Goal: Task Accomplishment & Management: Use online tool/utility

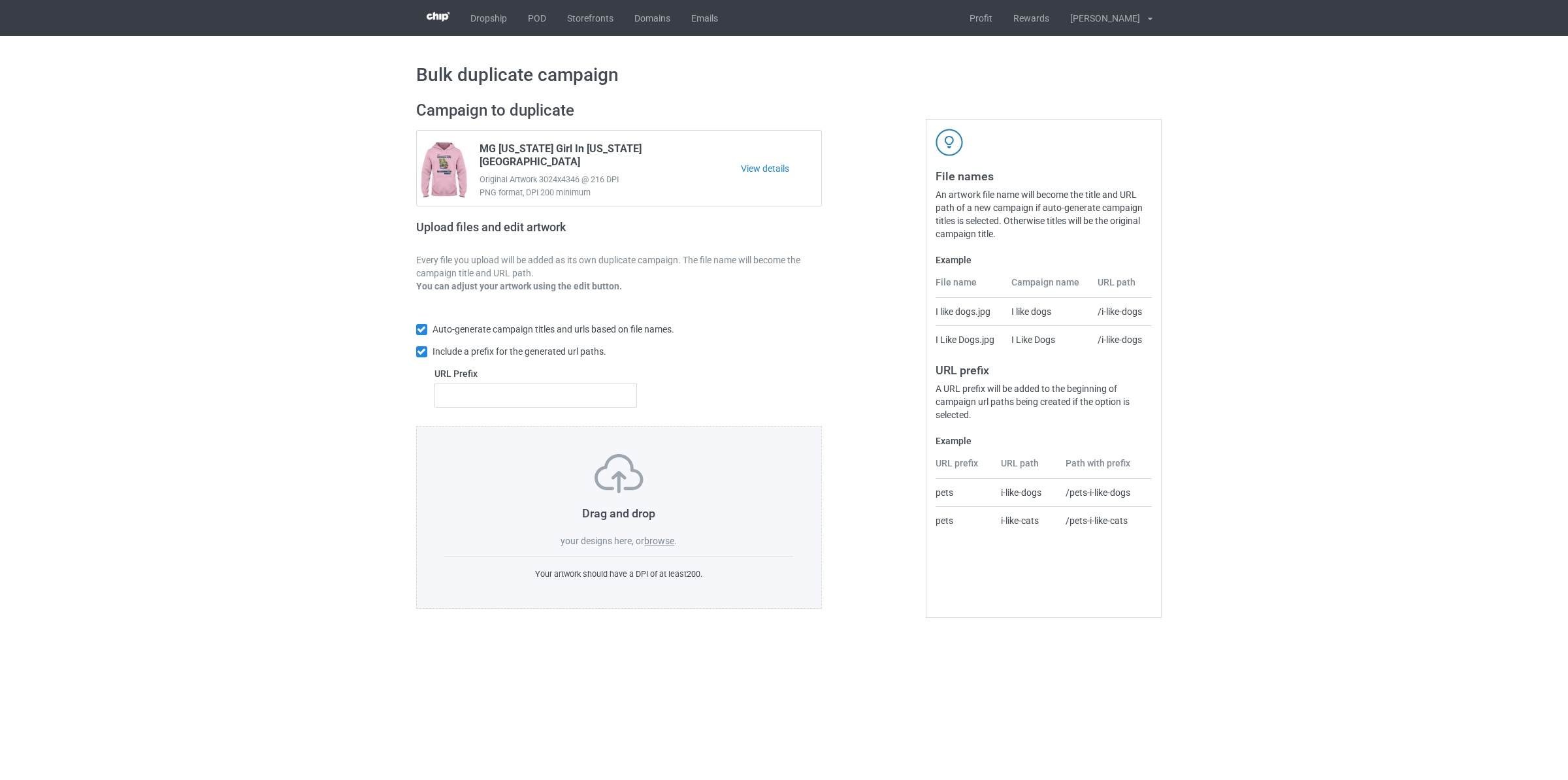
click at [665, 543] on label "browse" at bounding box center [659, 540] width 30 height 11
click at [0, 0] on input "browse" at bounding box center [0, 0] width 0 height 0
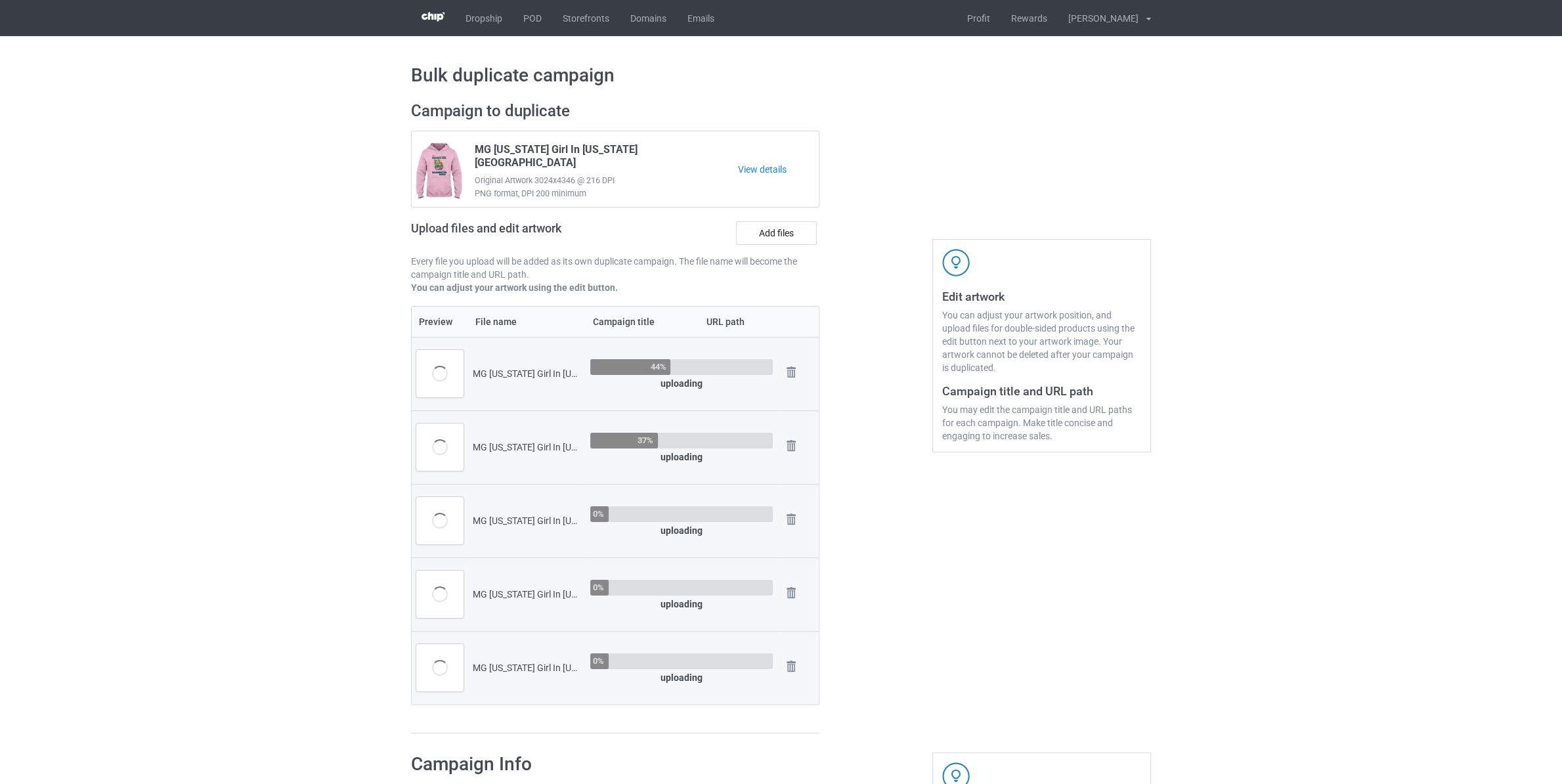
click at [501, 374] on div "MG Georgia Girl In Idaho World.png" at bounding box center [527, 373] width 109 height 13
copy div "[US_STATE]"
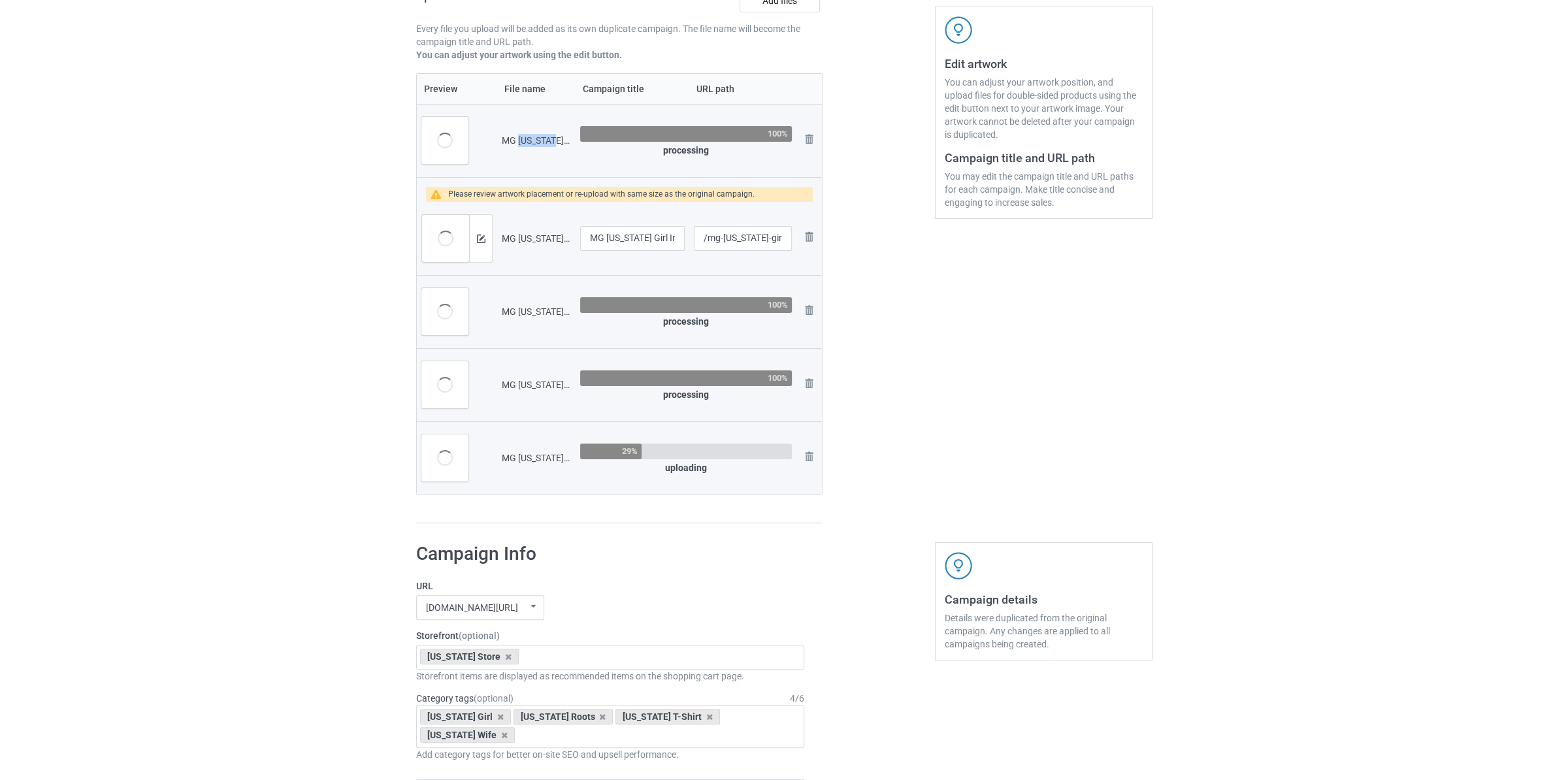
scroll to position [231, 0]
click at [464, 253] on div at bounding box center [473, 238] width 23 height 47
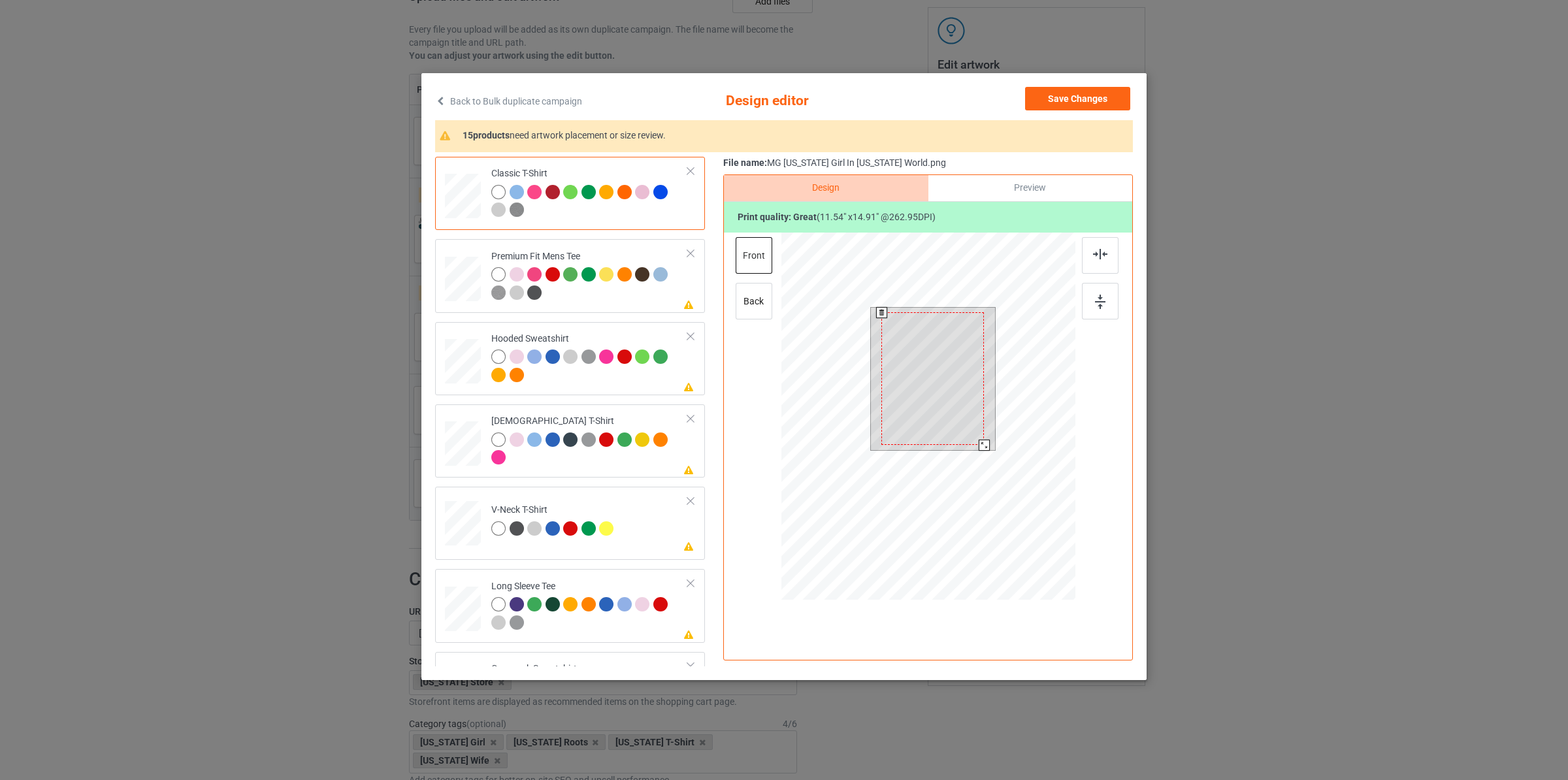
click at [984, 441] on div at bounding box center [984, 445] width 11 height 11
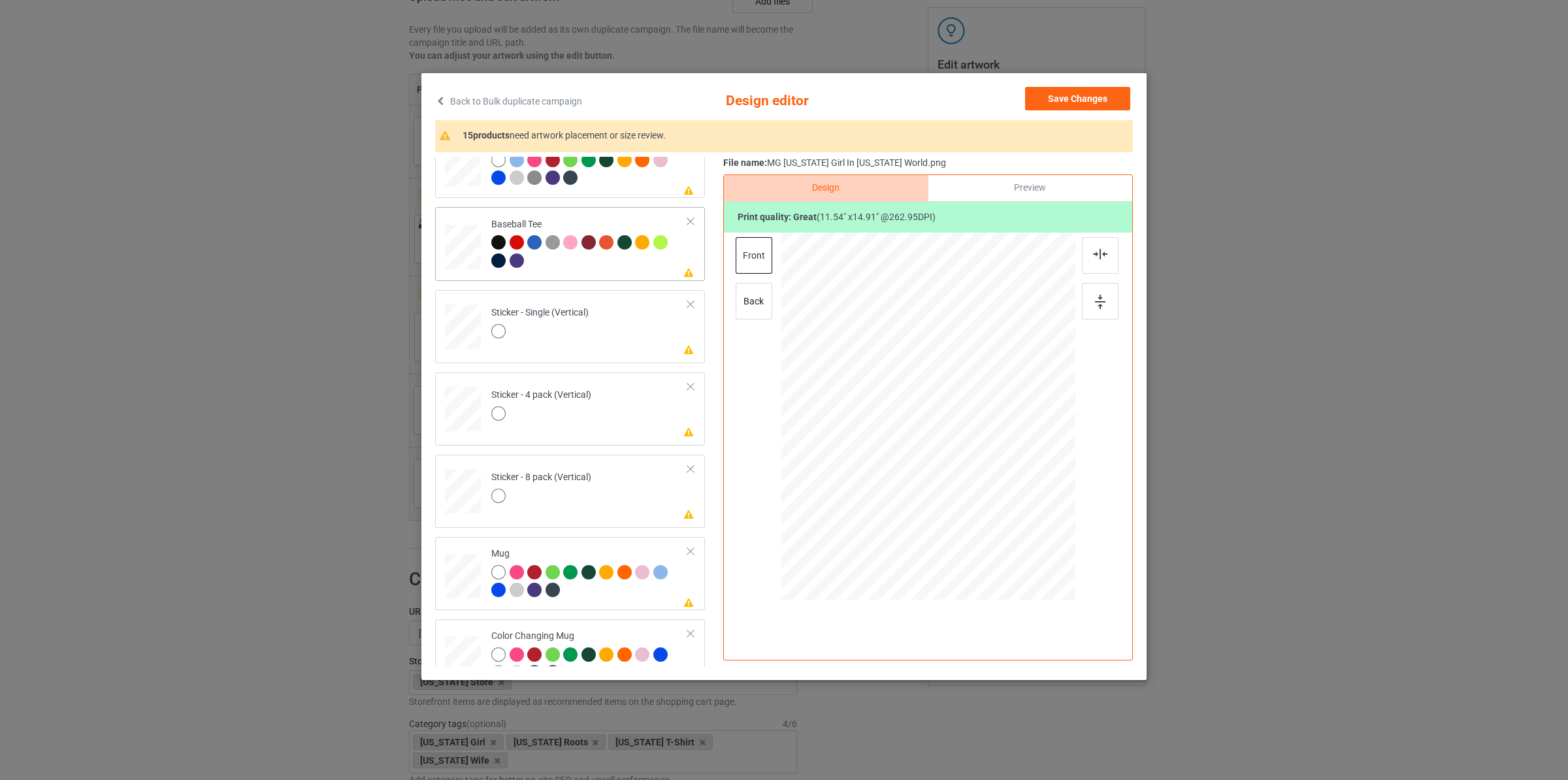
scroll to position [617, 0]
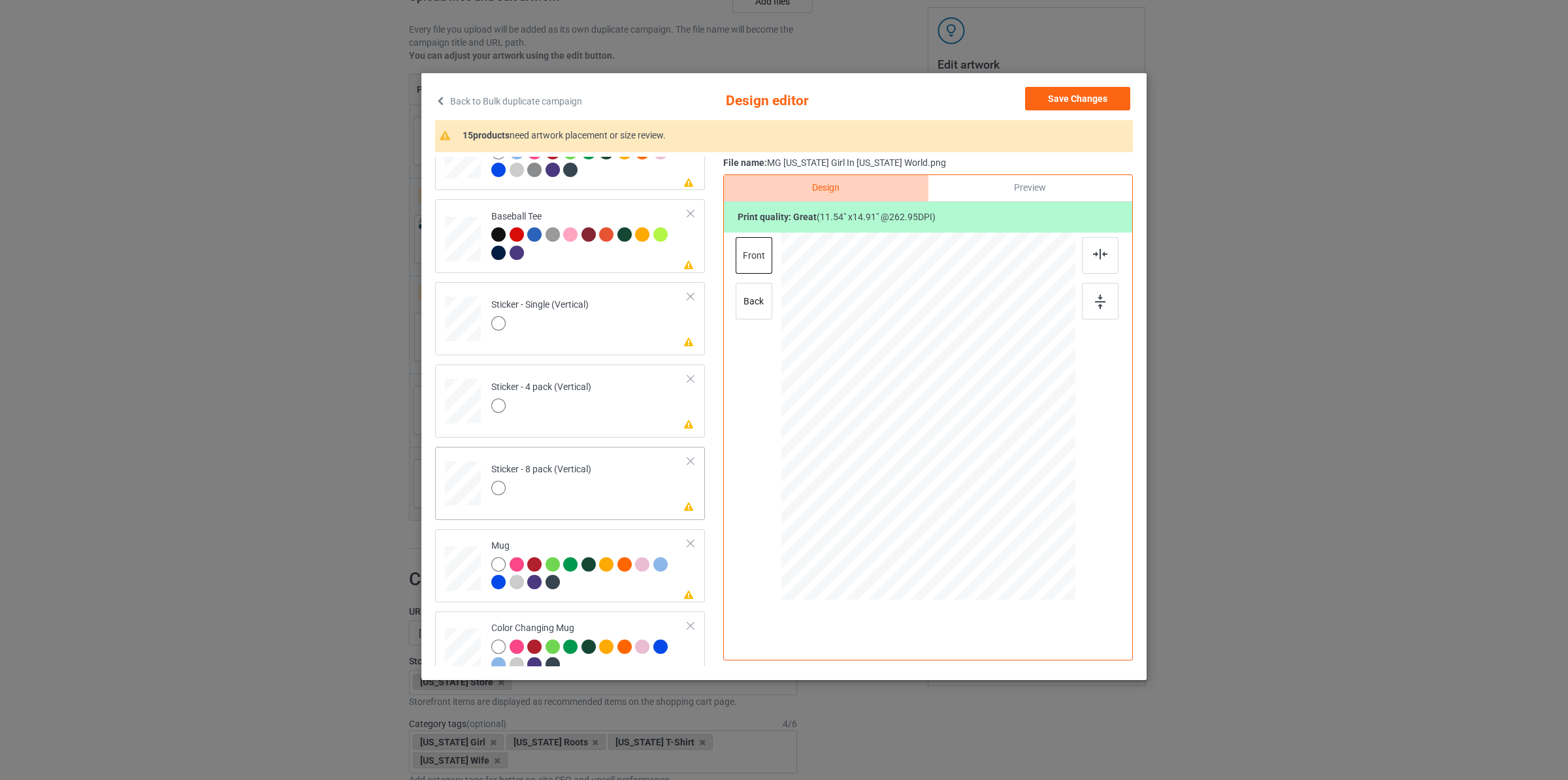
click at [598, 490] on td "Please review artwork placement Sticker - 8 pack (Vertical)" at bounding box center [589, 480] width 211 height 58
drag, startPoint x: 1008, startPoint y: 519, endPoint x: 1038, endPoint y: 574, distance: 62.6
click at [1038, 574] on div at bounding box center [928, 417] width 261 height 361
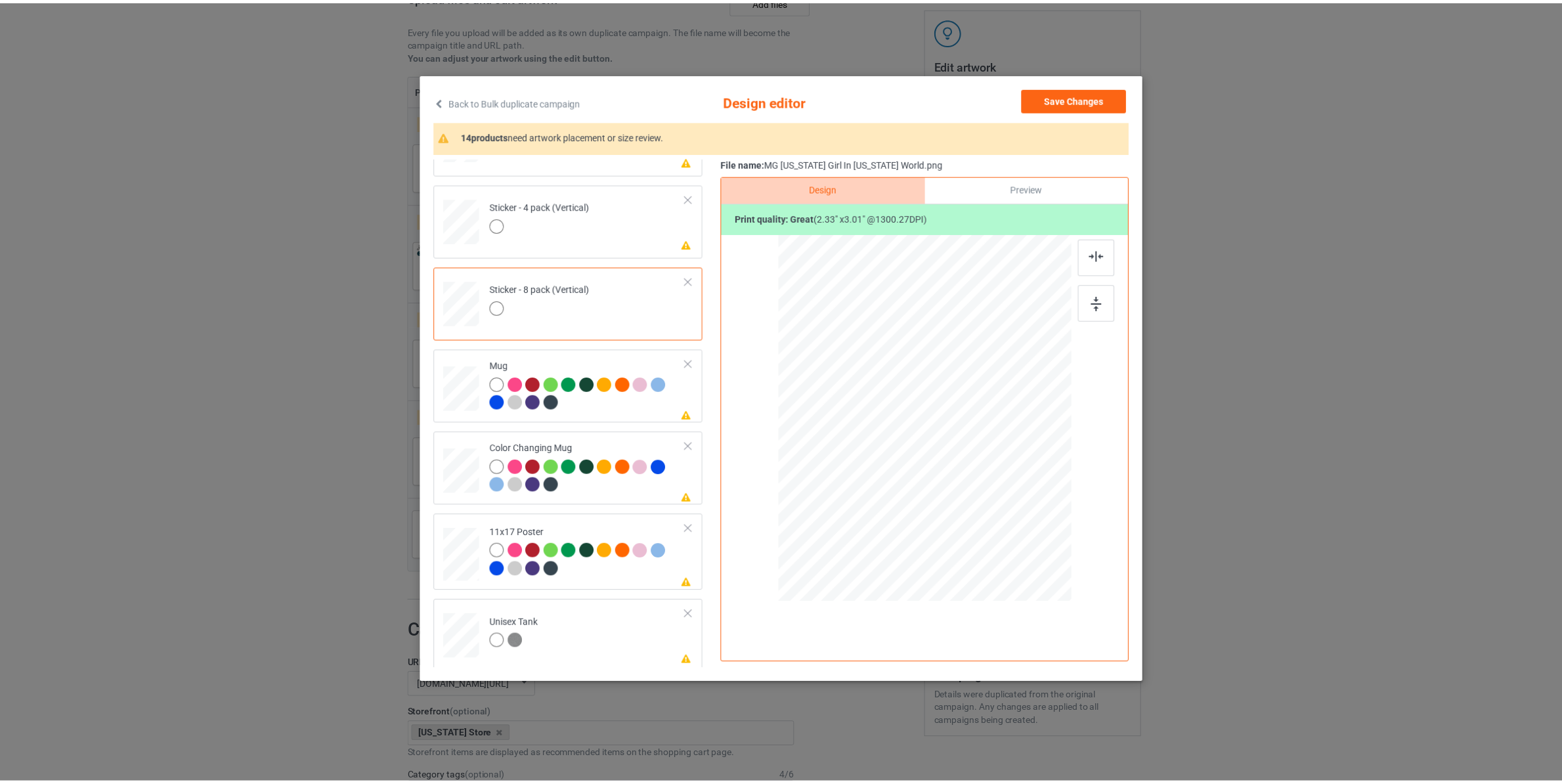
scroll to position [805, 0]
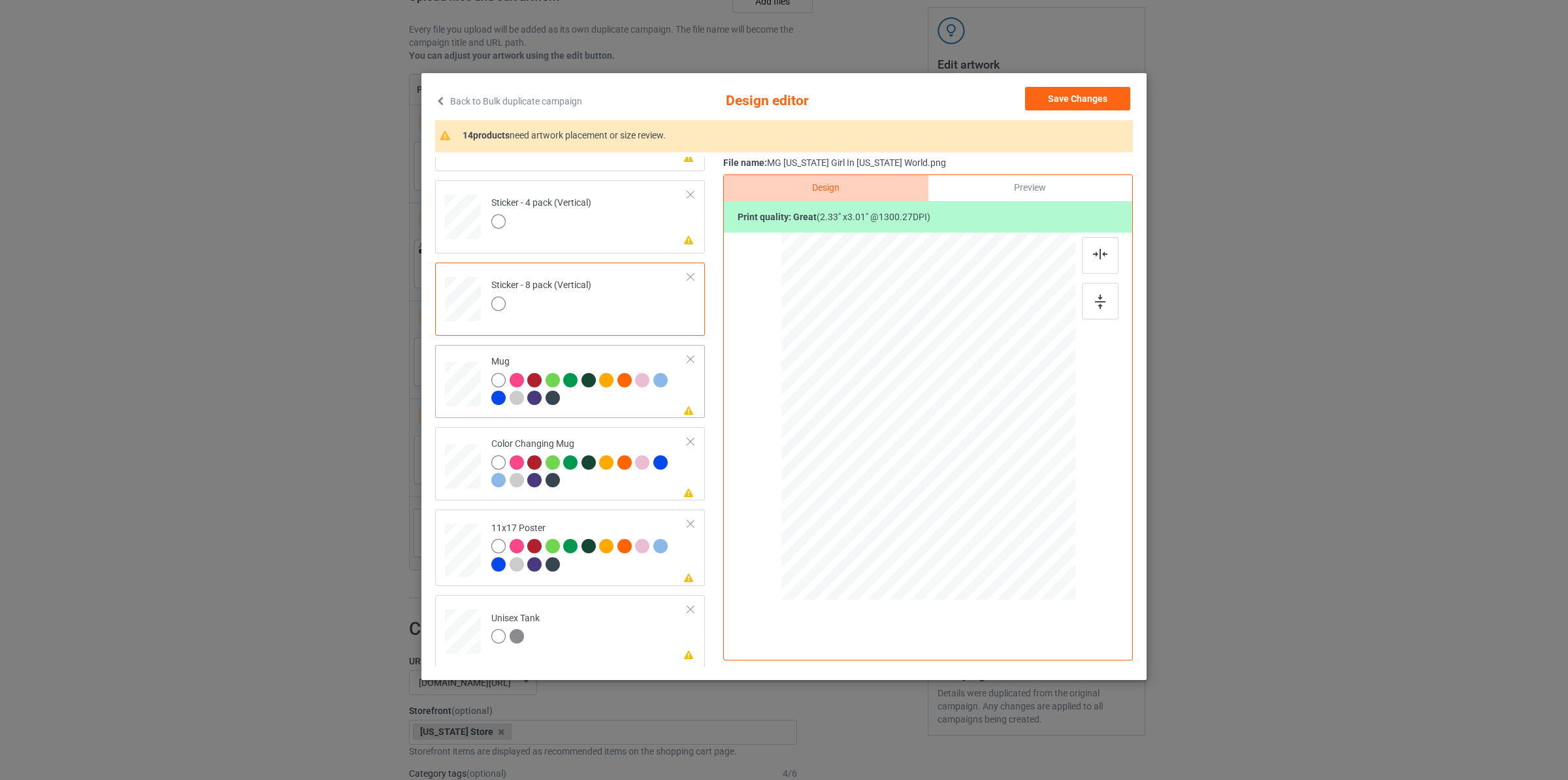
click at [562, 403] on div at bounding box center [554, 400] width 18 height 18
drag, startPoint x: 1019, startPoint y: 531, endPoint x: 993, endPoint y: 445, distance: 89.8
click at [993, 445] on div at bounding box center [928, 416] width 294 height 122
drag, startPoint x: 926, startPoint y: 443, endPoint x: 1010, endPoint y: 444, distance: 84.0
click at [1010, 444] on div at bounding box center [1011, 416] width 86 height 110
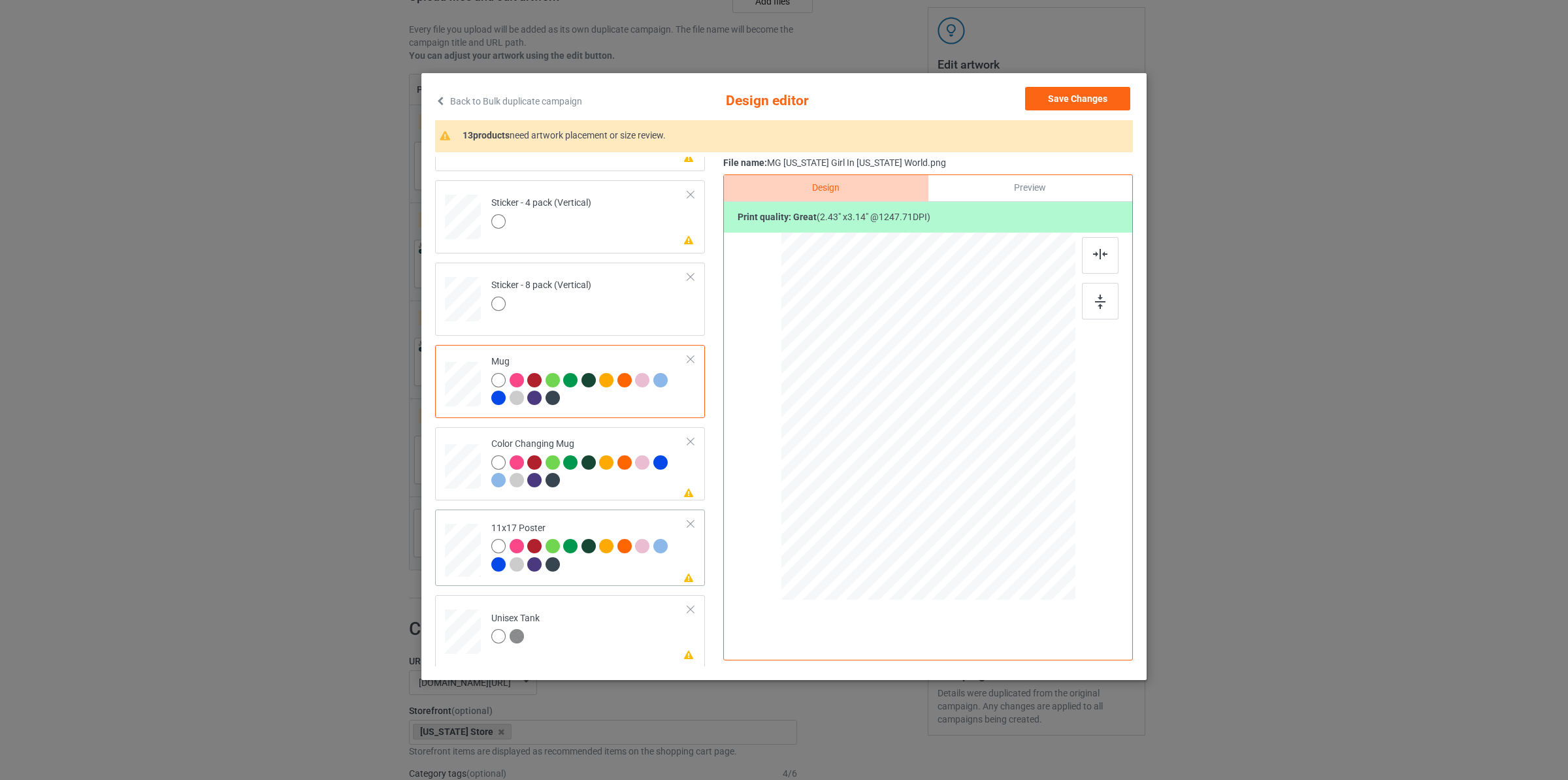
click at [608, 542] on div at bounding box center [606, 546] width 14 height 14
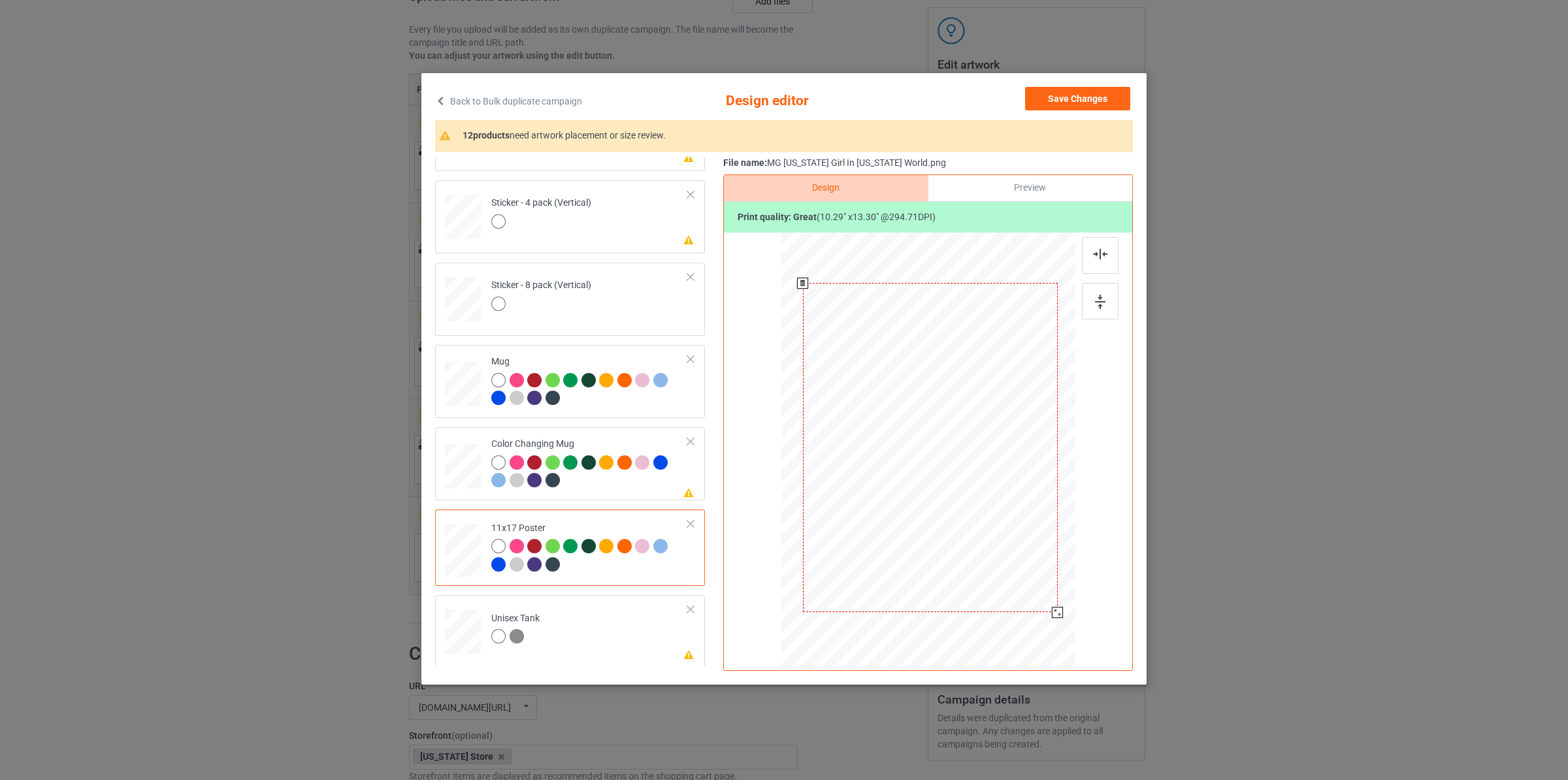
drag, startPoint x: 1015, startPoint y: 554, endPoint x: 1061, endPoint y: 607, distance: 70.2
click at [1061, 607] on div at bounding box center [930, 448] width 280 height 422
click at [1076, 94] on button "Save Changes" at bounding box center [1078, 99] width 105 height 24
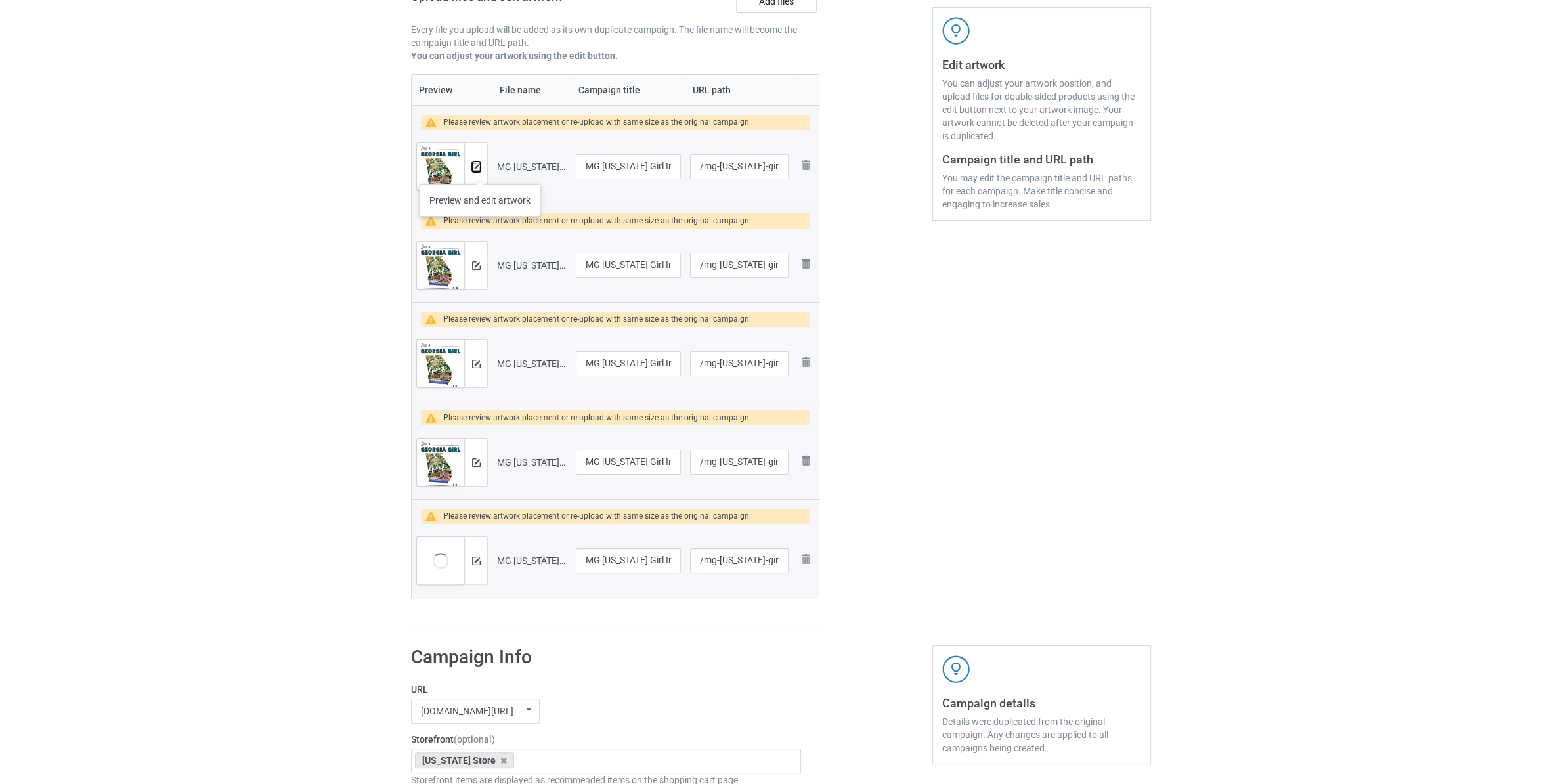
click at [480, 171] on img at bounding box center [476, 167] width 8 height 8
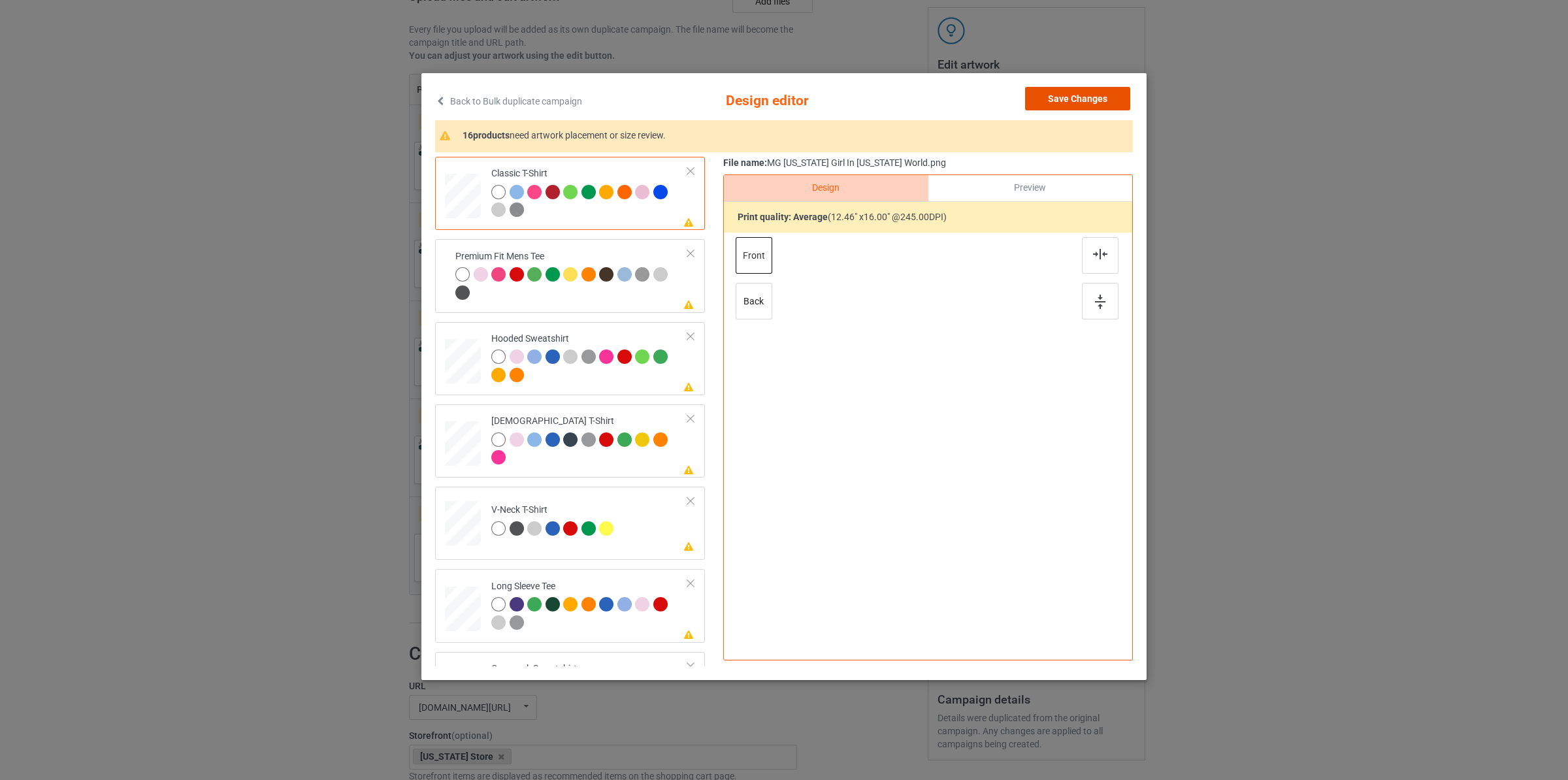
click at [1085, 95] on button "Save Changes" at bounding box center [1078, 99] width 105 height 24
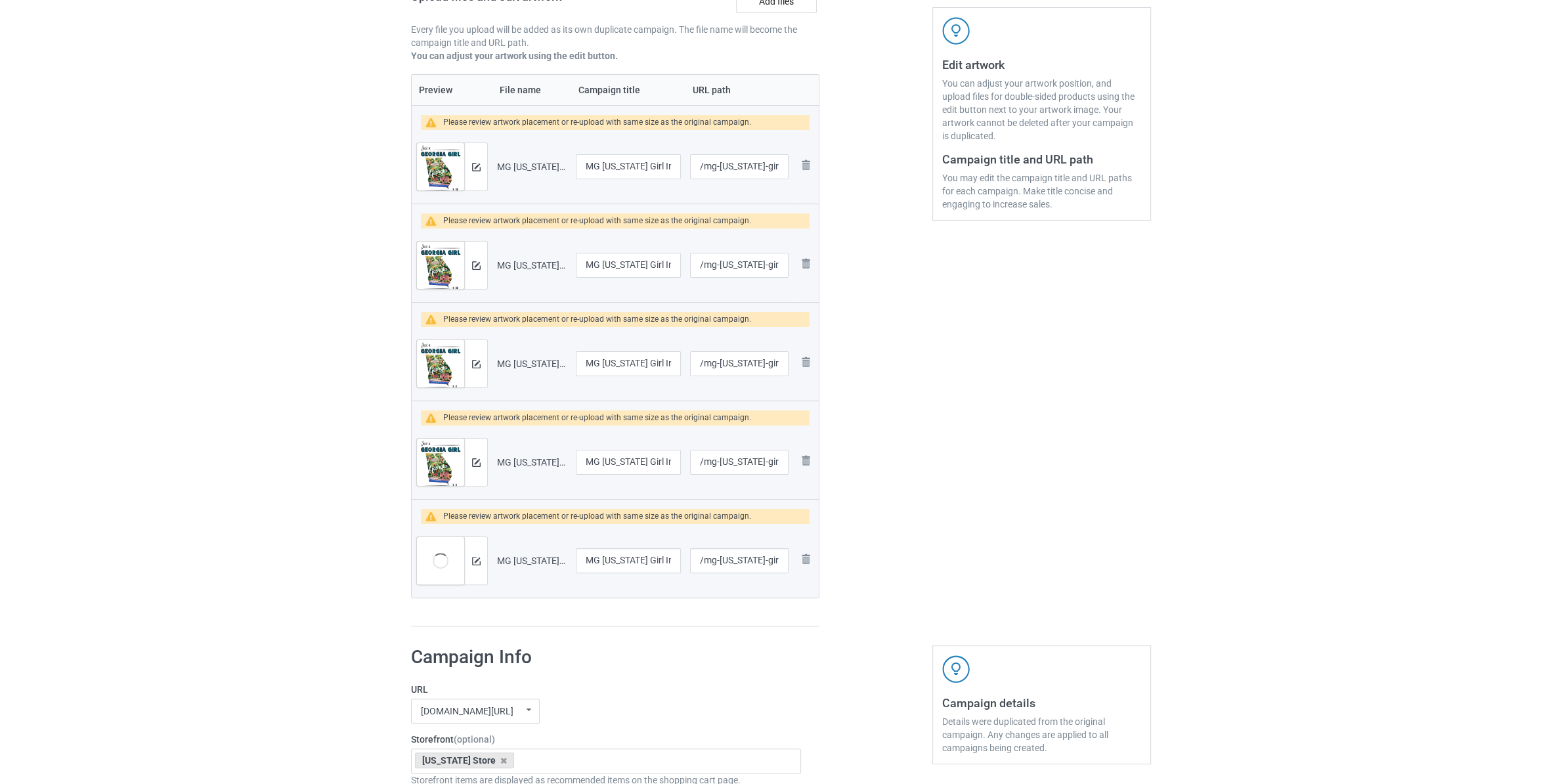
scroll to position [0, 0]
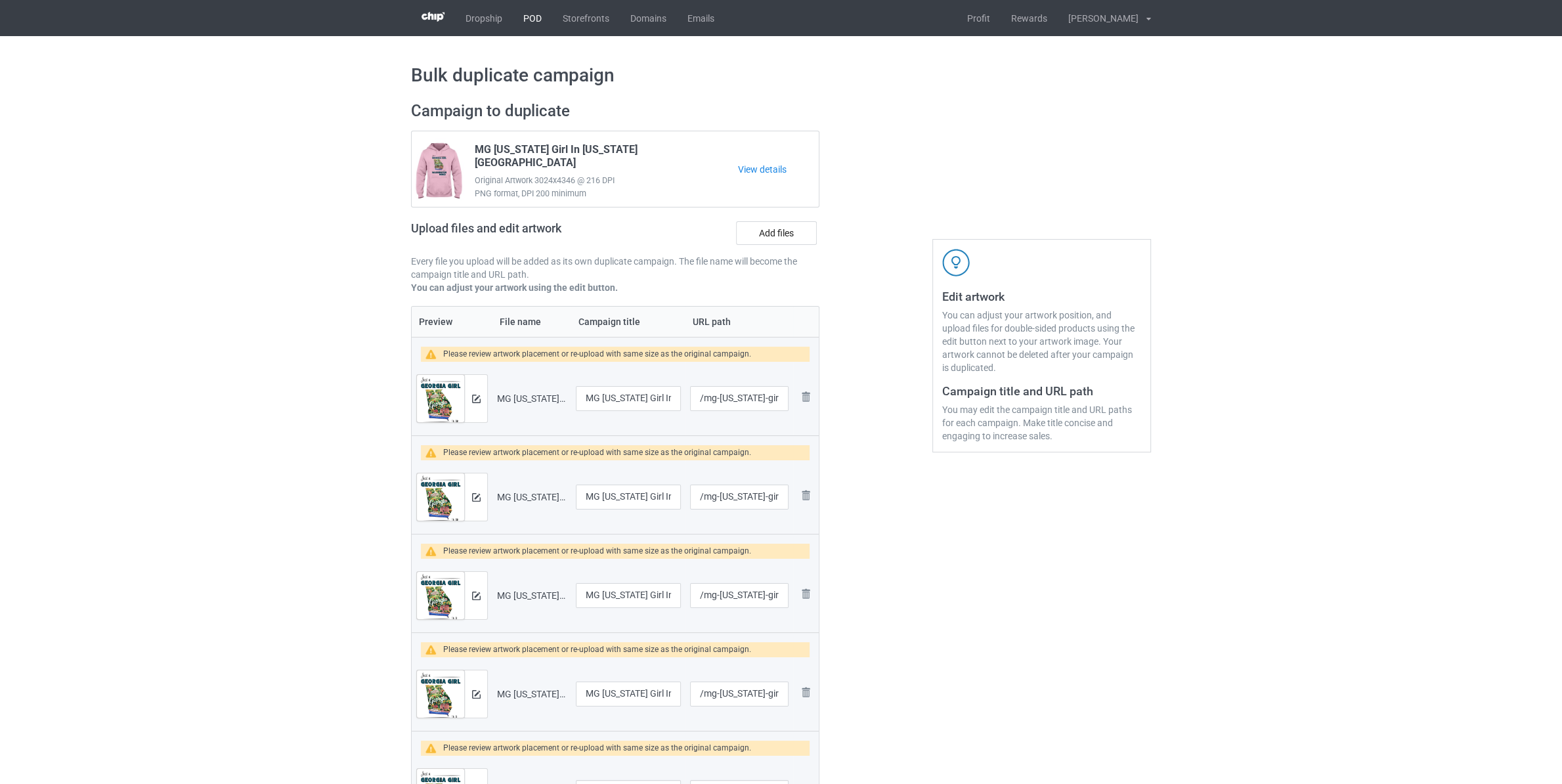
click at [530, 18] on link "POD" at bounding box center [532, 18] width 39 height 36
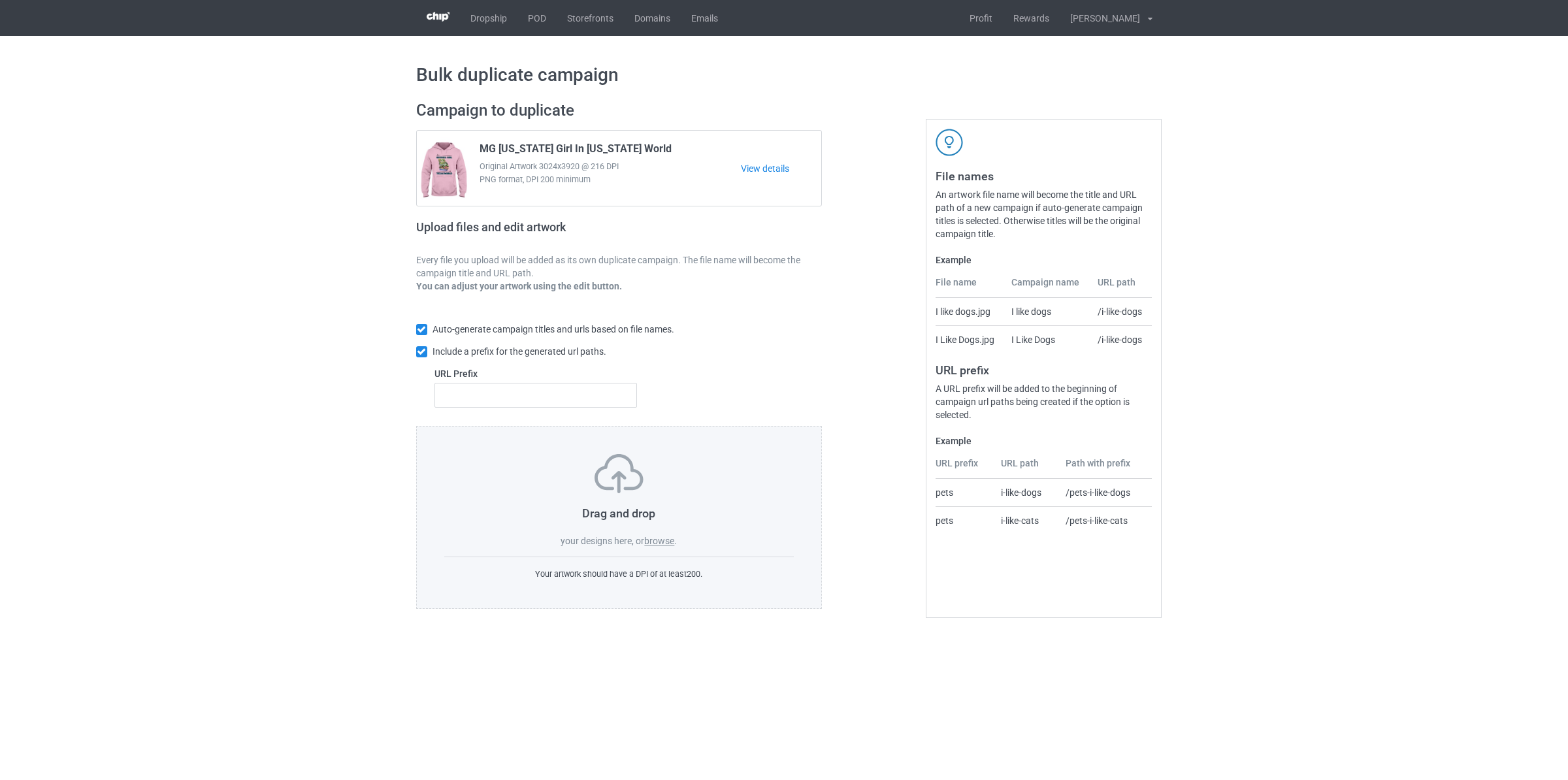
click at [657, 545] on label "browse" at bounding box center [659, 540] width 30 height 11
click at [0, 0] on input "browse" at bounding box center [0, 0] width 0 height 0
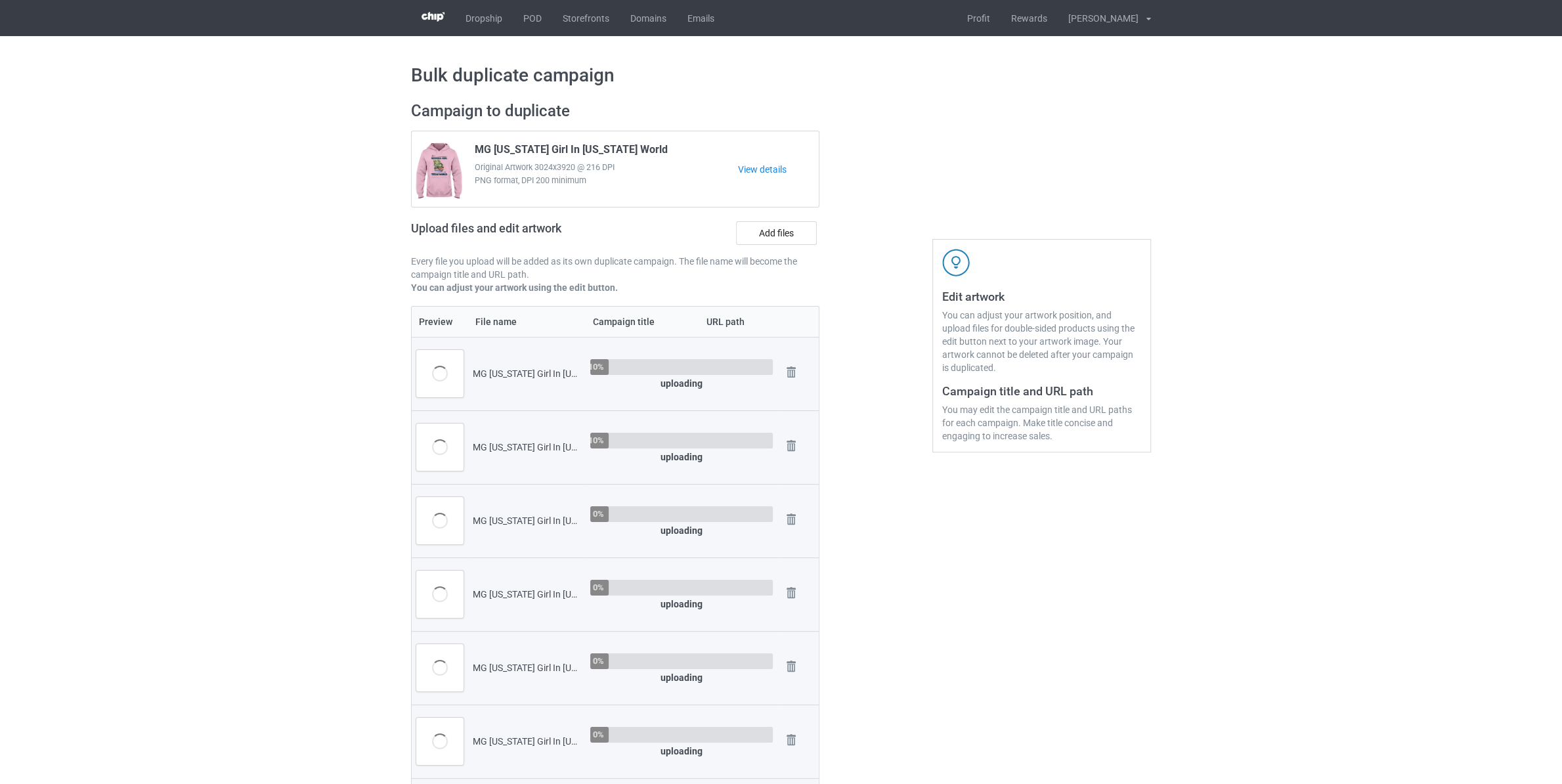
click at [508, 369] on div "MG [US_STATE] Girl In [US_STATE] World.png" at bounding box center [527, 373] width 109 height 13
copy div "[US_STATE]"
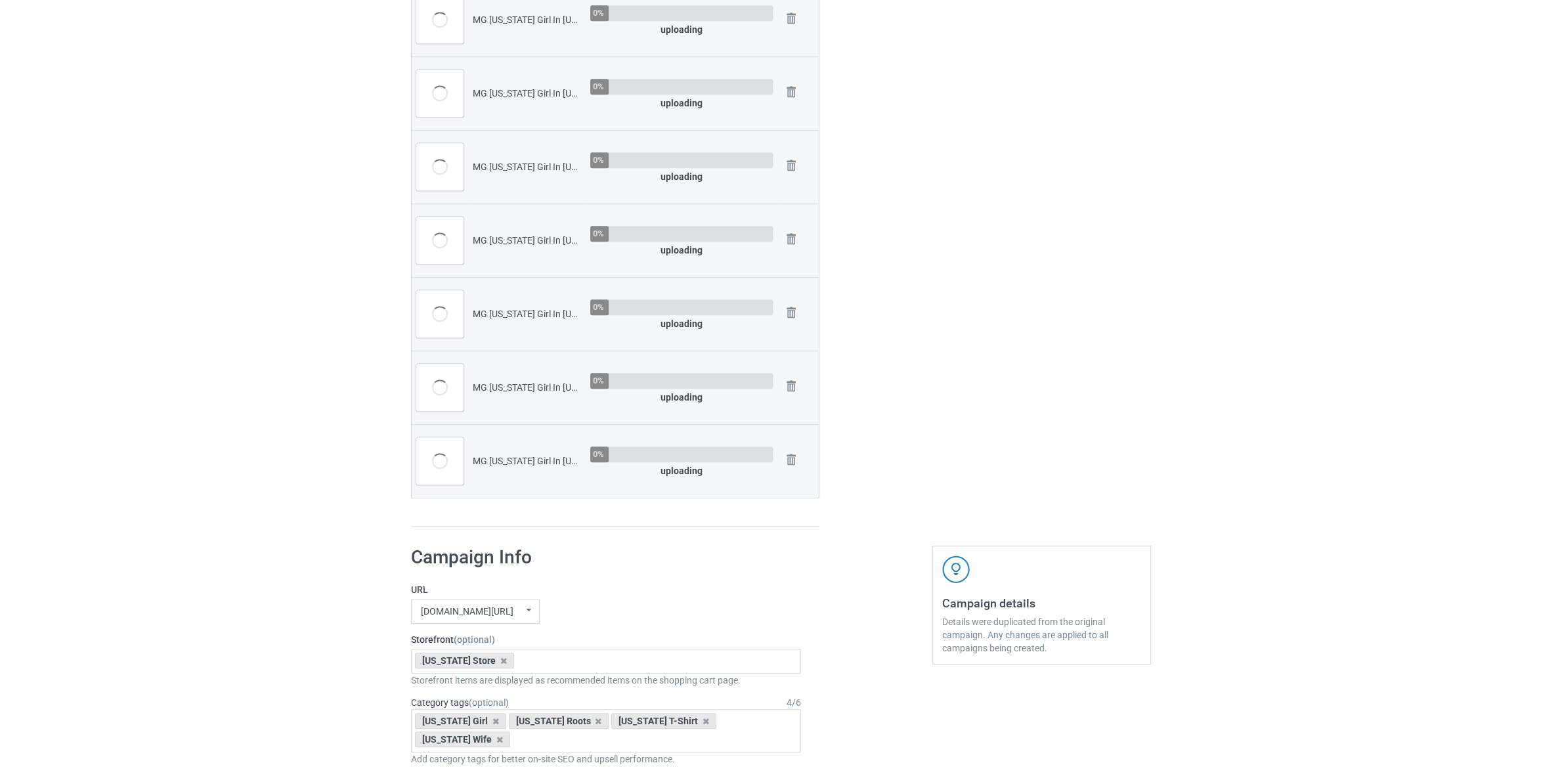
scroll to position [1586, 0]
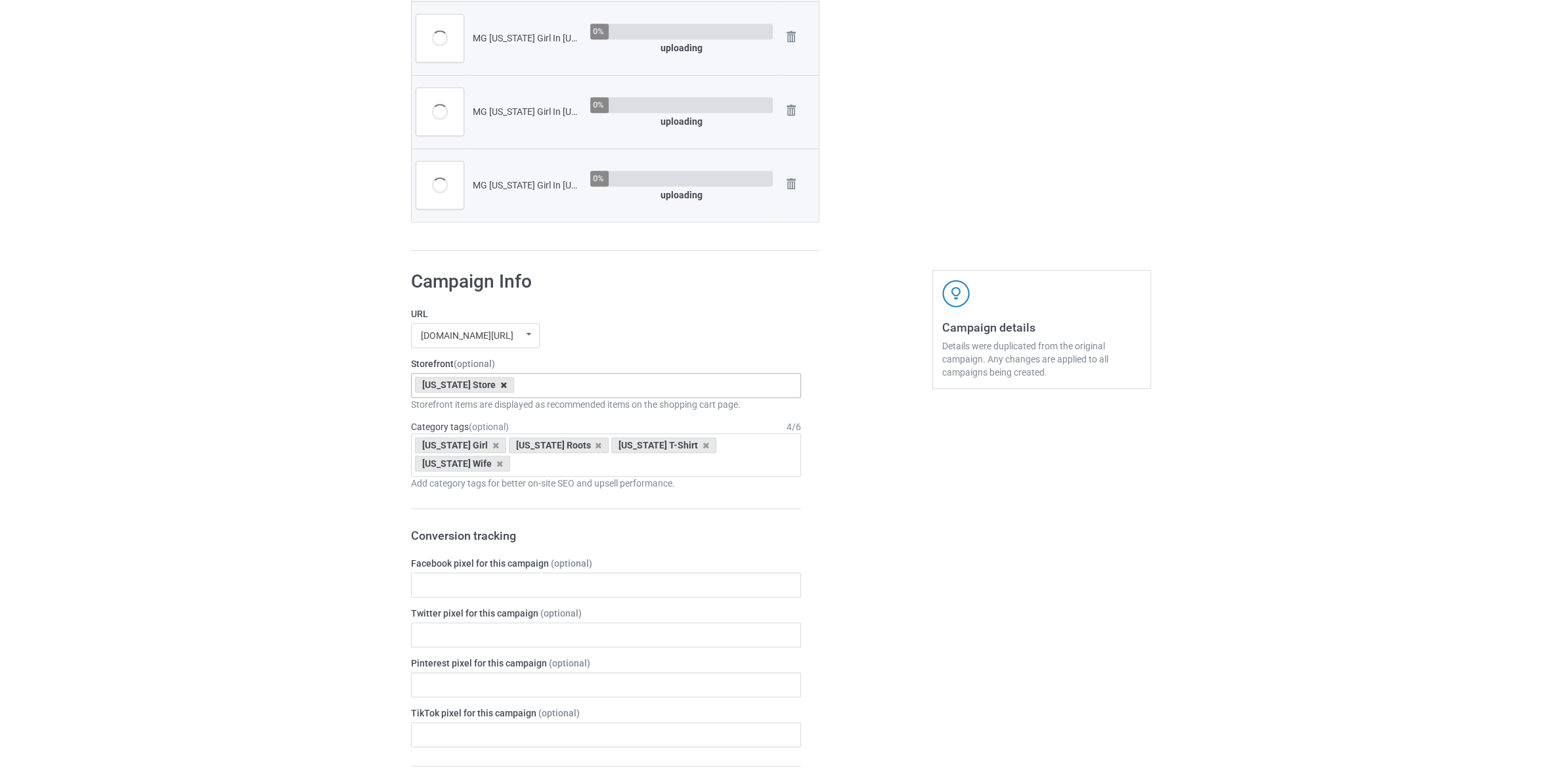
click at [500, 386] on icon at bounding box center [503, 385] width 6 height 8
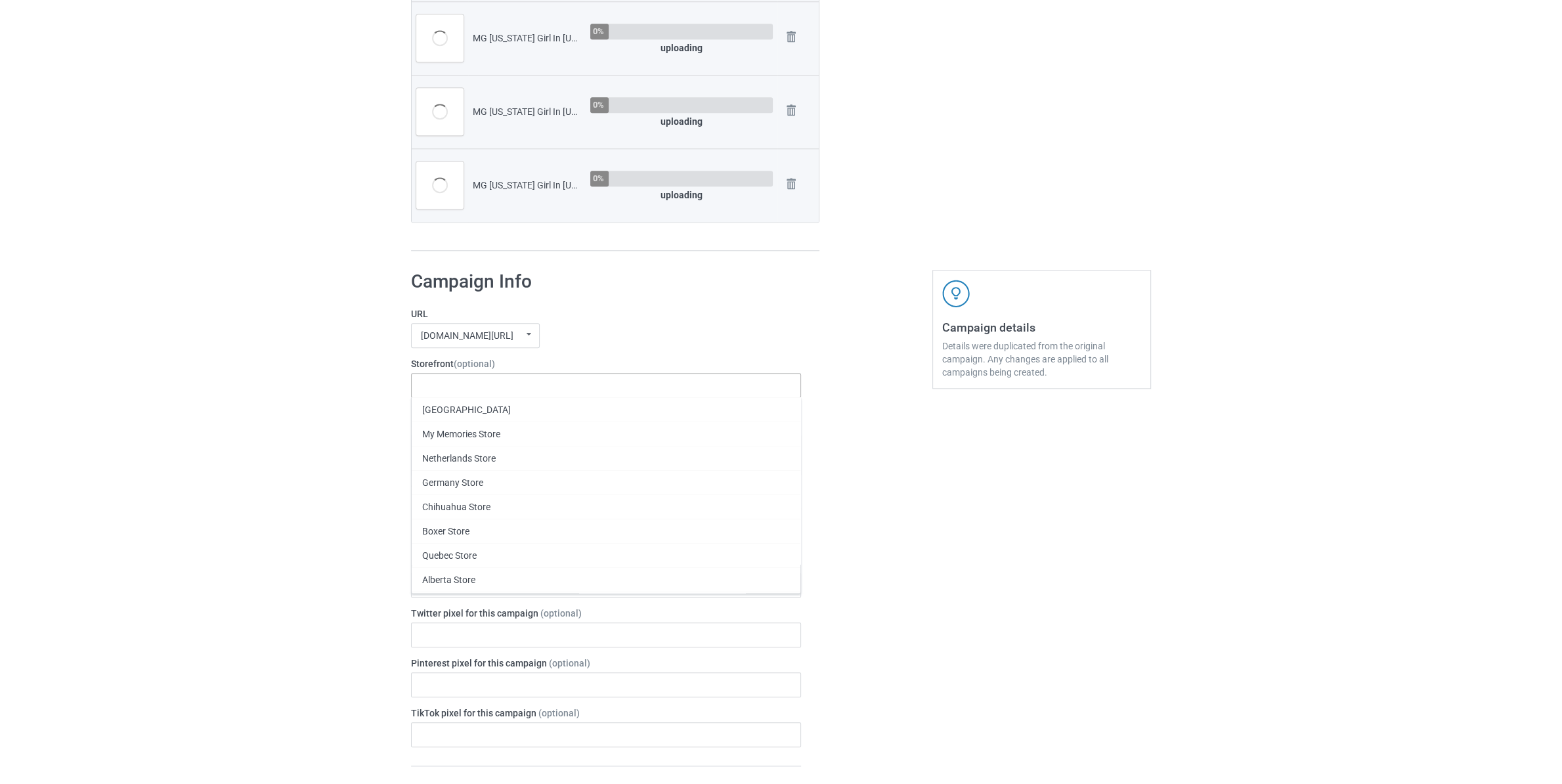
paste input "[US_STATE]"
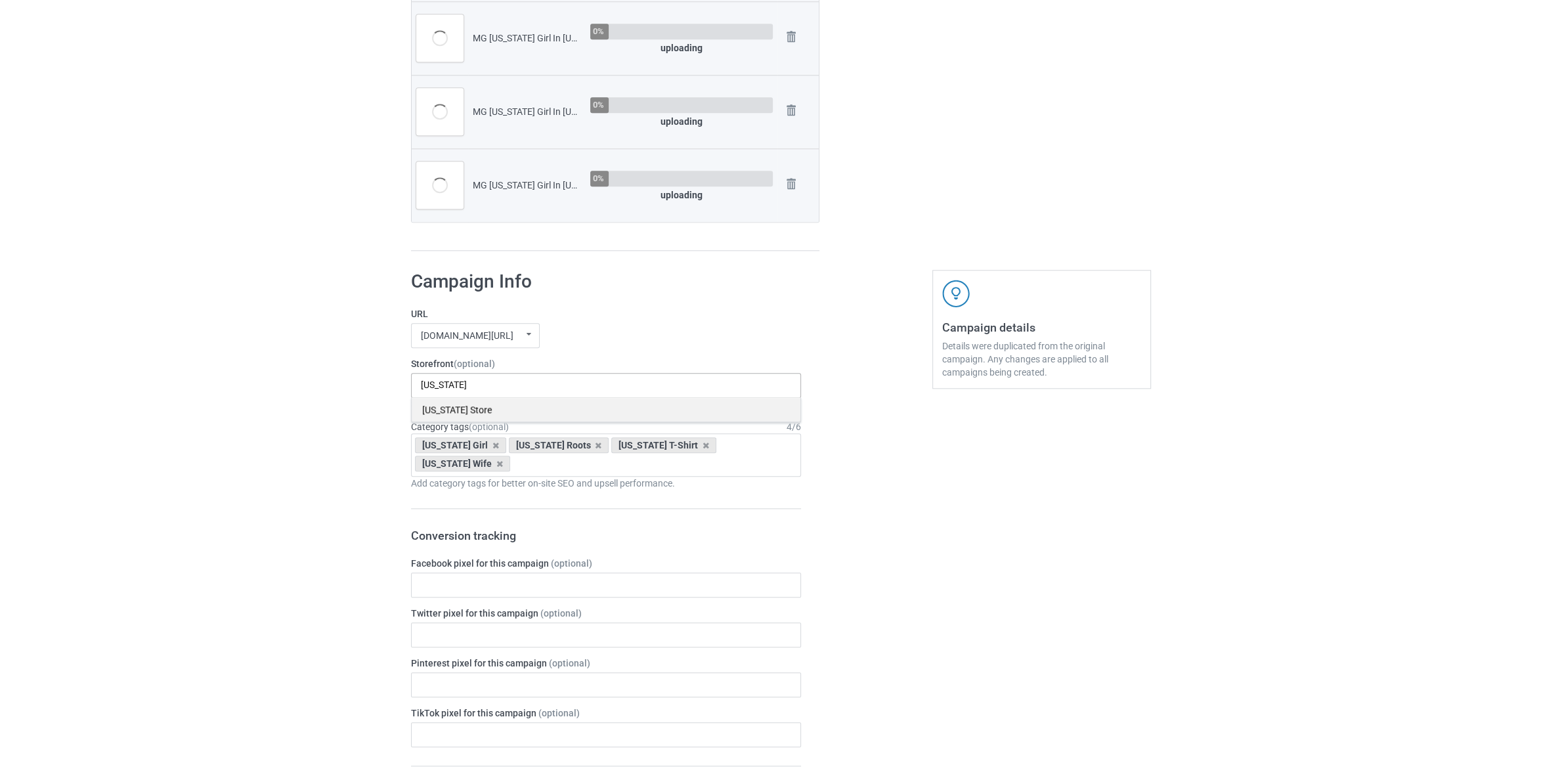
type input "[US_STATE]"
click at [488, 405] on div "[US_STATE] Store" at bounding box center [606, 409] width 389 height 24
click at [280, 406] on div "Bulk duplicate campaign Campaign to duplicate MG [US_STATE] Girl In [US_STATE] …" at bounding box center [781, 200] width 1562 height 3498
click at [492, 443] on icon at bounding box center [495, 446] width 6 height 8
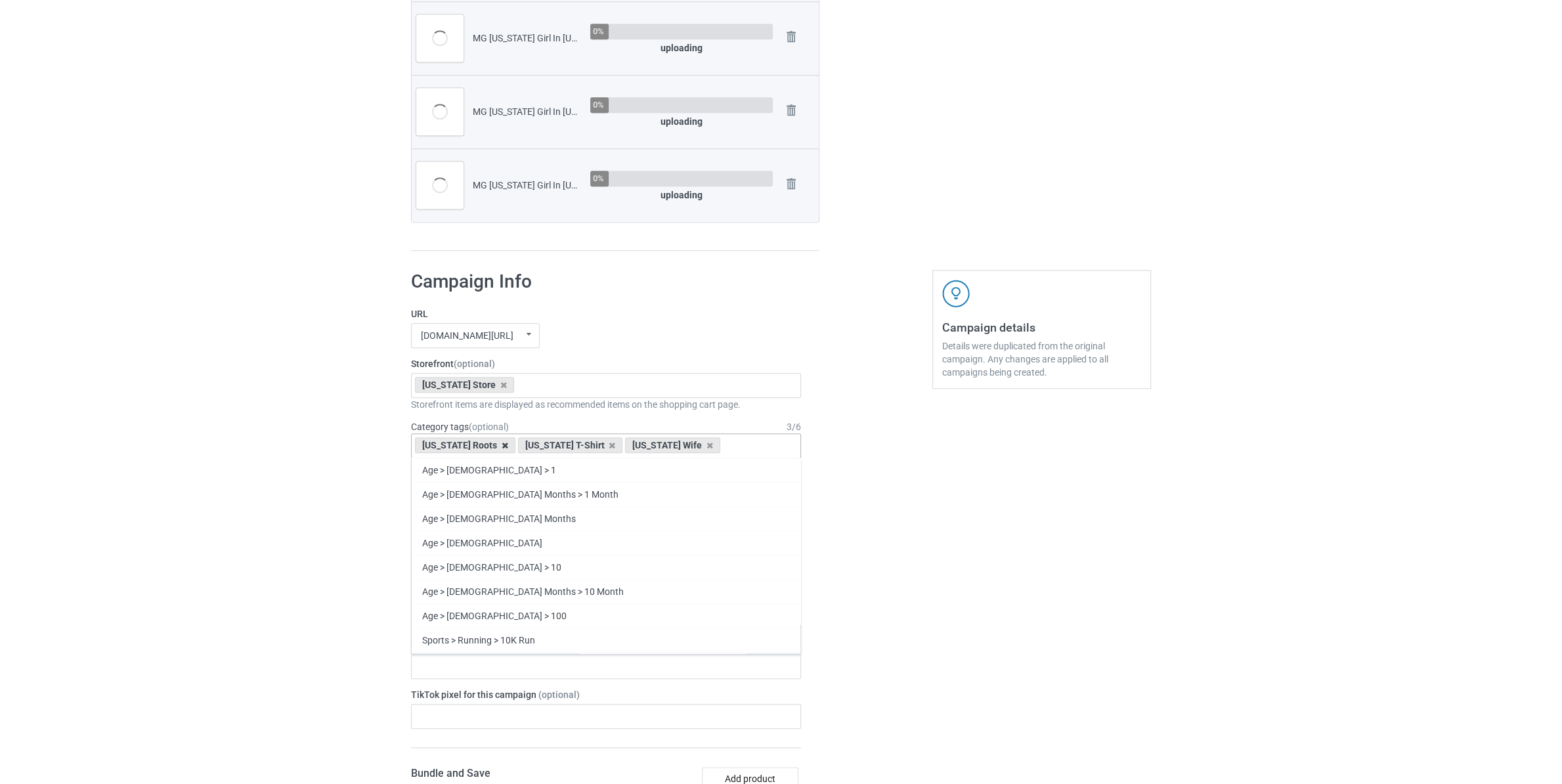
click at [501, 446] on icon at bounding box center [504, 446] width 6 height 8
click at [506, 446] on icon at bounding box center [509, 446] width 6 height 8
click at [496, 446] on icon at bounding box center [499, 446] width 6 height 8
paste input "[US_STATE]"
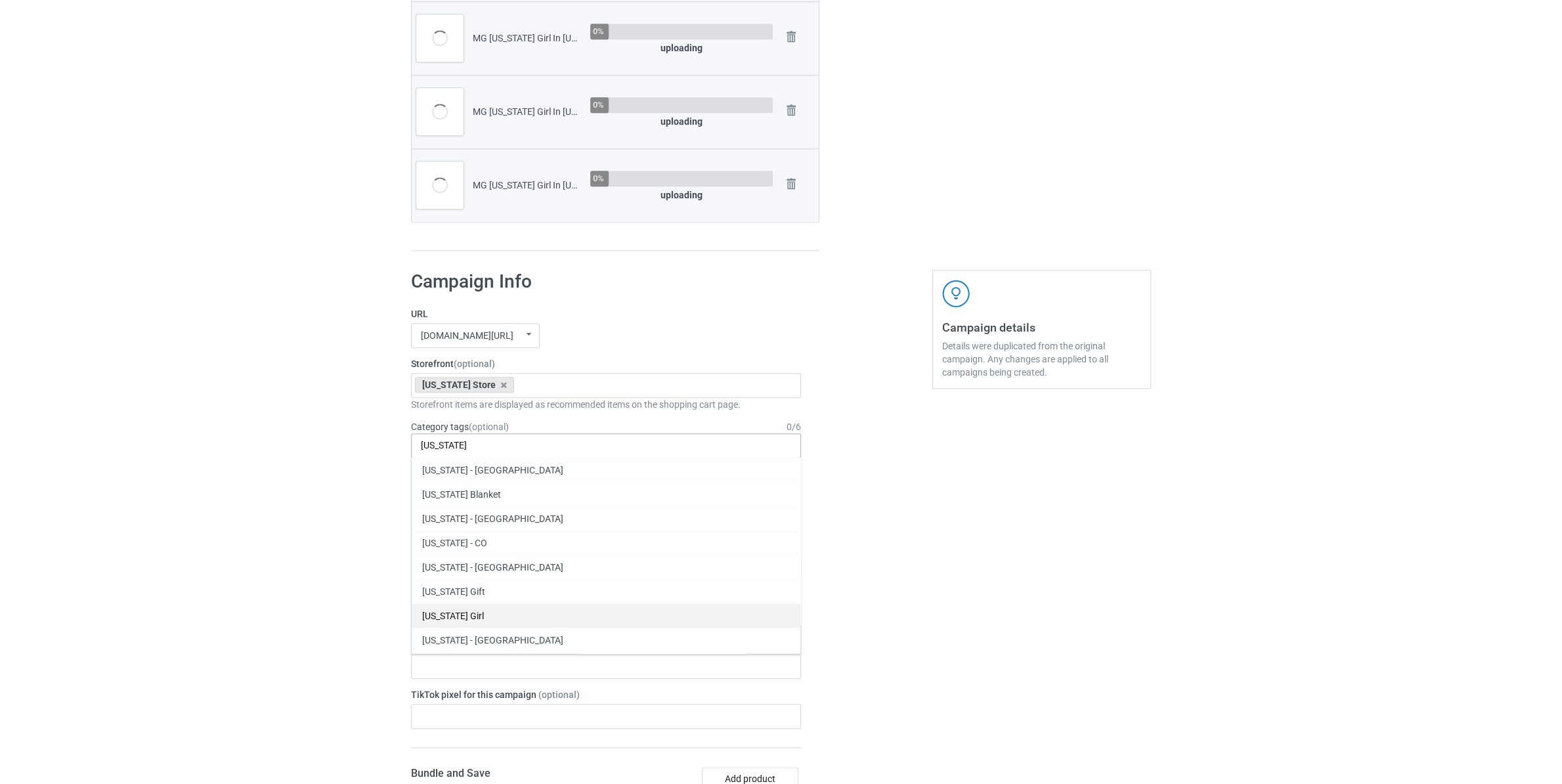
type input "[US_STATE]"
click at [482, 611] on div "[US_STATE] Girl" at bounding box center [606, 615] width 389 height 24
paste input "[US_STATE]"
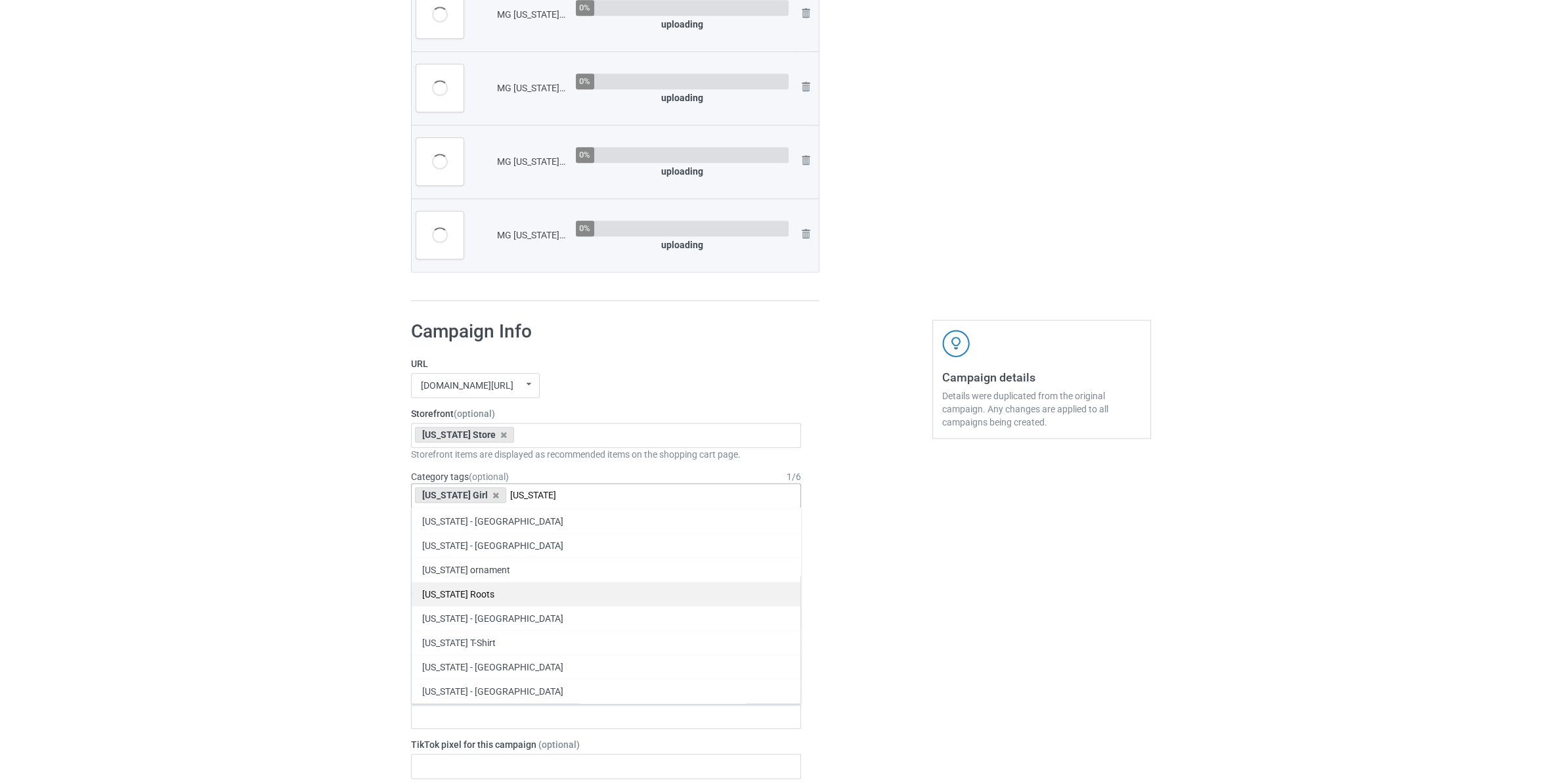
scroll to position [1635, 0]
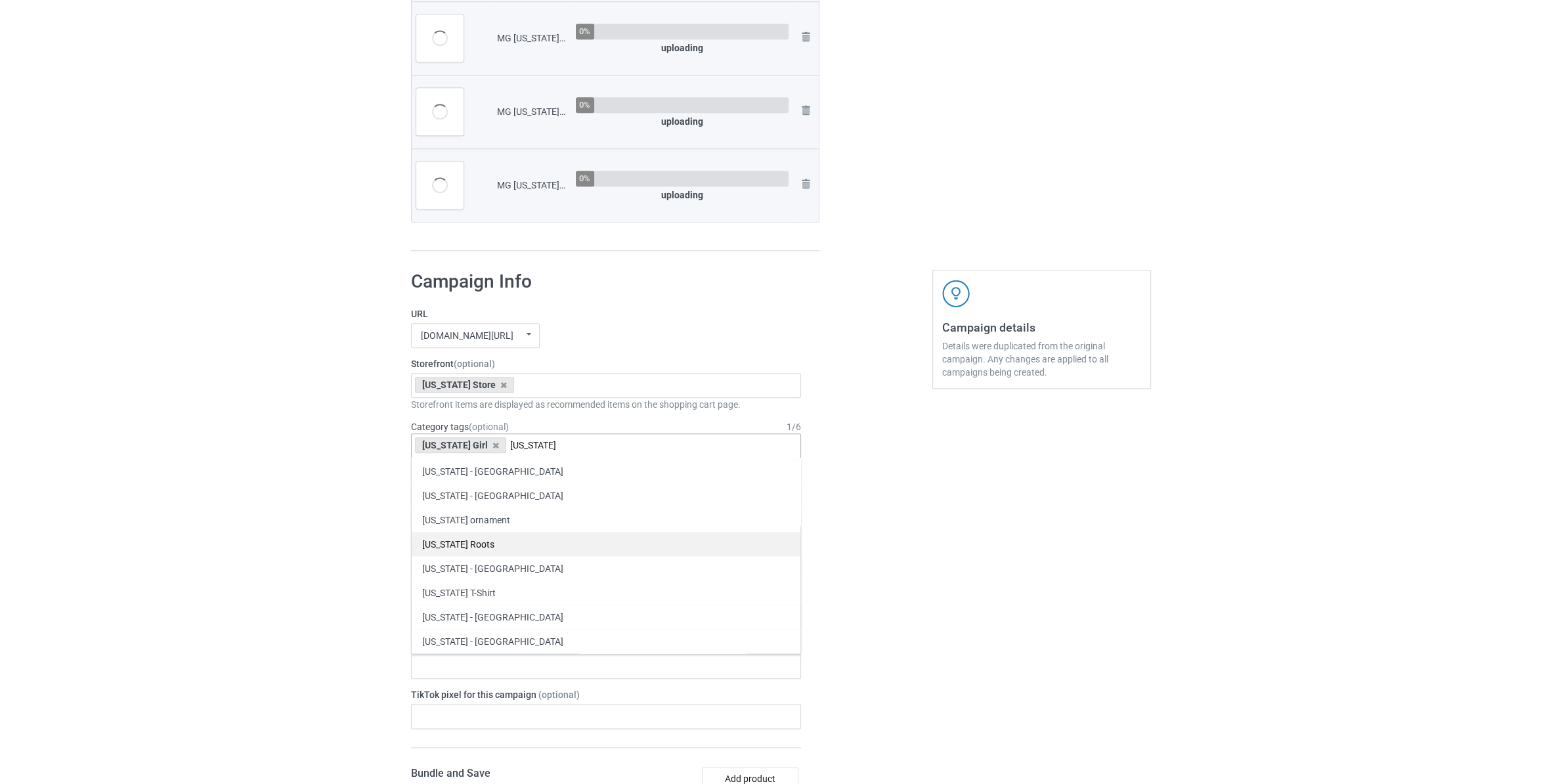
type input "[US_STATE]"
click at [482, 548] on div "[US_STATE] Roots" at bounding box center [606, 544] width 389 height 24
paste input "[US_STATE]"
type input "[US_STATE]"
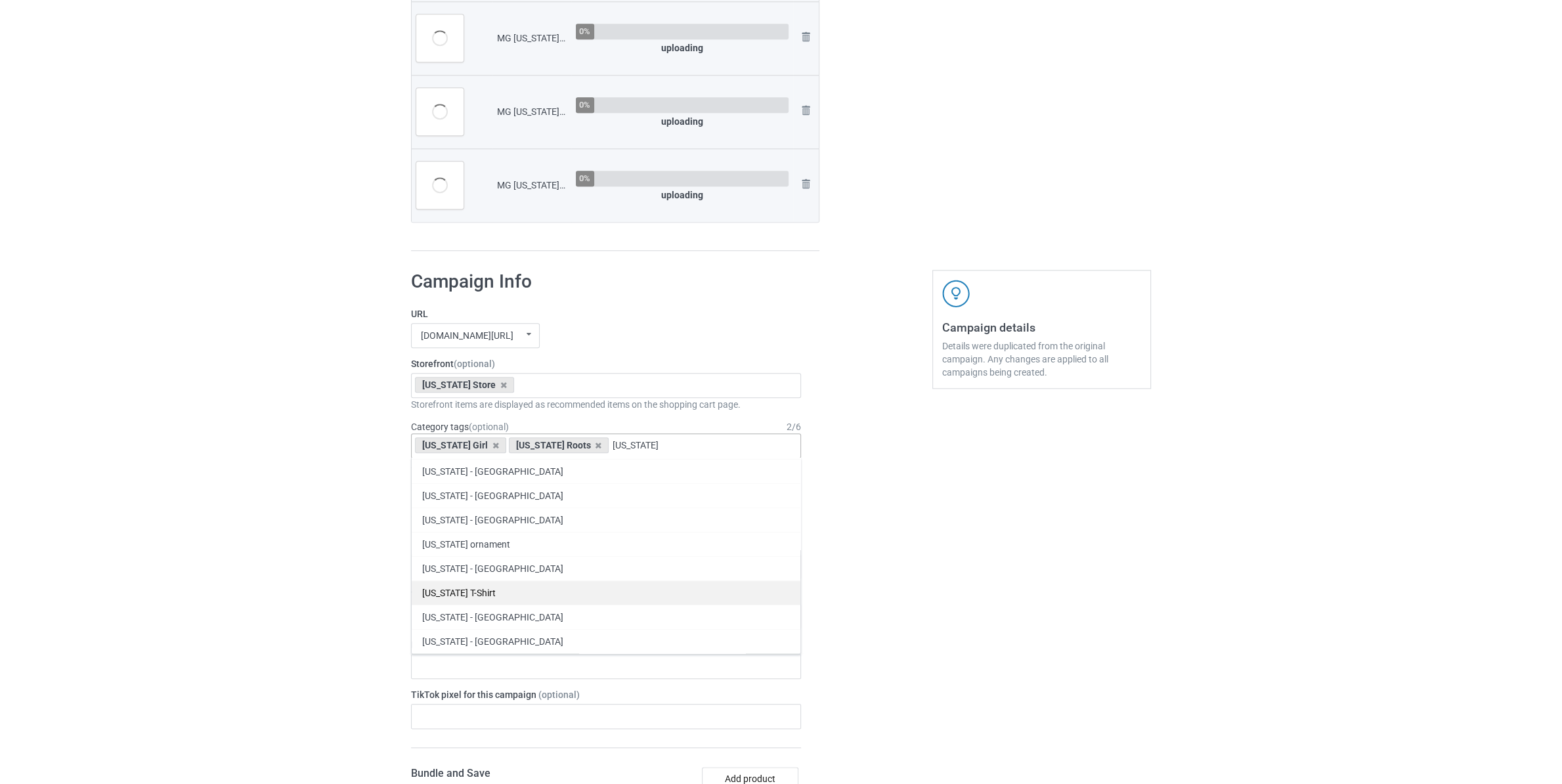
click at [501, 583] on div "[US_STATE] T-Shirt" at bounding box center [606, 592] width 389 height 24
paste input "[US_STATE]"
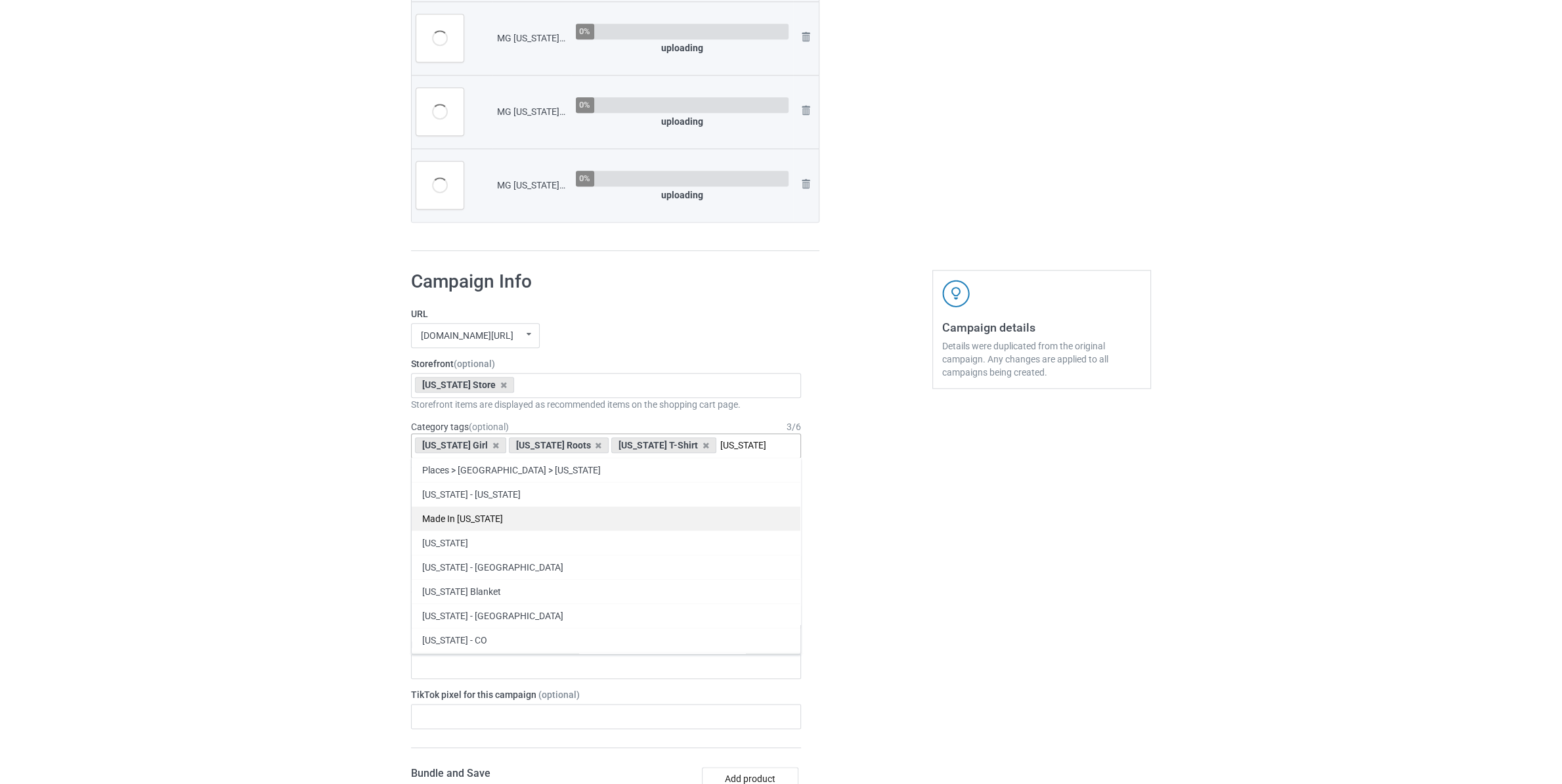
type input "[US_STATE]"
click at [467, 526] on div "Made In [US_STATE]" at bounding box center [606, 518] width 389 height 24
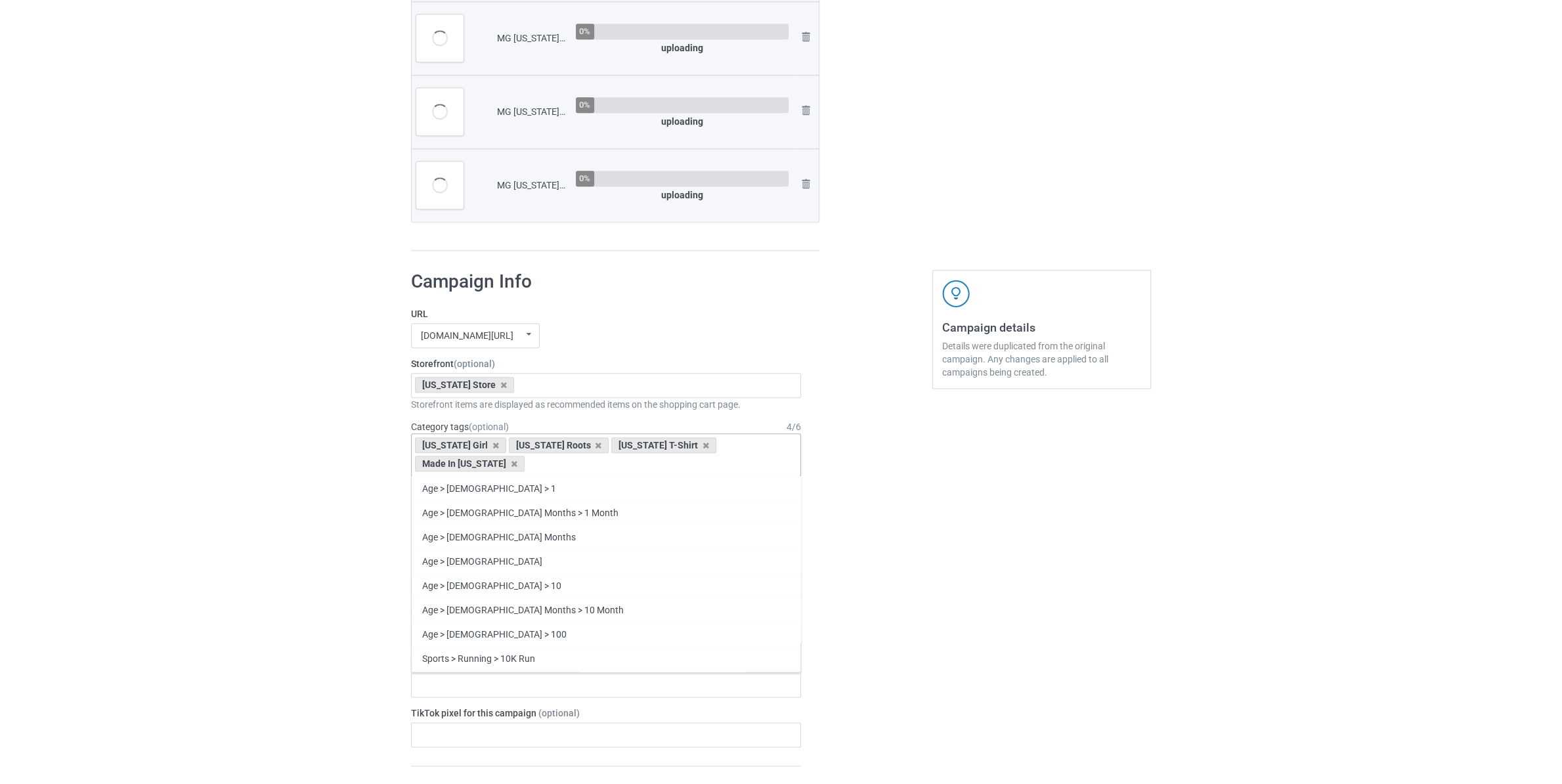
click at [326, 521] on div "Bulk duplicate campaign Campaign to duplicate MG [US_STATE] Girl In [US_STATE] …" at bounding box center [781, 161] width 1562 height 3572
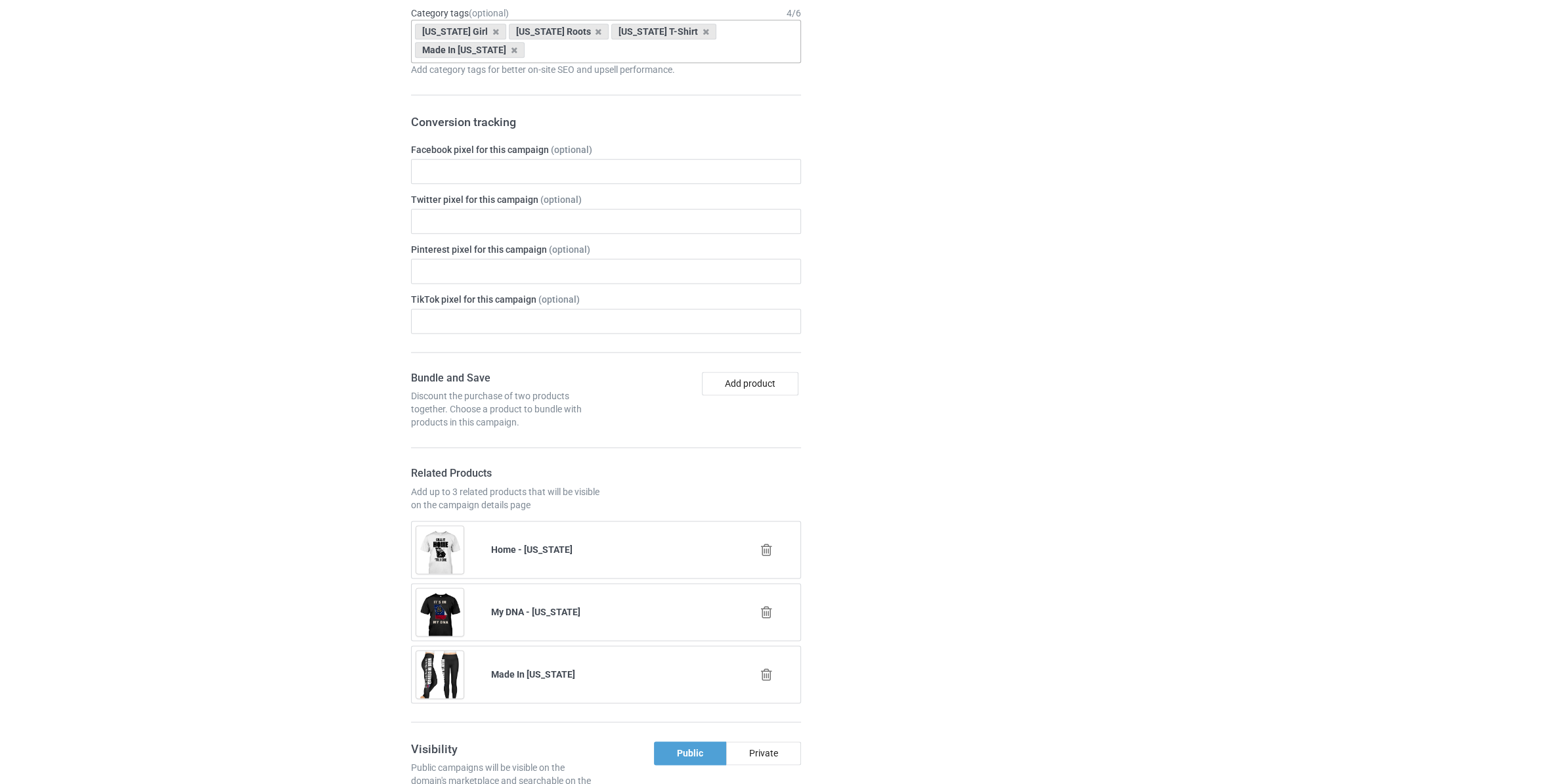
scroll to position [2418, 0]
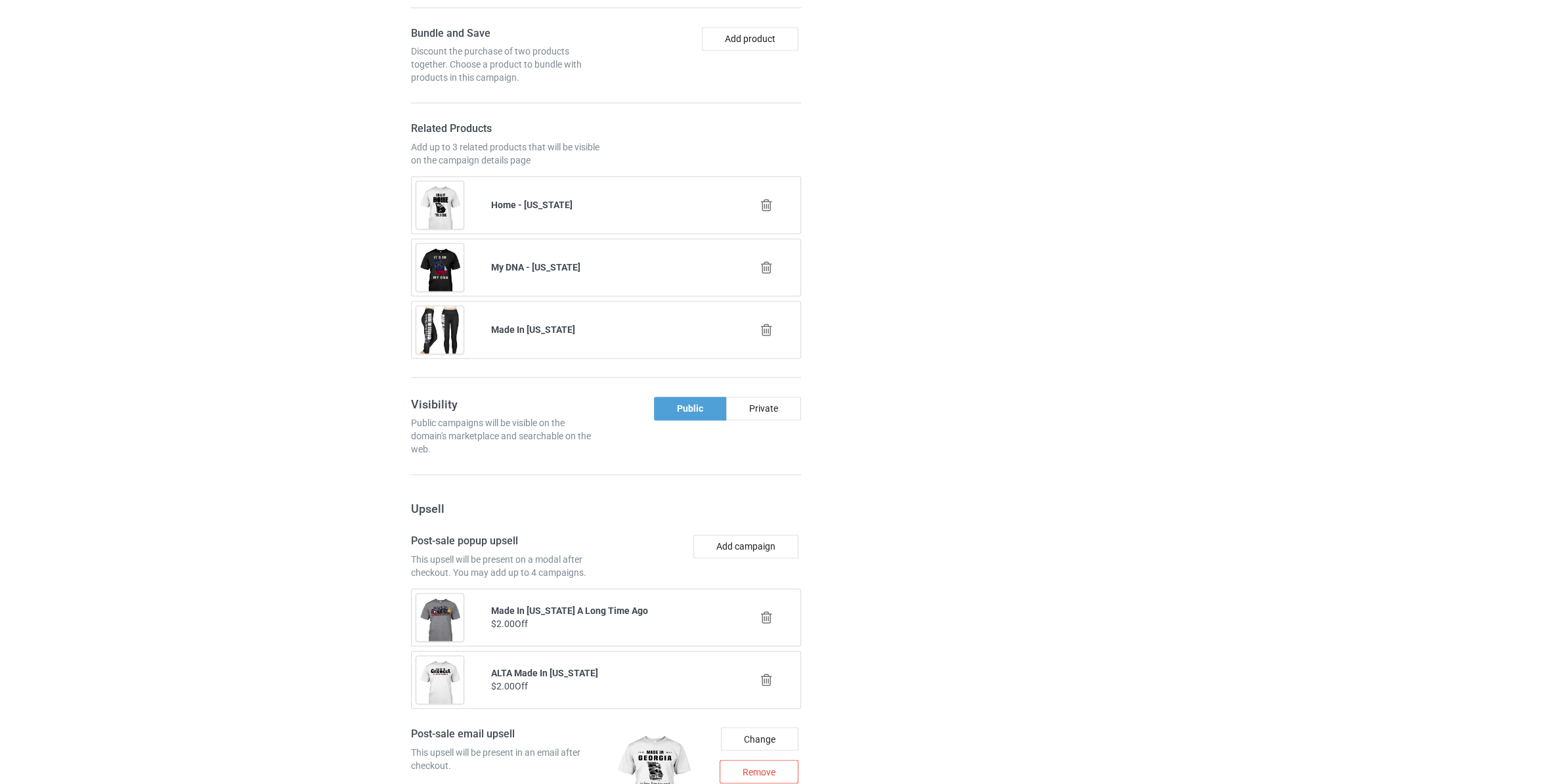
click at [764, 212] on icon at bounding box center [766, 205] width 16 height 14
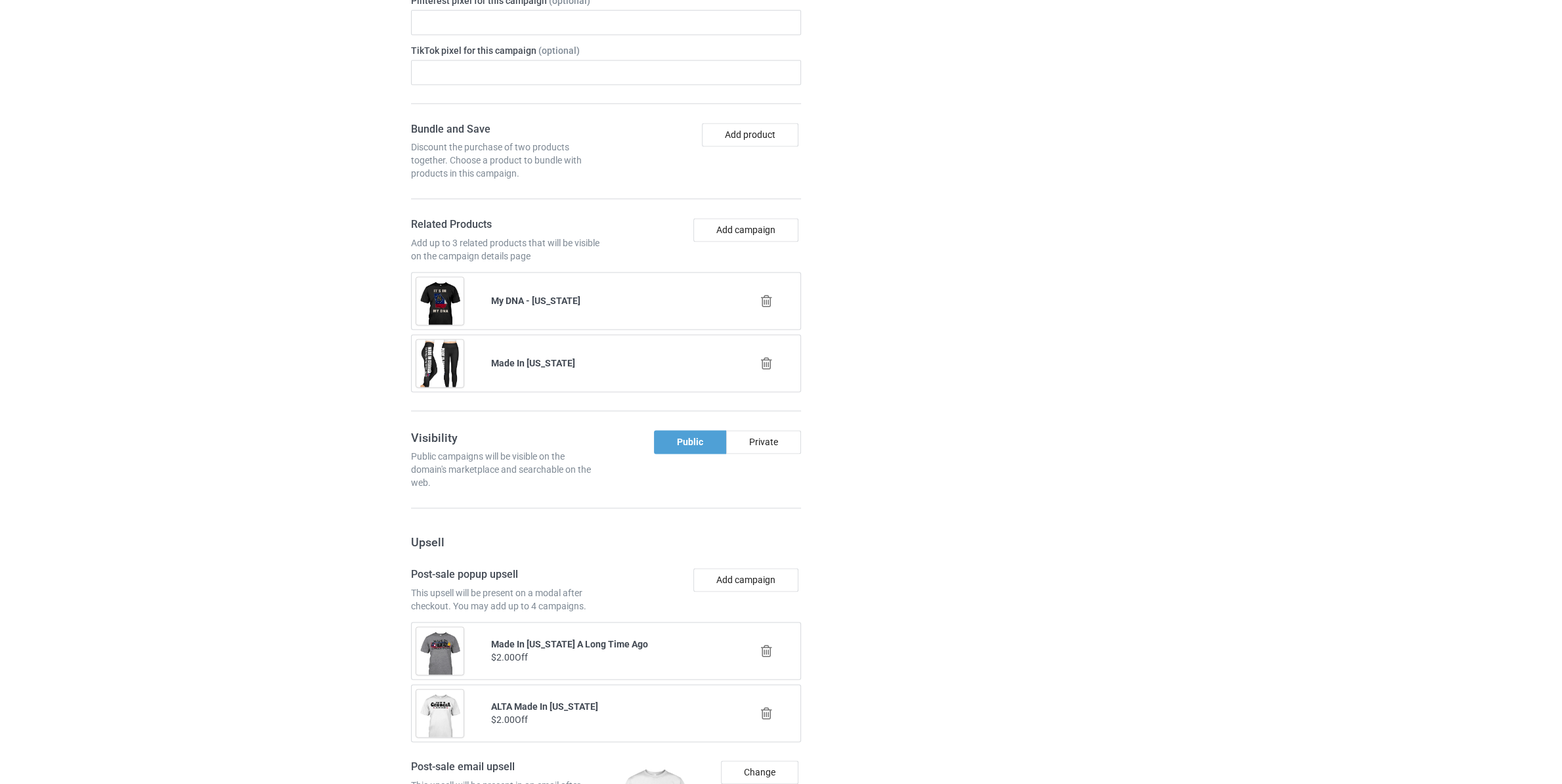
scroll to position [2348, 0]
click at [762, 305] on icon at bounding box center [766, 300] width 16 height 14
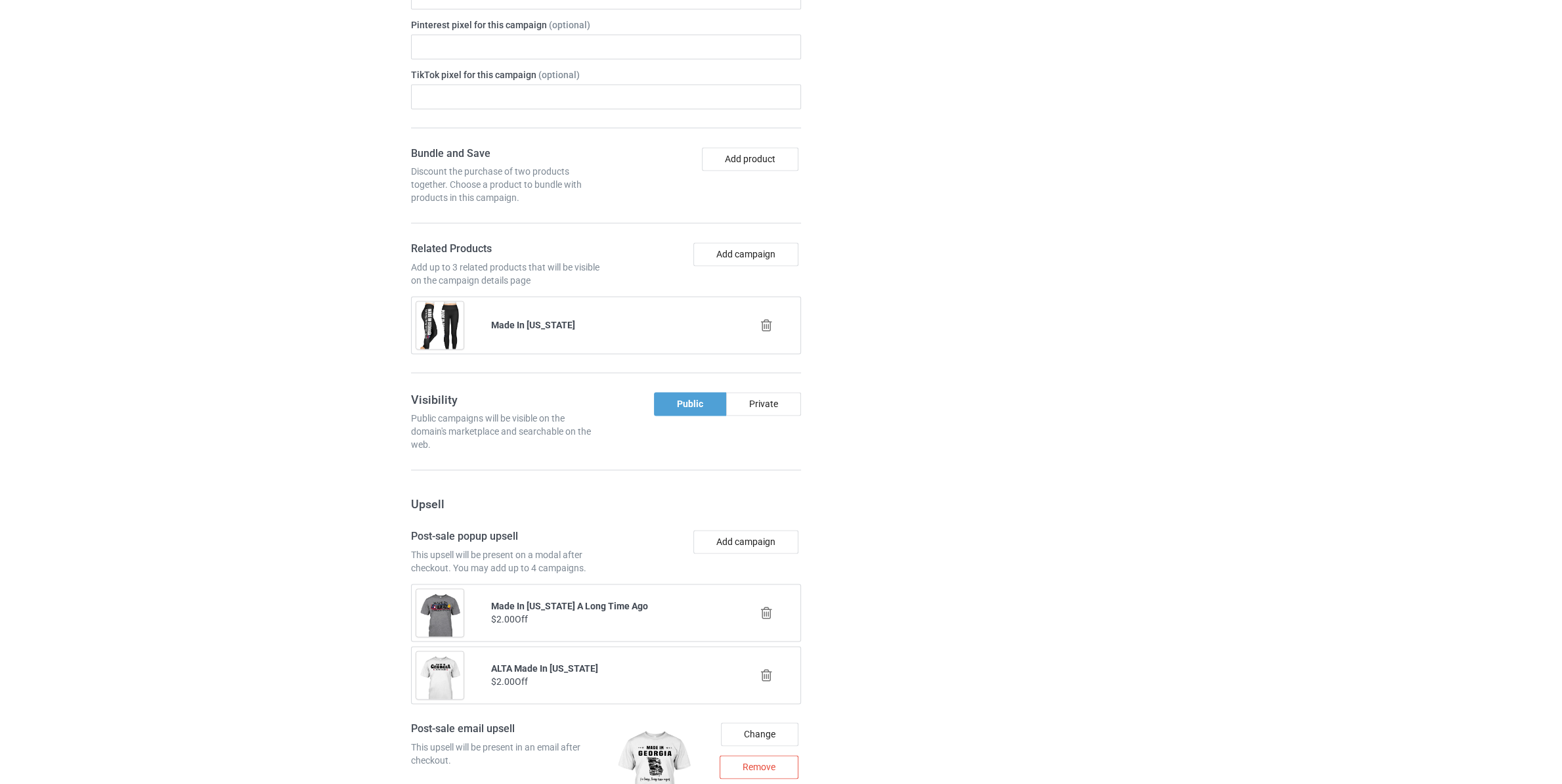
click at [762, 319] on icon at bounding box center [766, 326] width 16 height 14
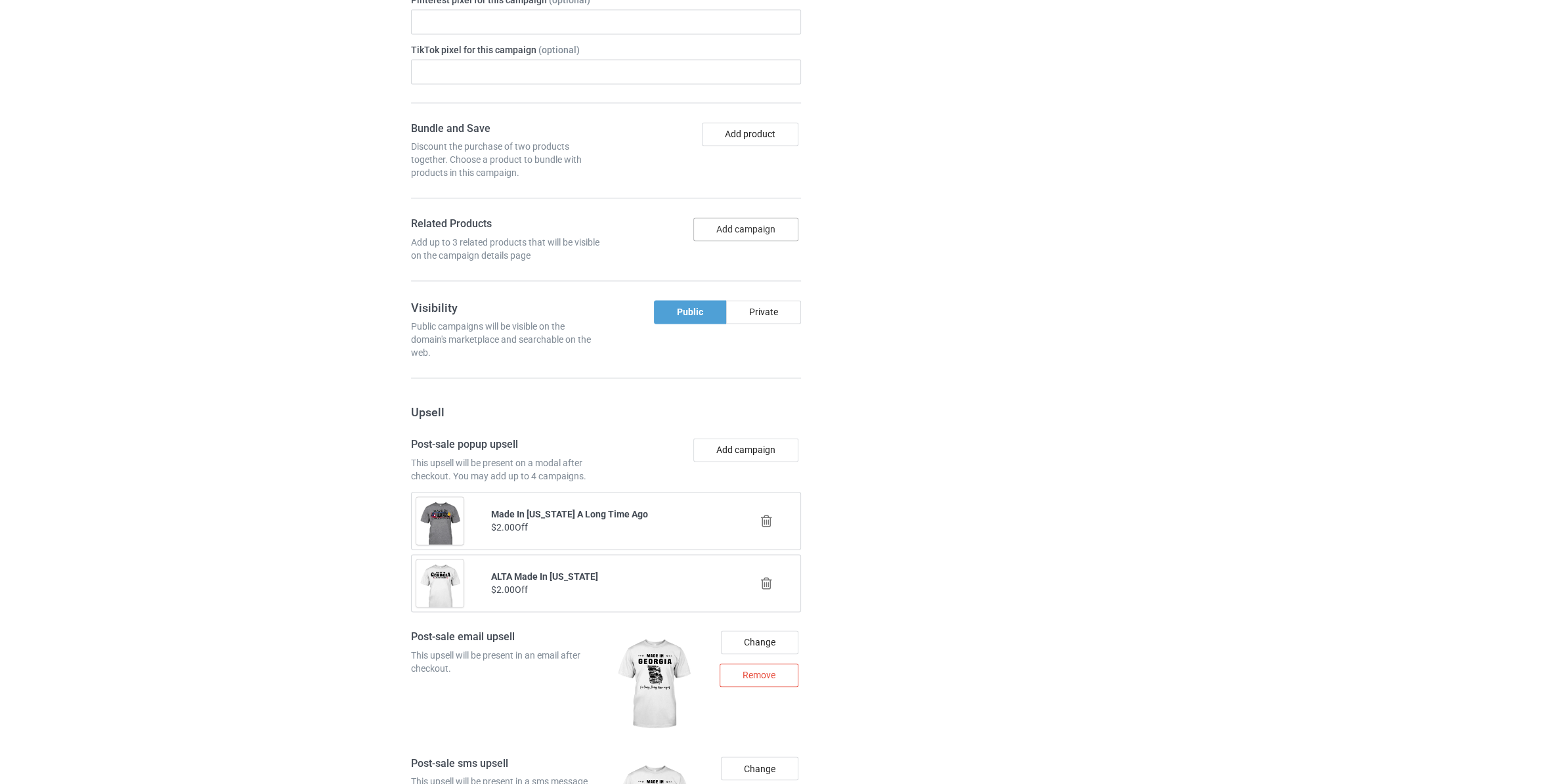
click at [744, 240] on button "Add campaign" at bounding box center [745, 229] width 105 height 24
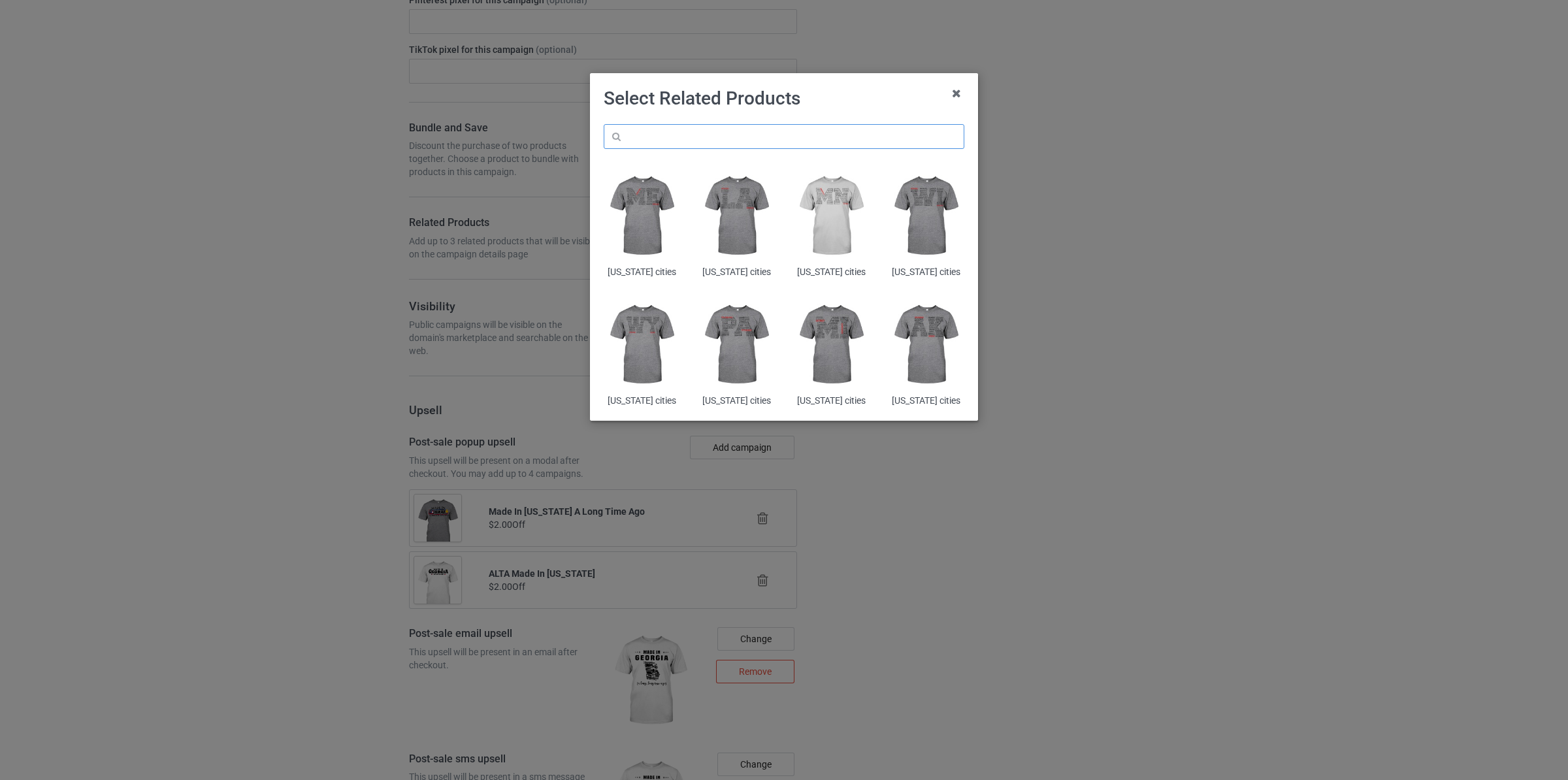
click at [690, 137] on input "text" at bounding box center [784, 136] width 361 height 25
paste input "[US_STATE]"
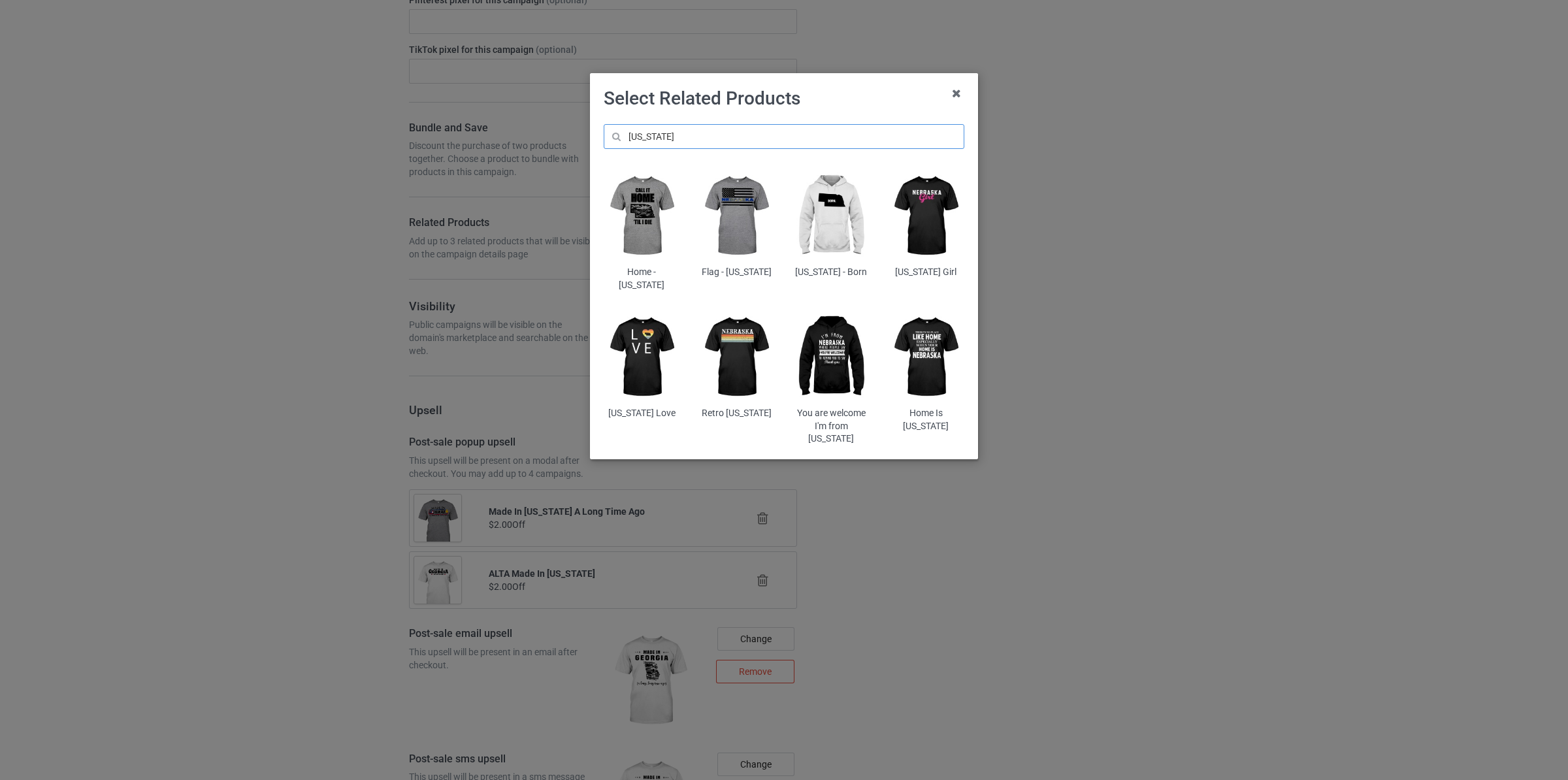
scroll to position [2411, 0]
type input "[US_STATE]"
click at [653, 222] on img at bounding box center [641, 216] width 76 height 95
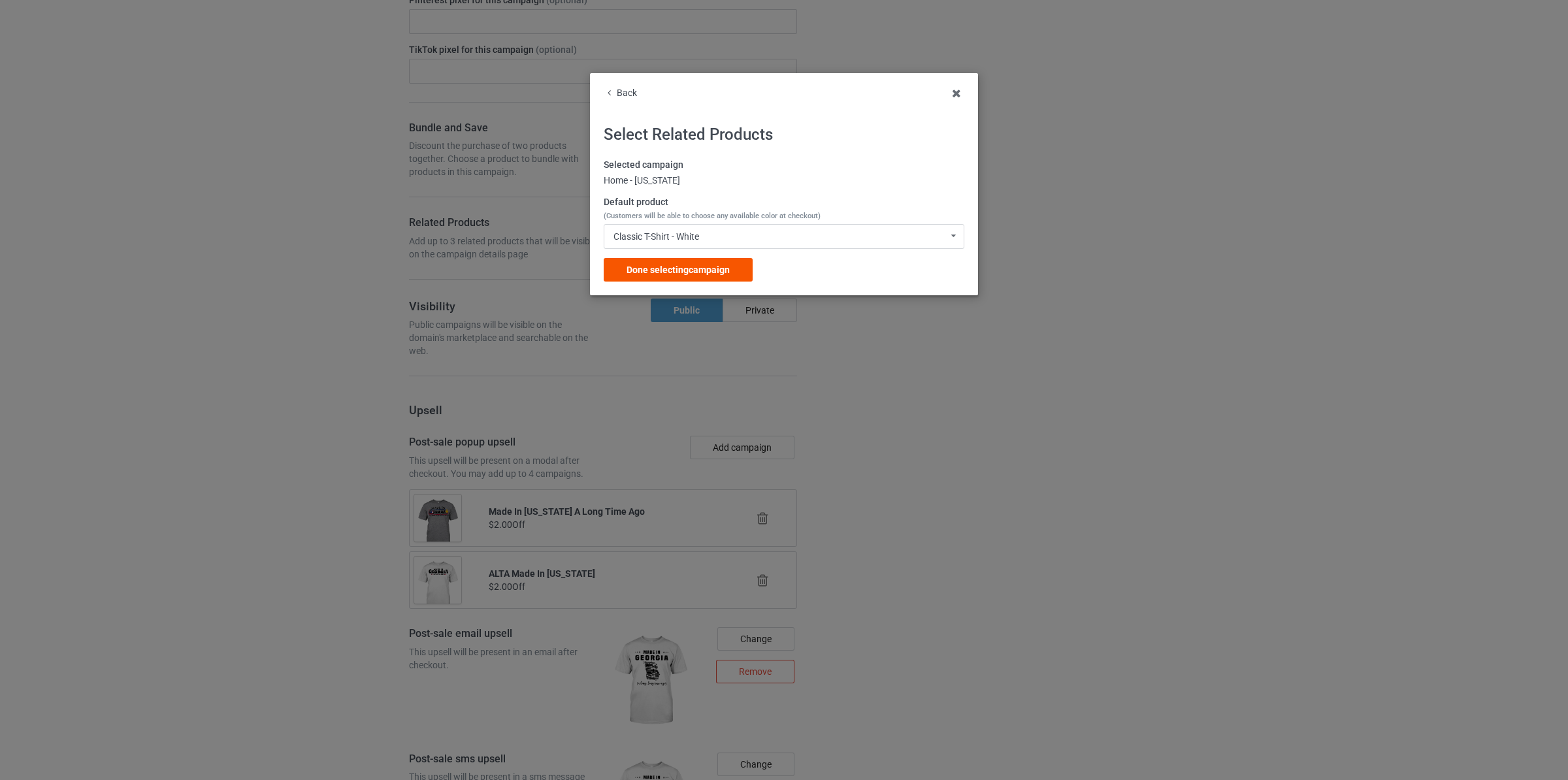
click at [721, 261] on div "Done selecting campaign" at bounding box center [678, 270] width 149 height 24
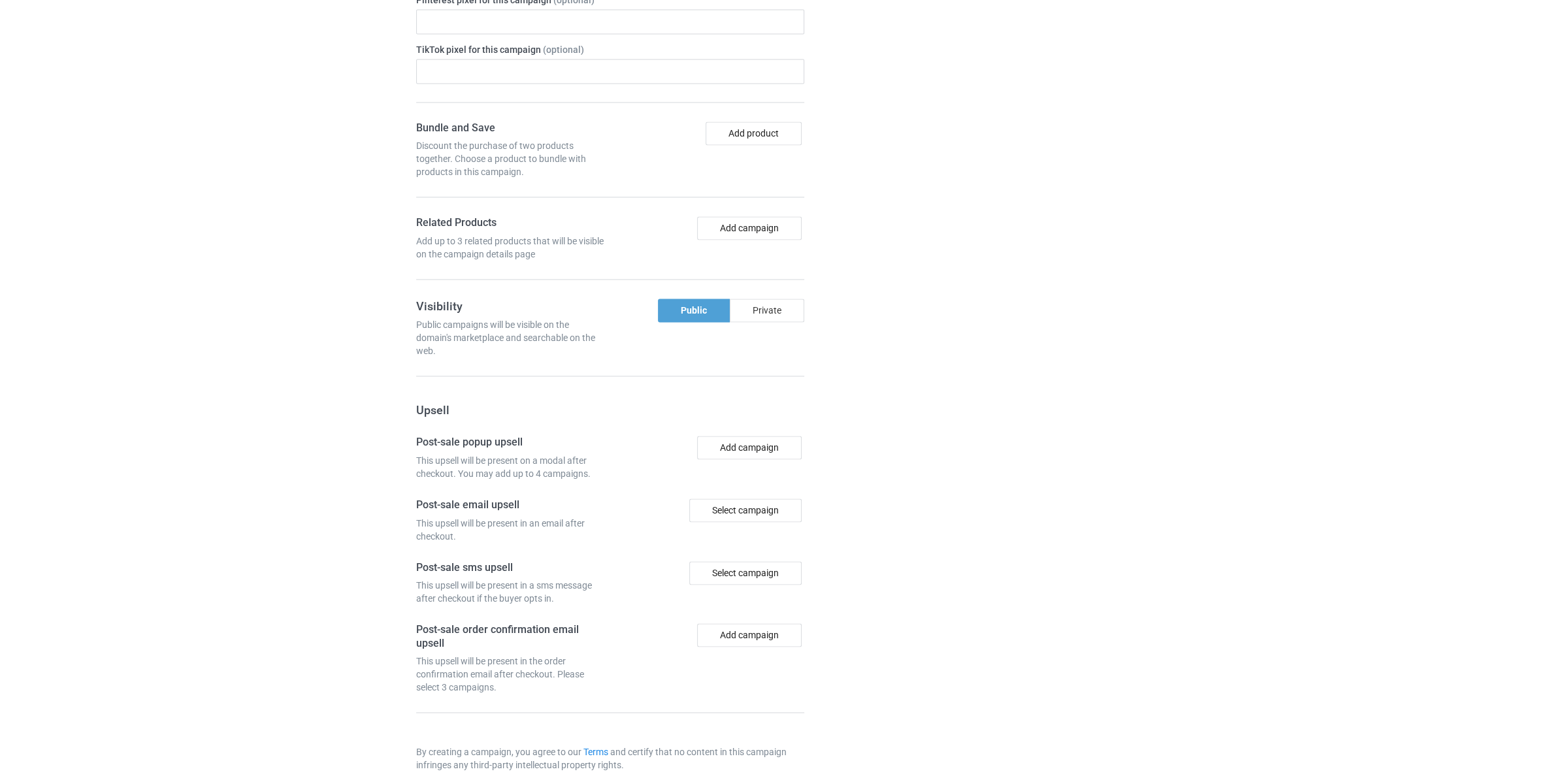
scroll to position [2435, 0]
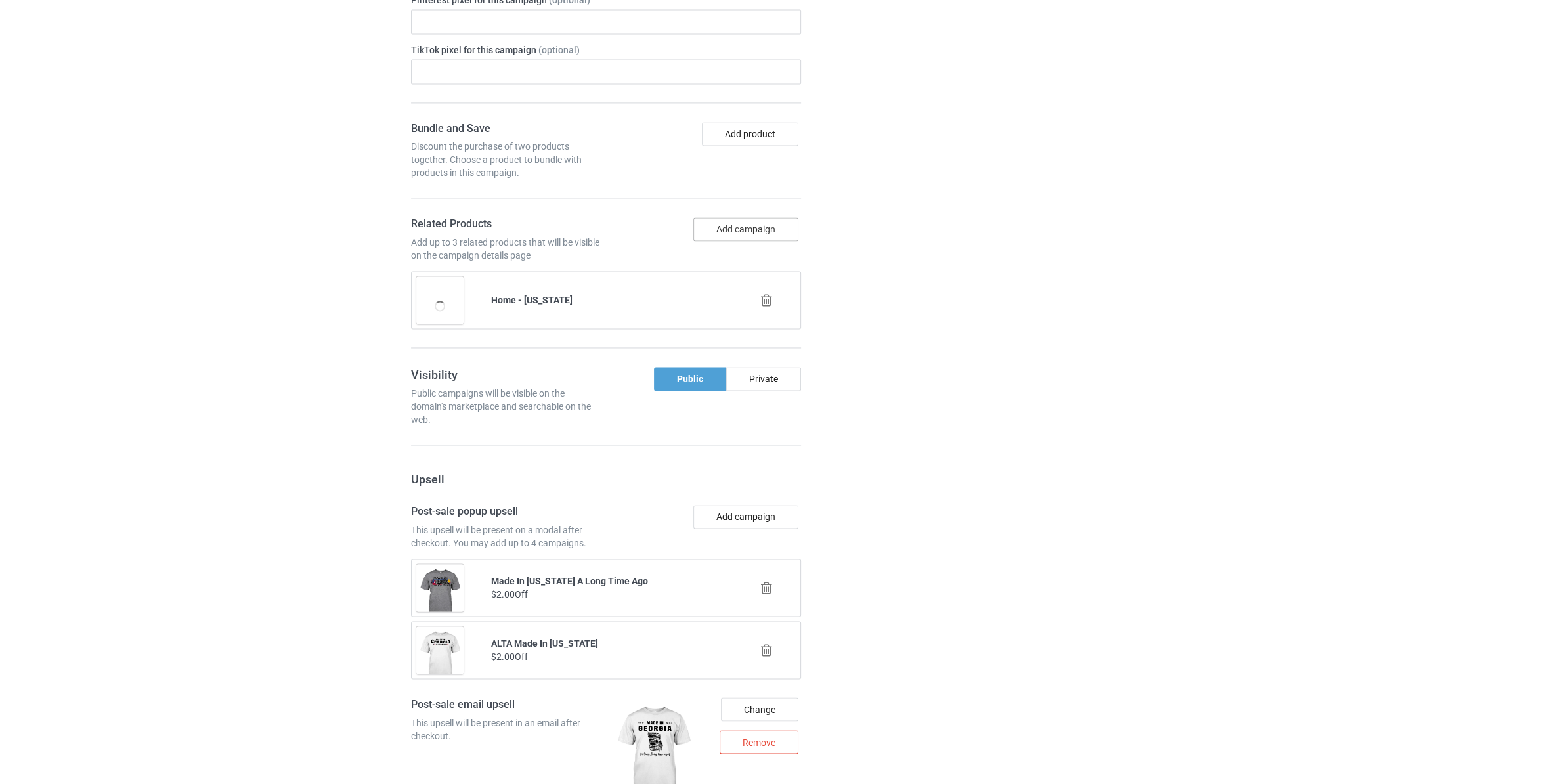
click at [760, 241] on button "Add campaign" at bounding box center [745, 229] width 105 height 24
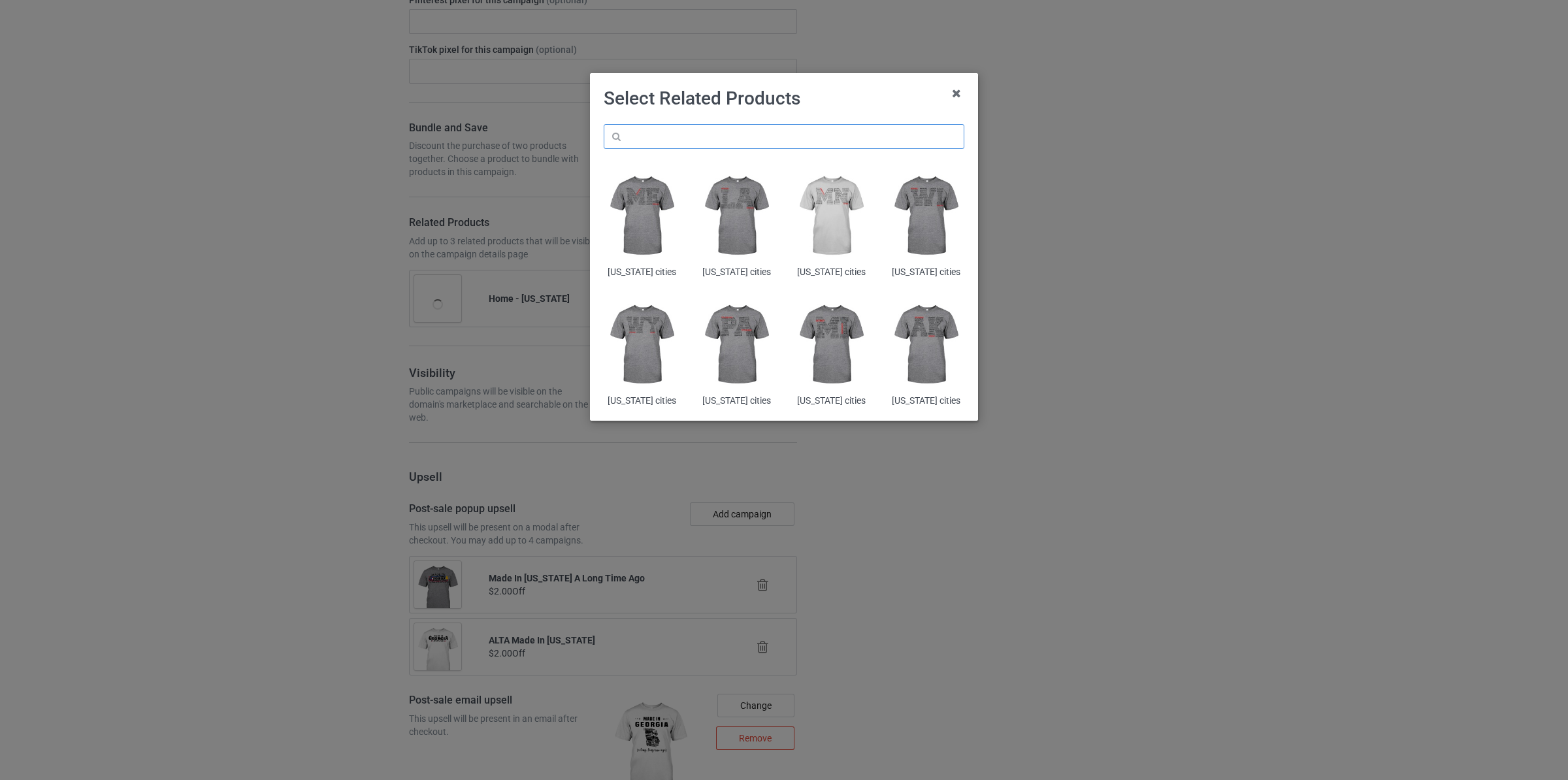
click at [737, 136] on input "text" at bounding box center [784, 136] width 361 height 25
paste input "[US_STATE]"
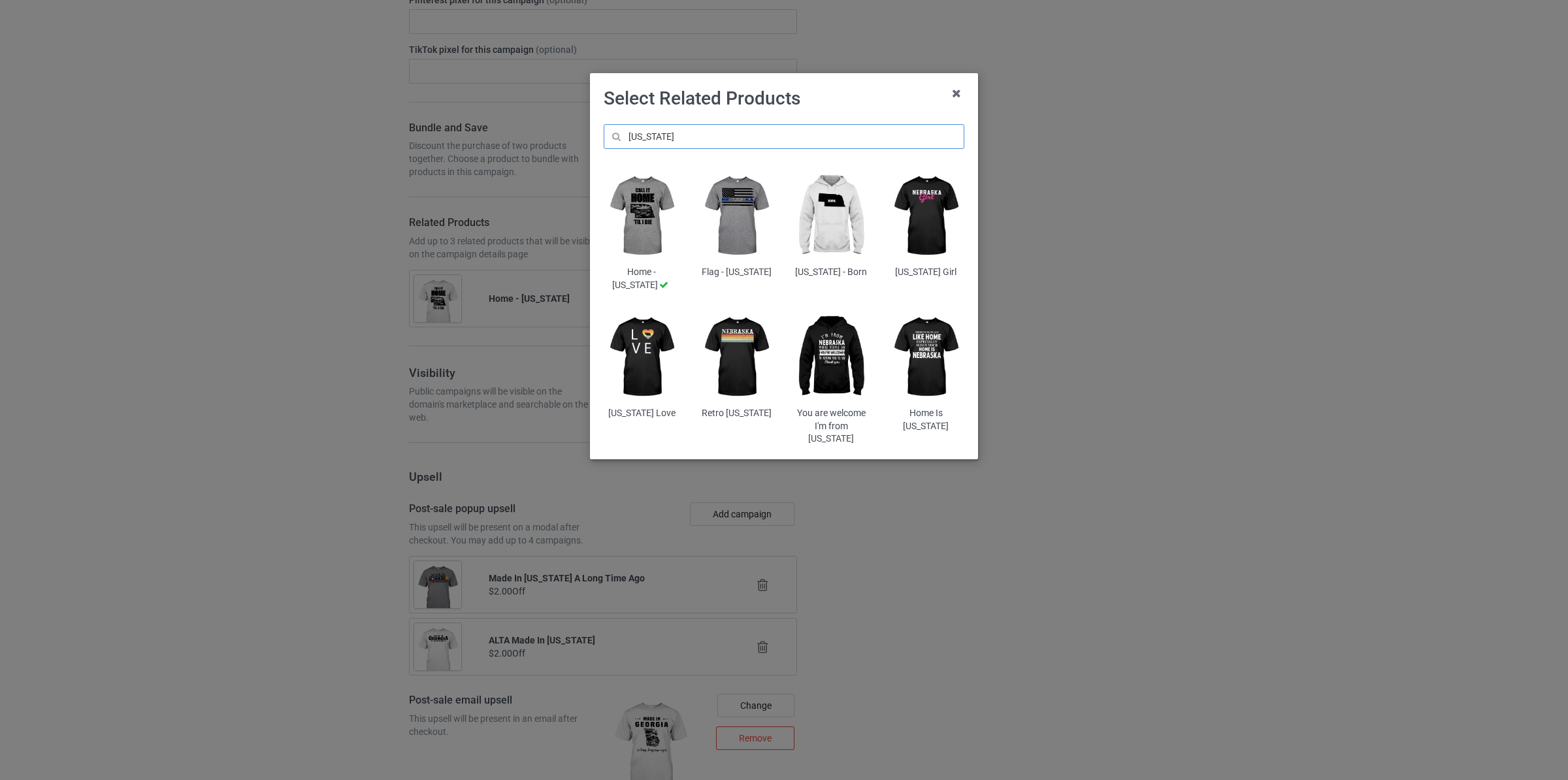
type input "[US_STATE]"
click at [829, 356] on img at bounding box center [831, 357] width 76 height 95
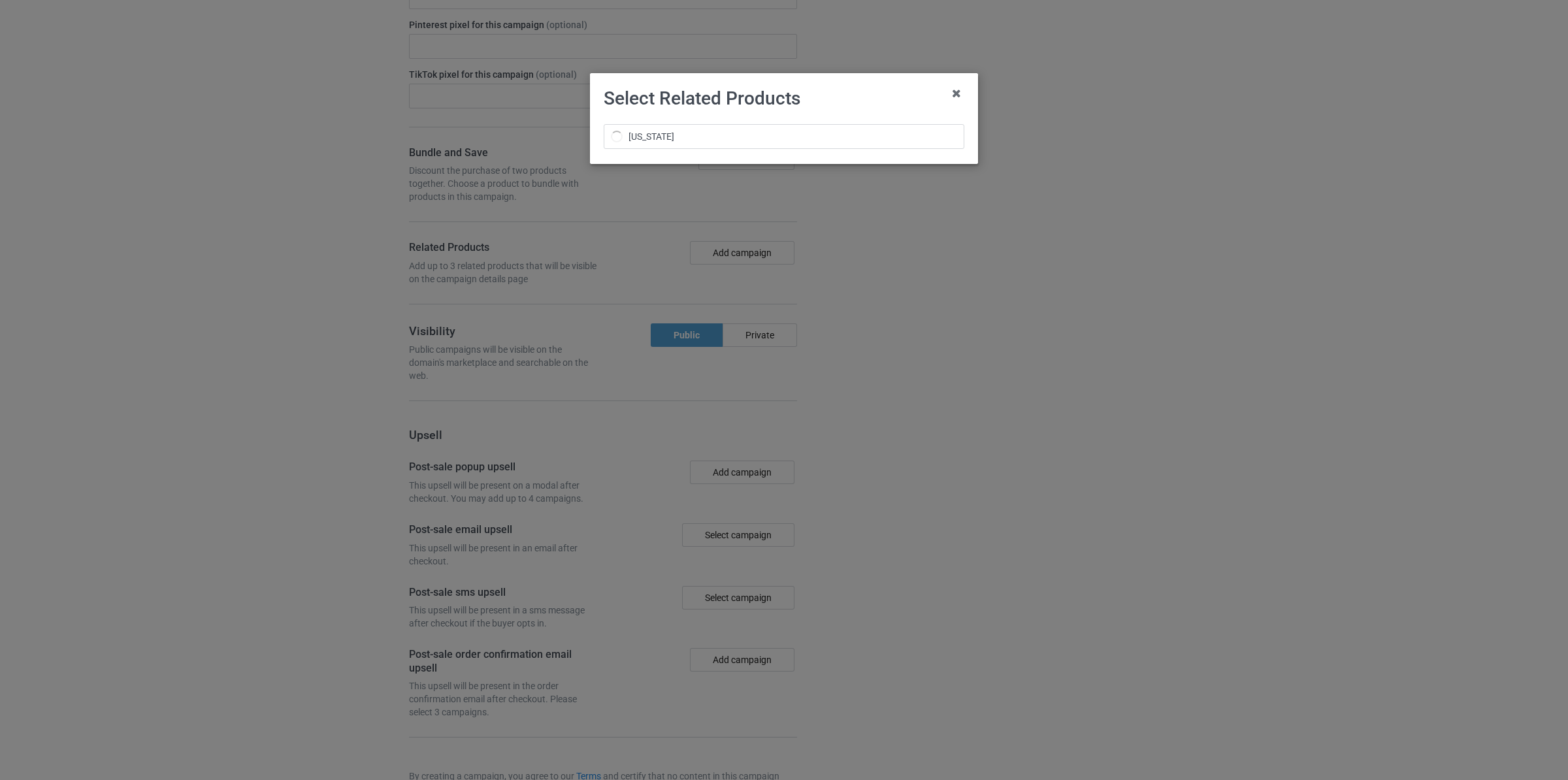
scroll to position [2460, 0]
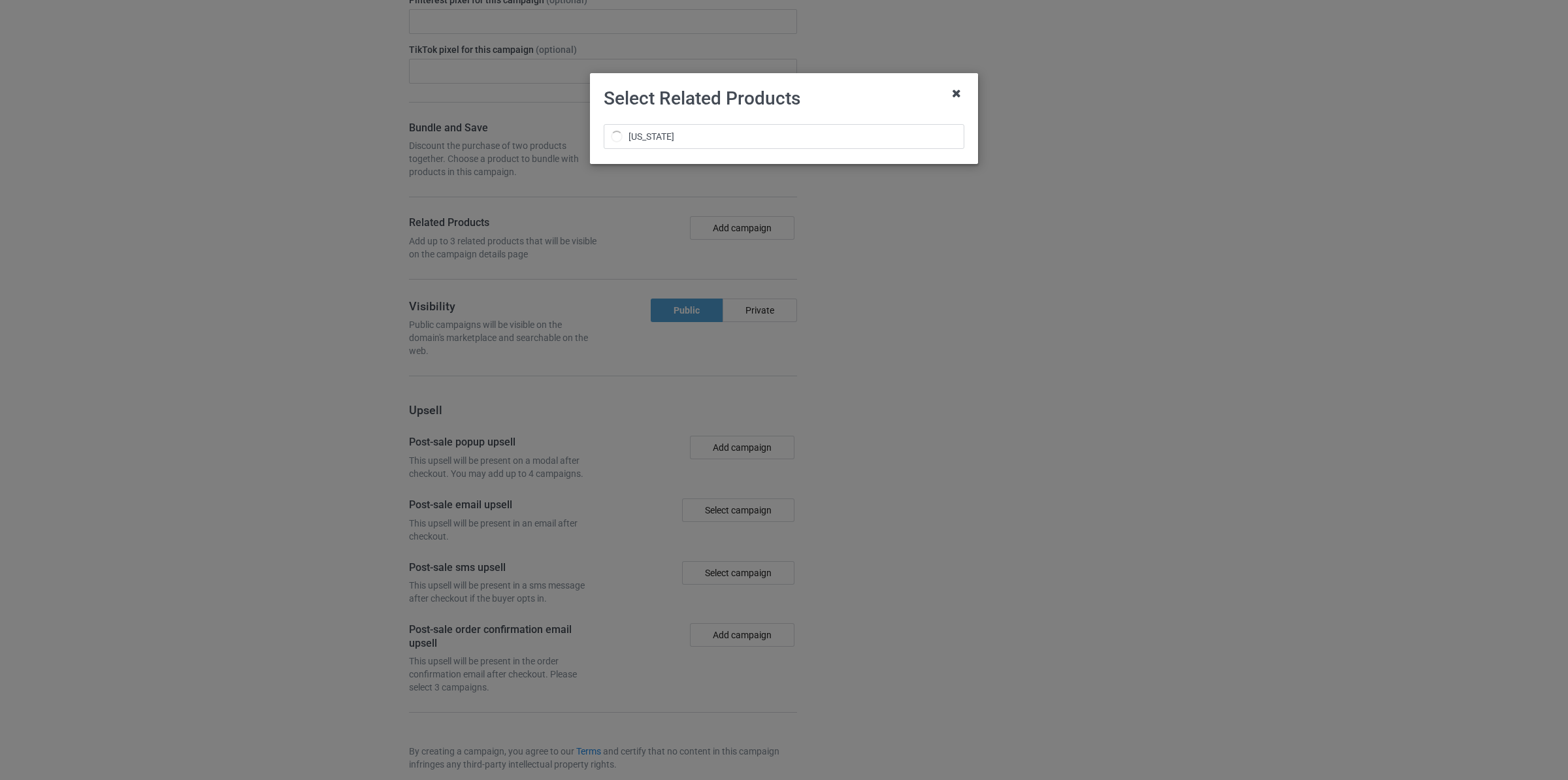
click at [960, 93] on icon at bounding box center [956, 93] width 21 height 21
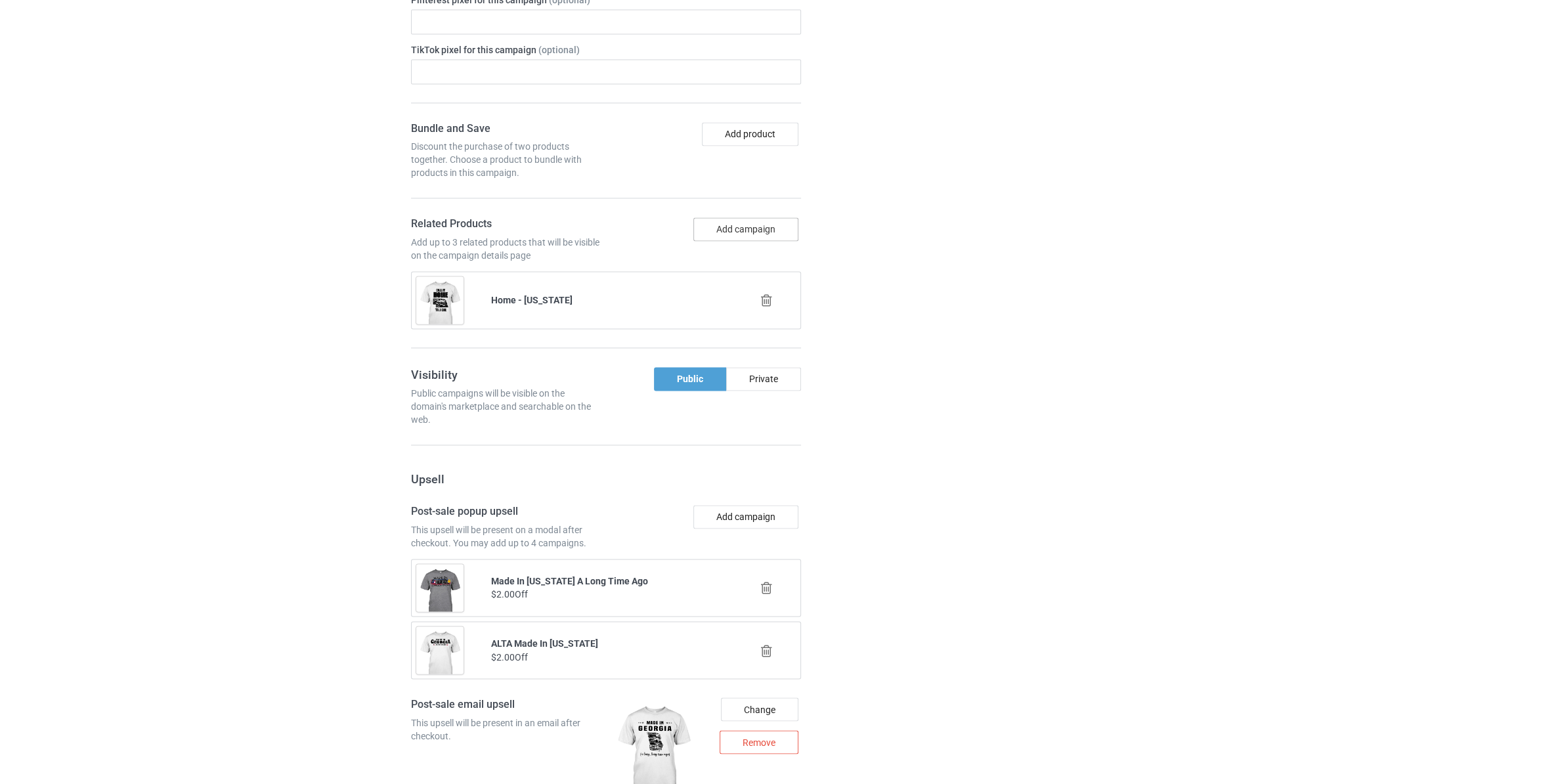
click at [759, 235] on button "Add campaign" at bounding box center [745, 229] width 105 height 24
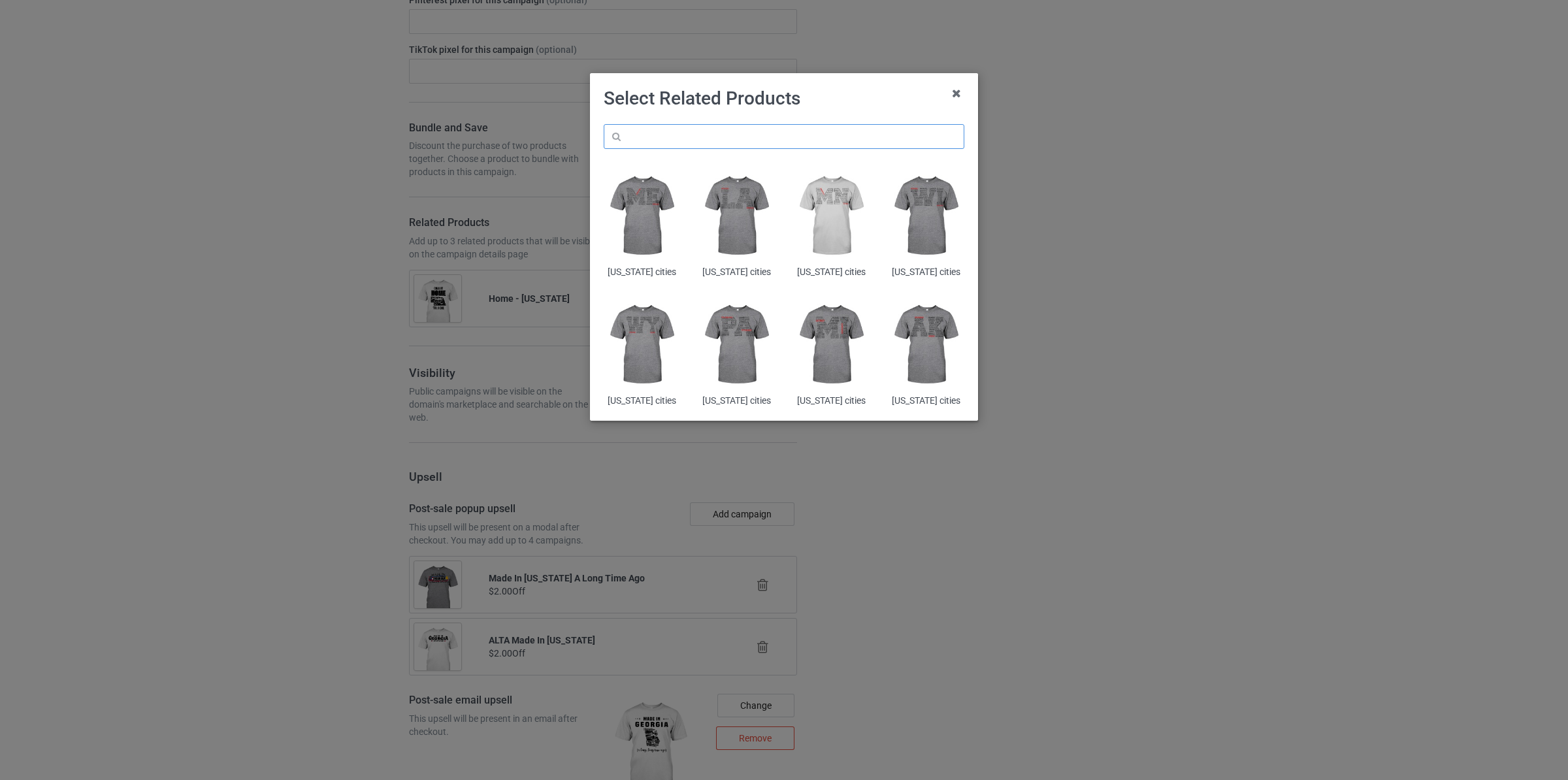
click at [737, 137] on input "text" at bounding box center [784, 136] width 361 height 25
paste input "[US_STATE]"
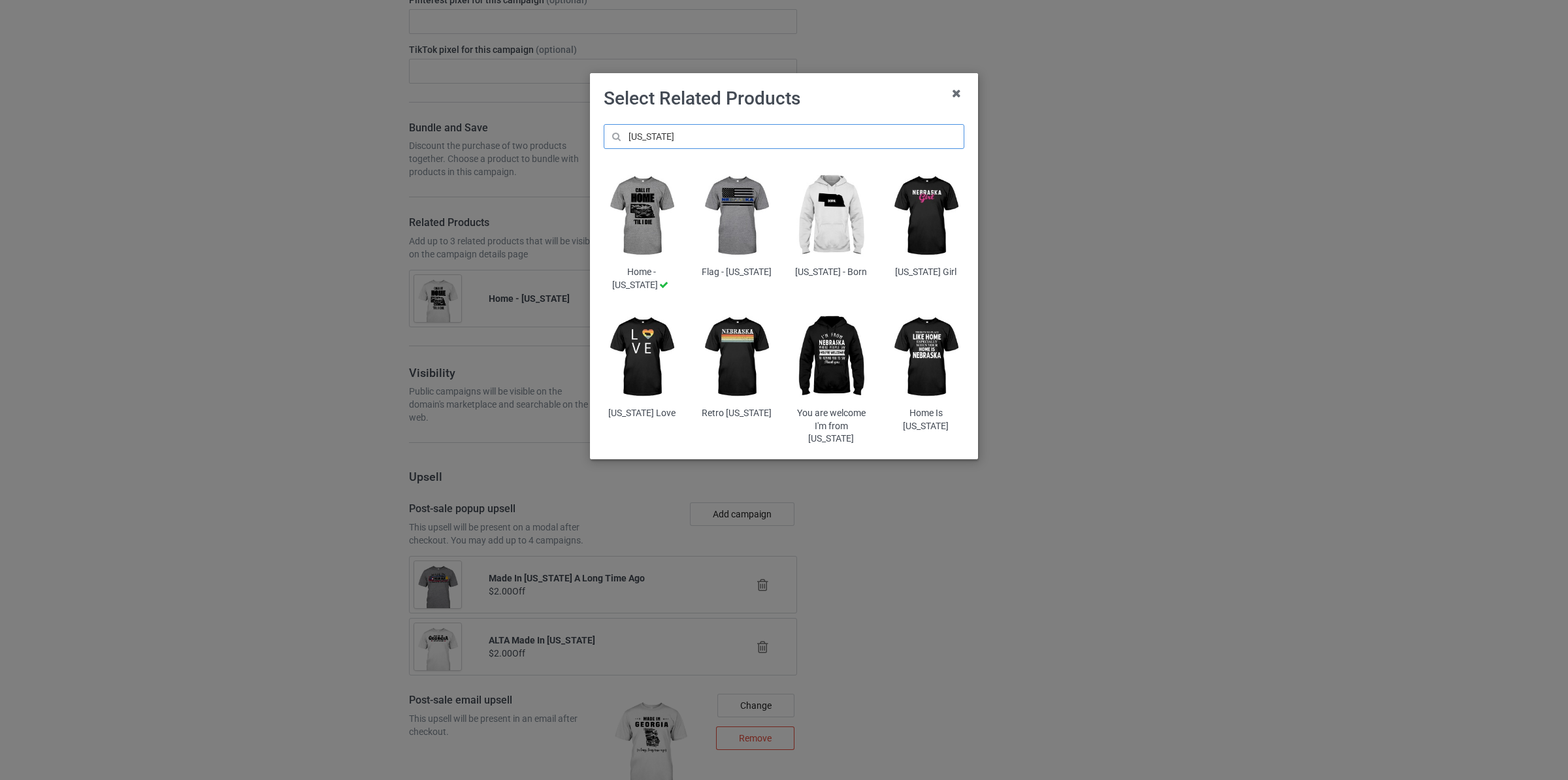
type input "[US_STATE]"
drag, startPoint x: 807, startPoint y: 365, endPoint x: 826, endPoint y: 363, distance: 19.1
click at [807, 365] on img at bounding box center [831, 357] width 76 height 95
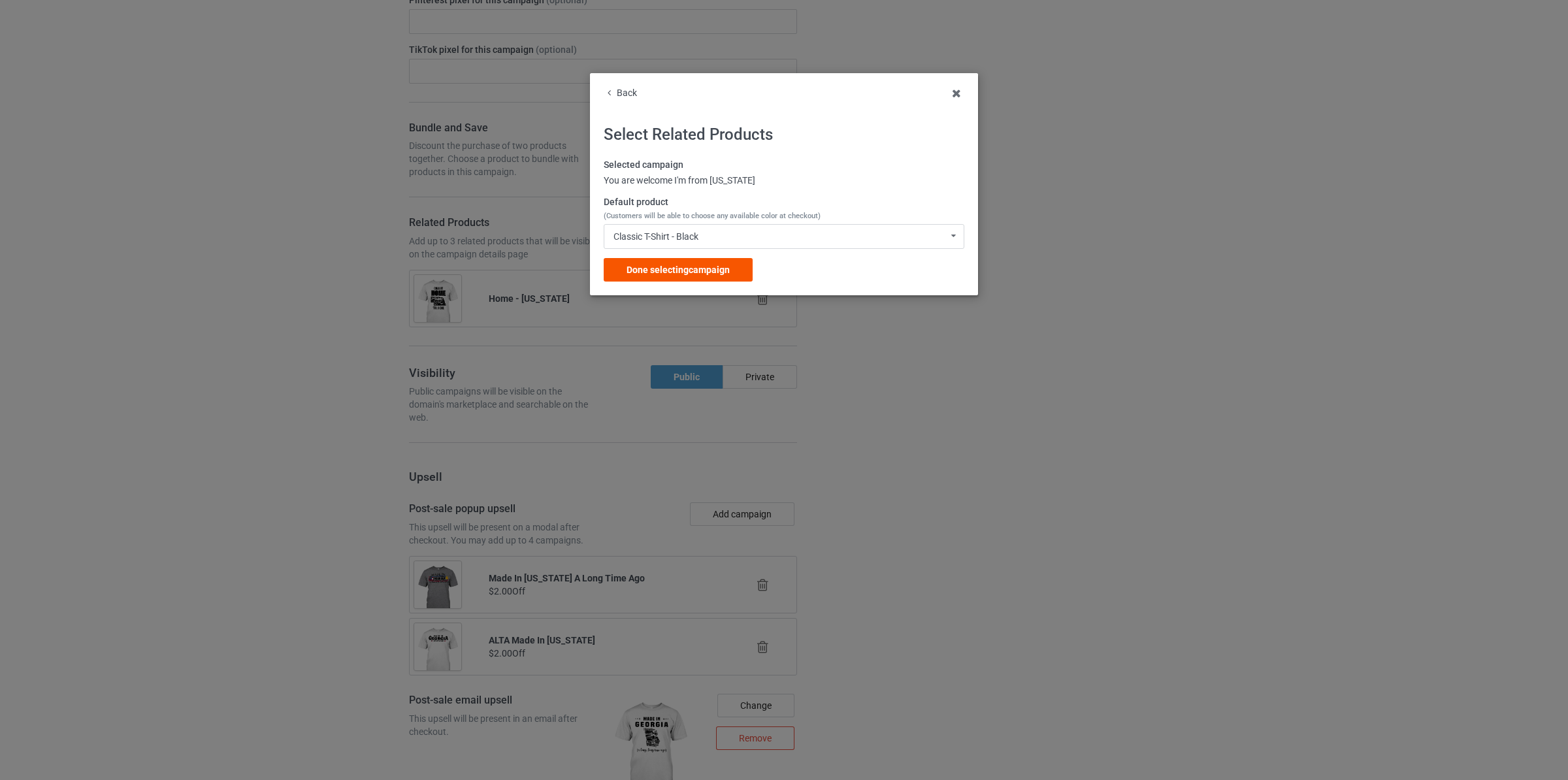
click at [722, 274] on span "Done selecting campaign" at bounding box center [678, 269] width 103 height 11
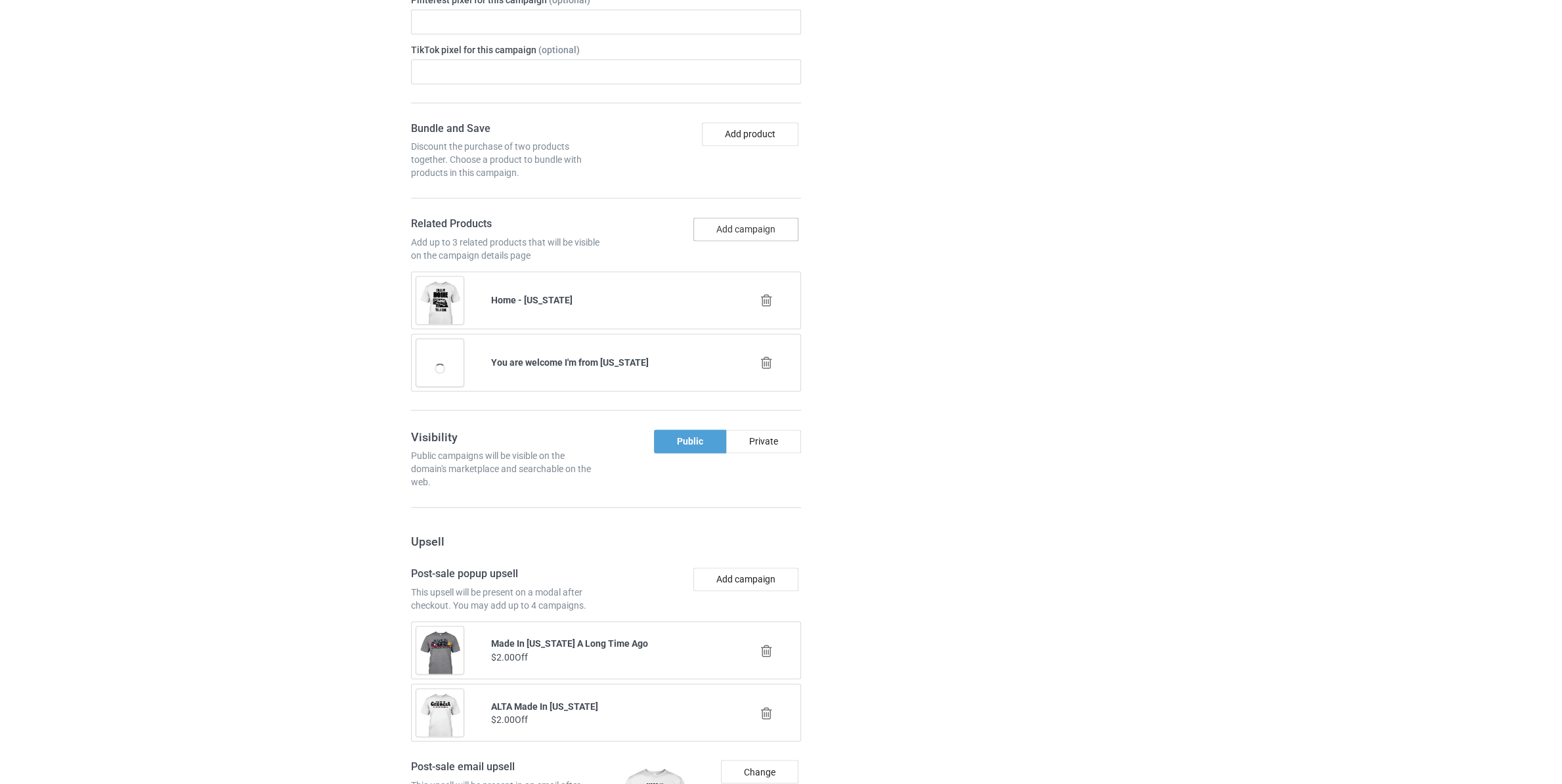
click at [755, 235] on button "Add campaign" at bounding box center [745, 229] width 105 height 24
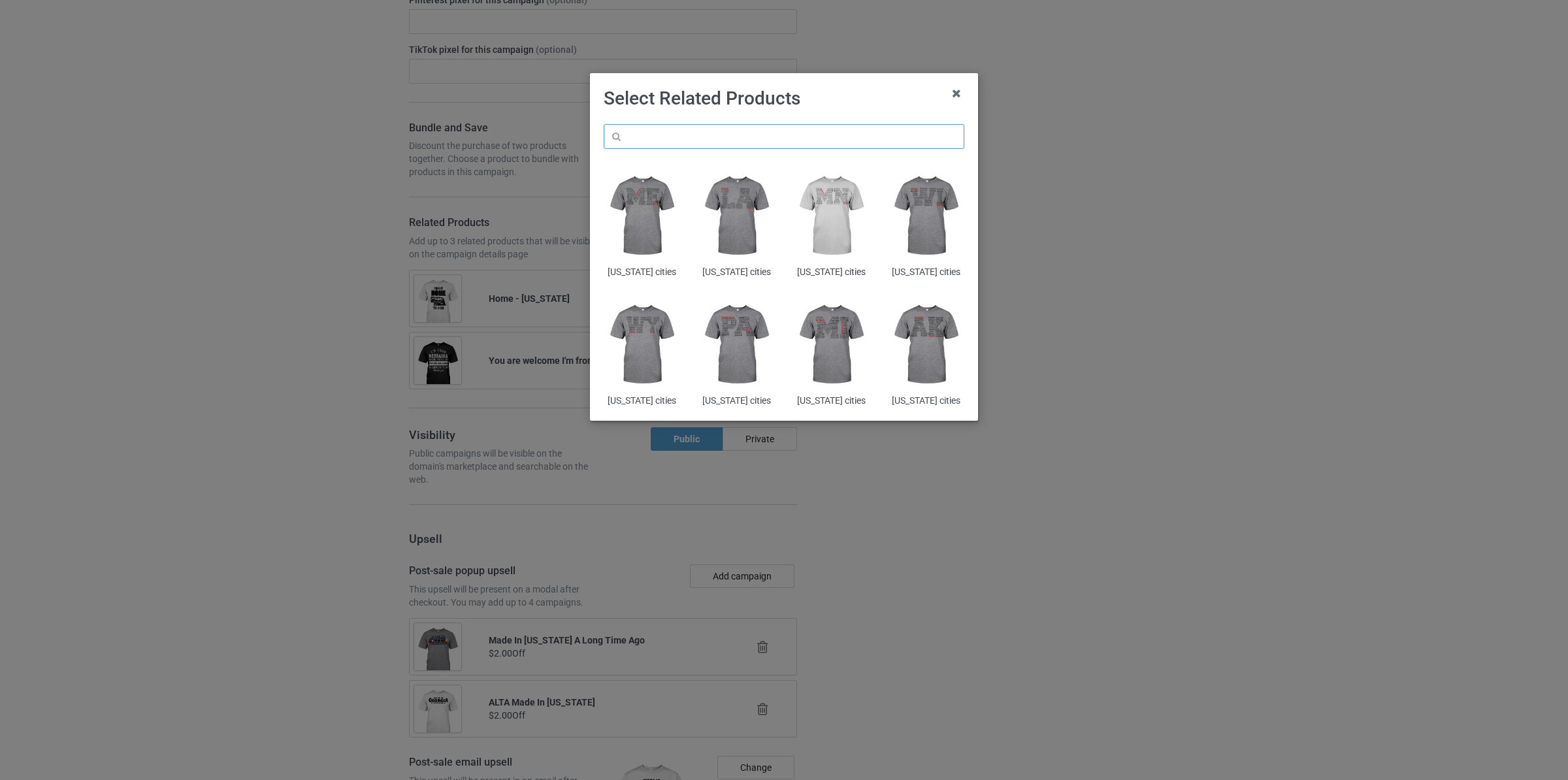
click at [738, 137] on input "text" at bounding box center [784, 136] width 361 height 25
paste input "[US_STATE]"
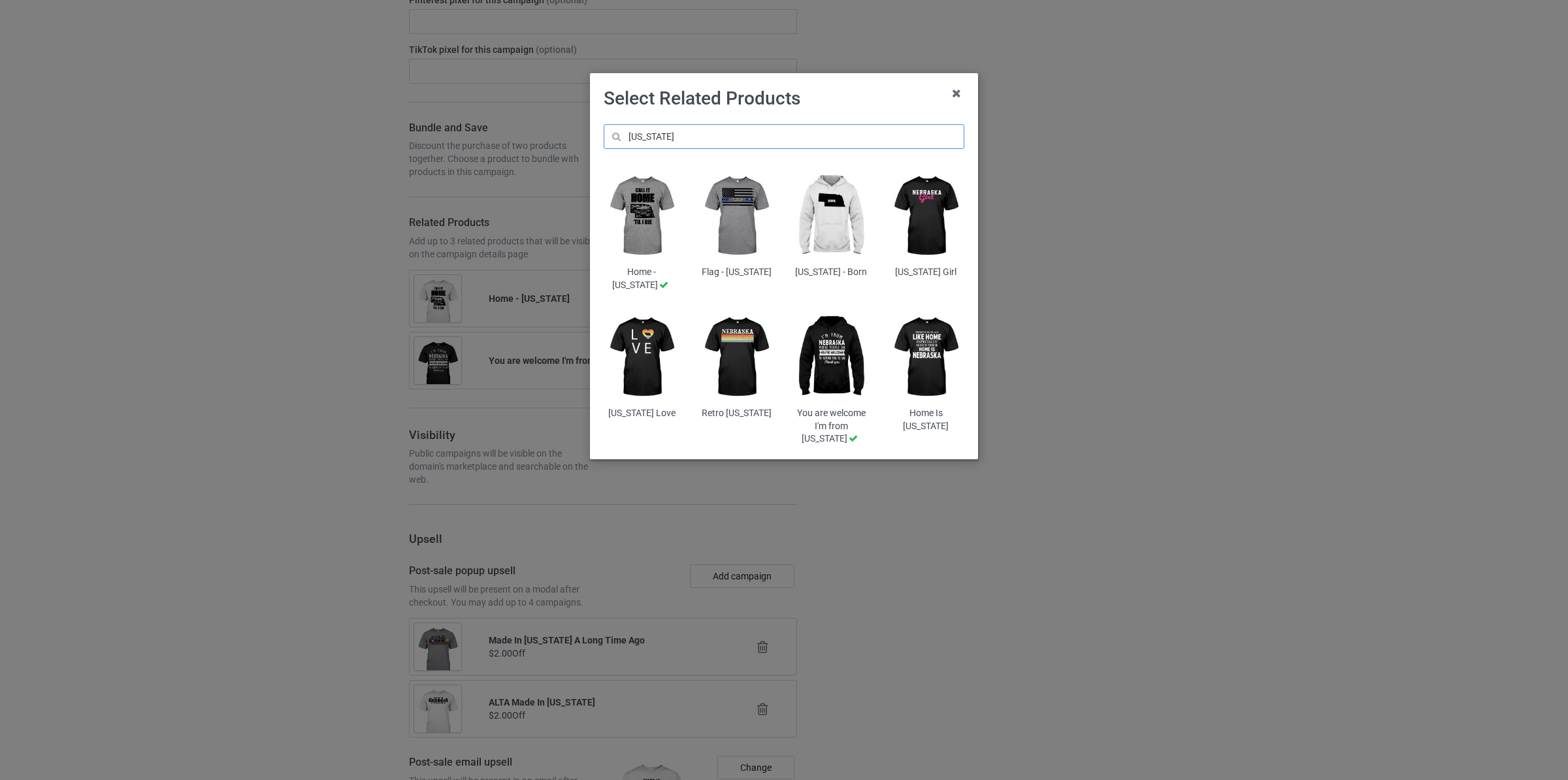
type input "[US_STATE]"
click at [943, 356] on img at bounding box center [925, 357] width 76 height 95
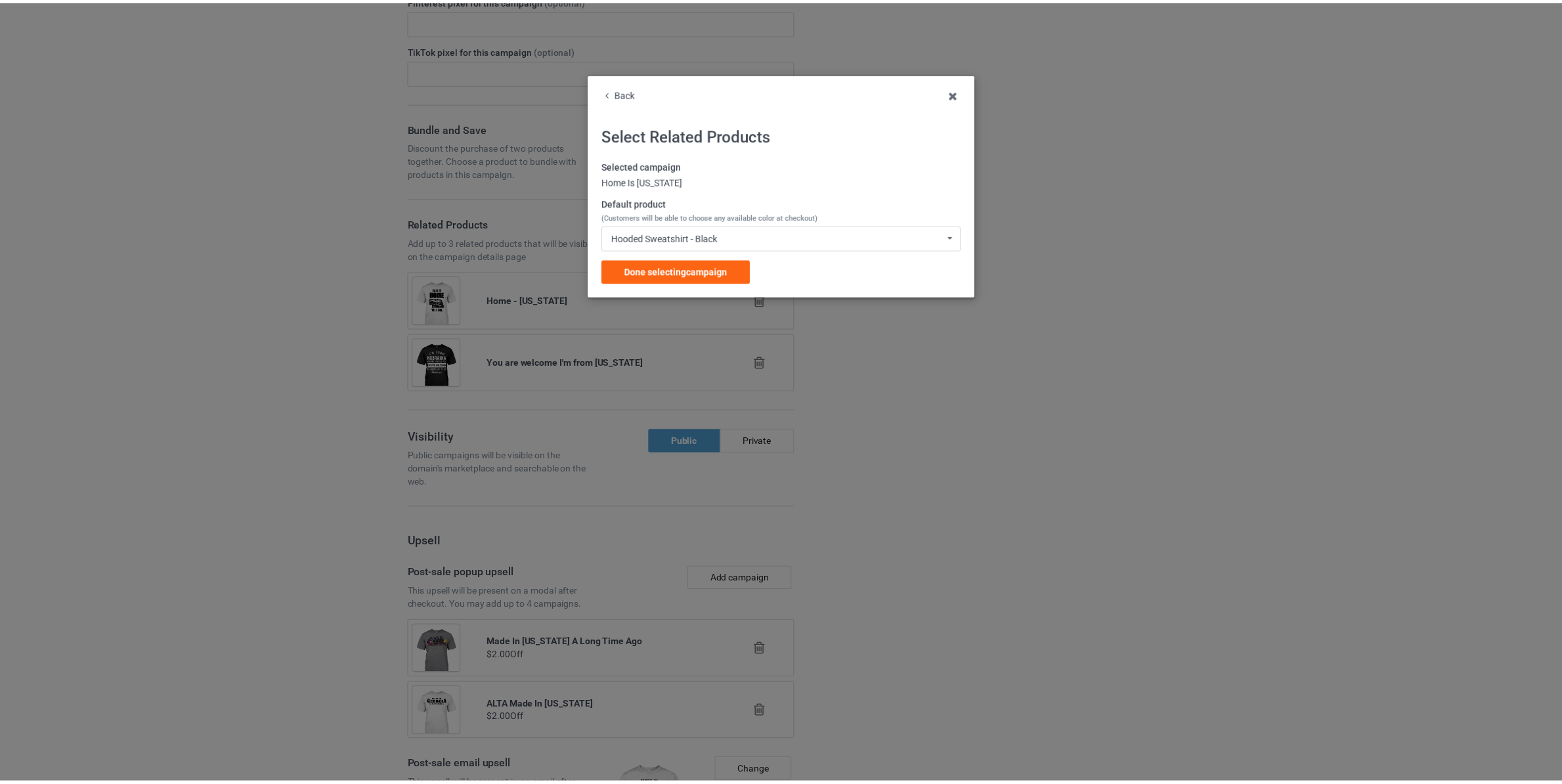
scroll to position [2523, 0]
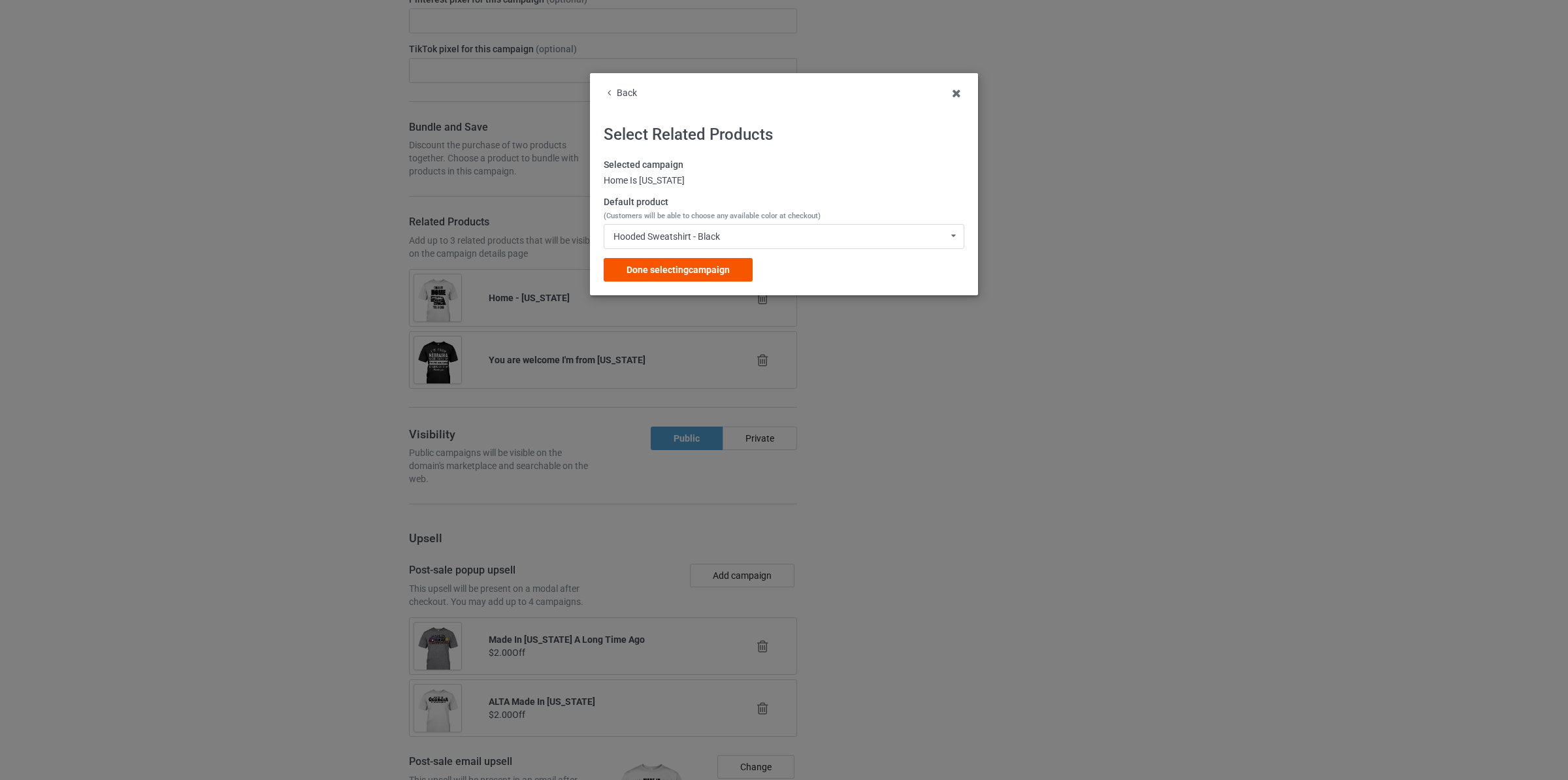
click at [717, 278] on div "Done selecting campaign" at bounding box center [678, 270] width 149 height 24
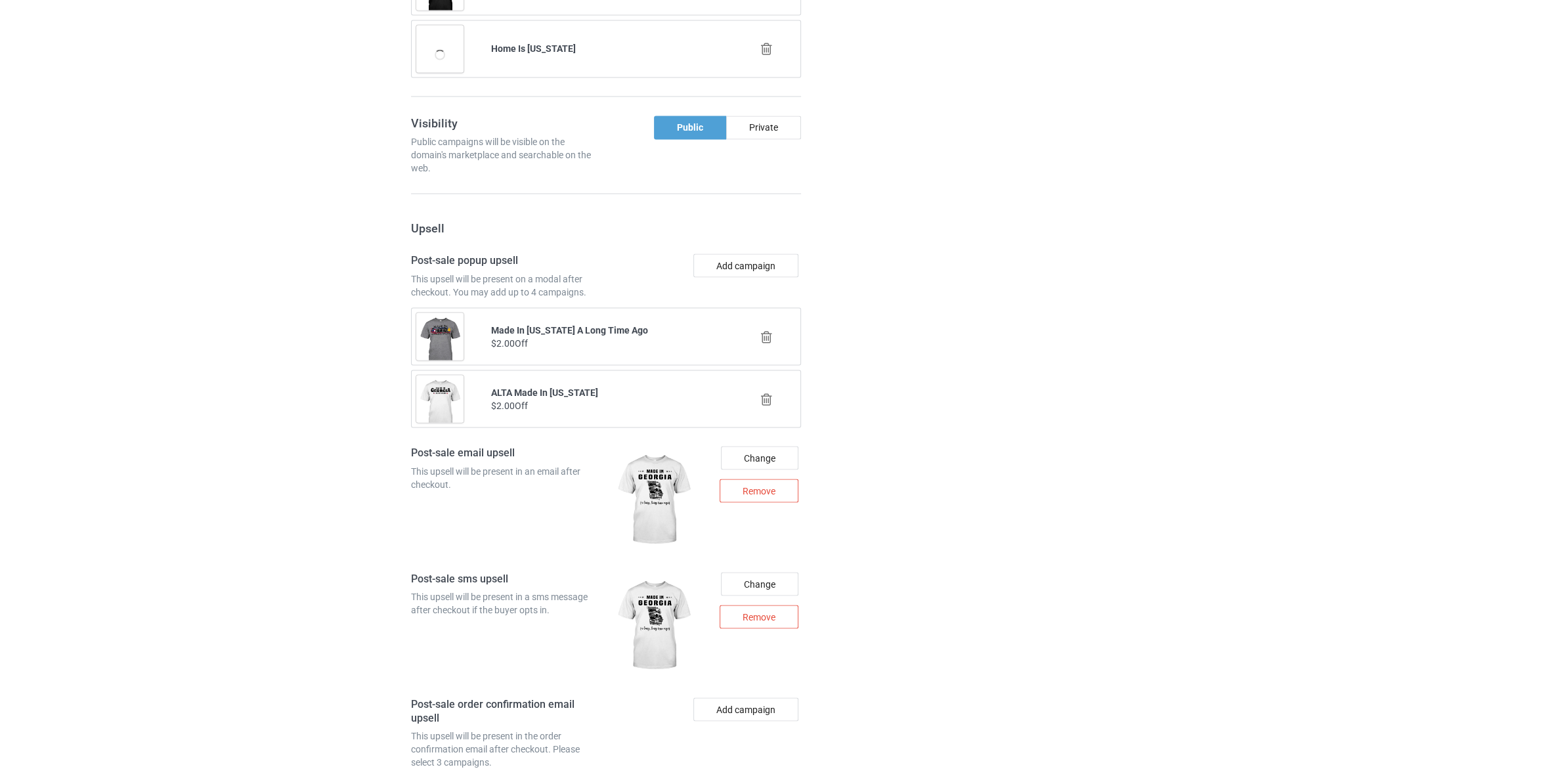
scroll to position [2938, 0]
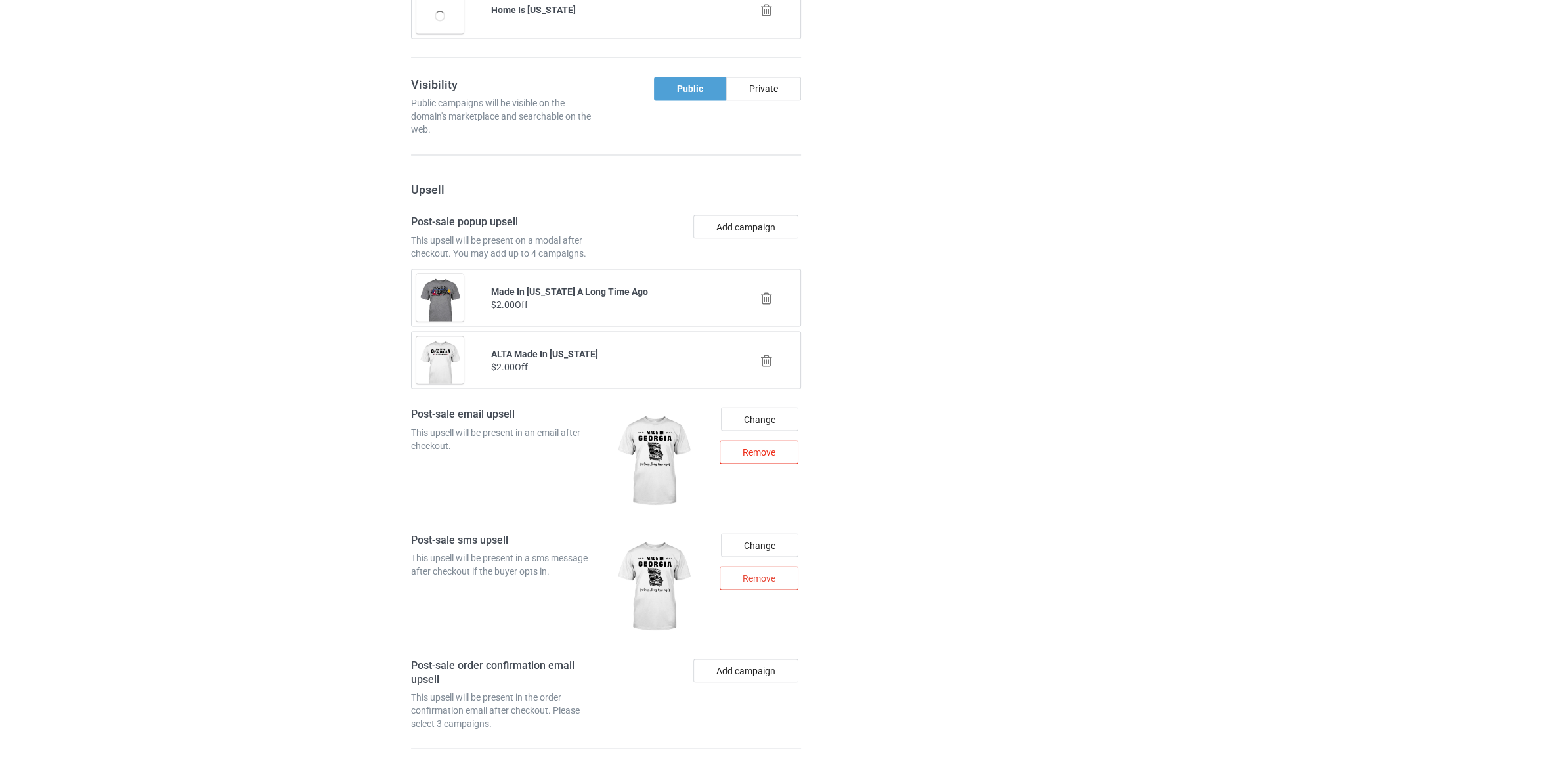
click at [767, 463] on div "Remove" at bounding box center [759, 452] width 79 height 24
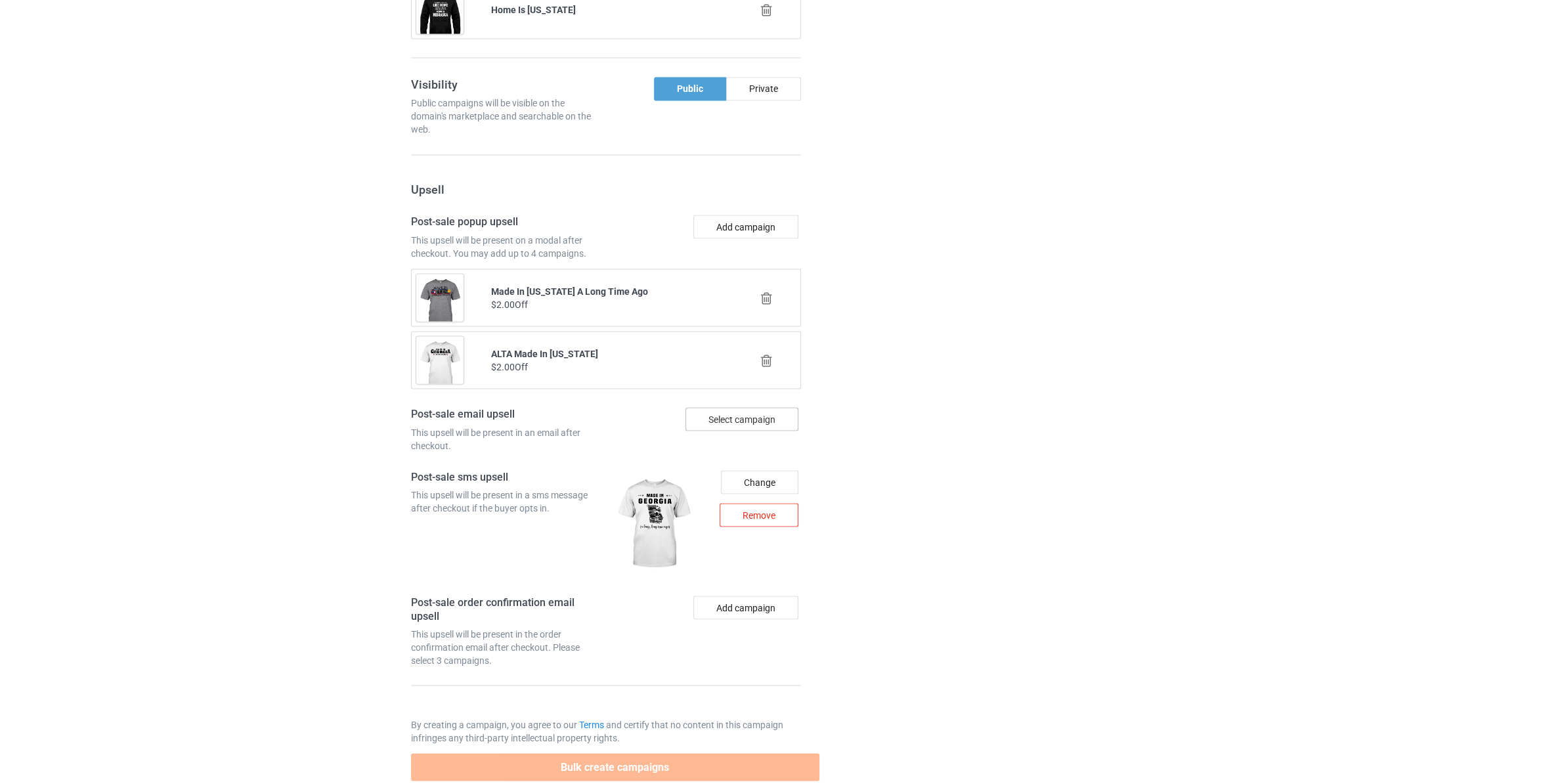
click at [766, 527] on div "Remove" at bounding box center [759, 515] width 79 height 24
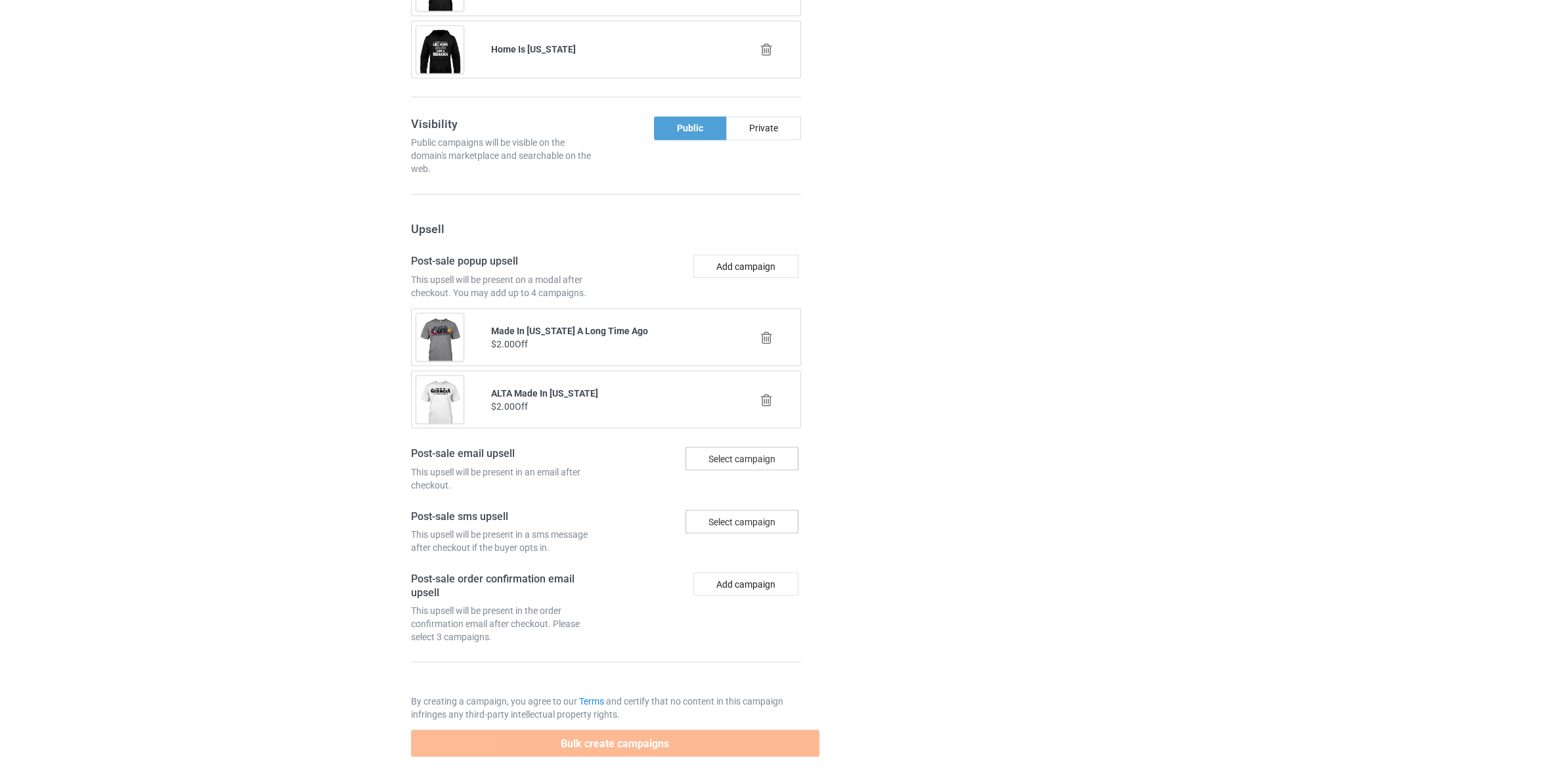
click at [760, 404] on icon at bounding box center [766, 400] width 16 height 14
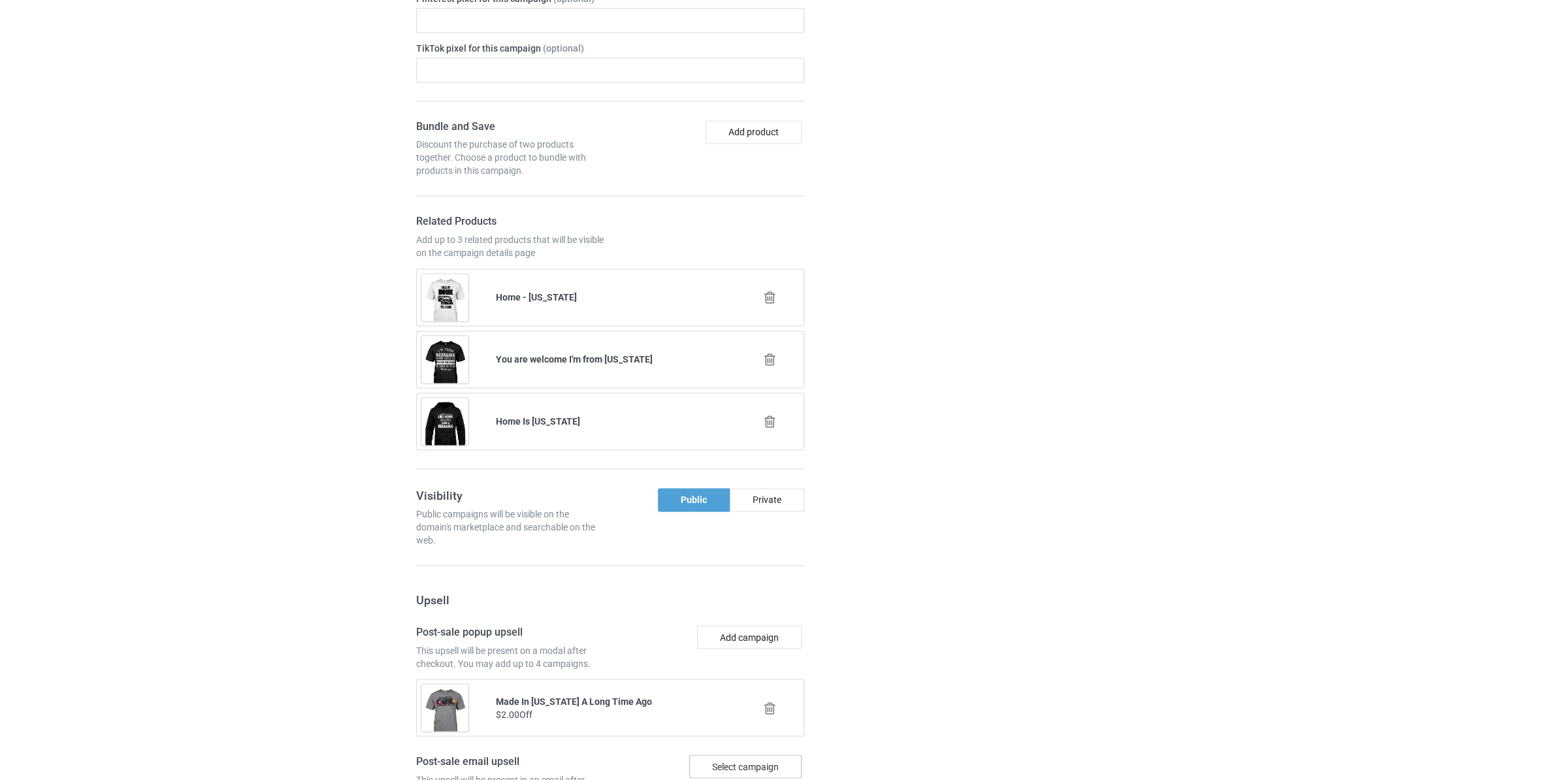
scroll to position [2536, 0]
click at [755, 724] on div at bounding box center [763, 707] width 74 height 33
click at [762, 714] on icon at bounding box center [762, 708] width 16 height 14
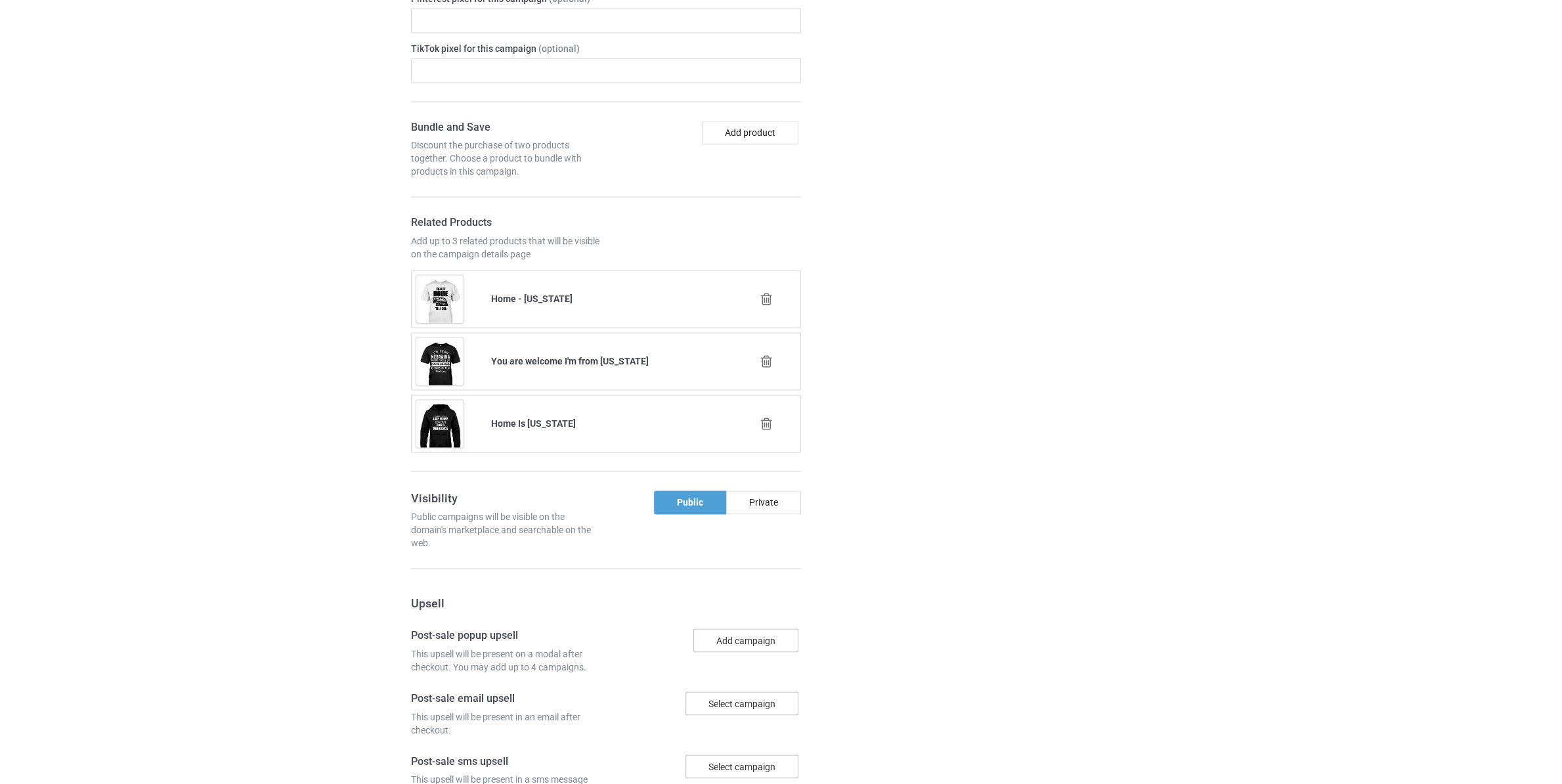
click at [748, 647] on button "Add campaign" at bounding box center [745, 640] width 105 height 24
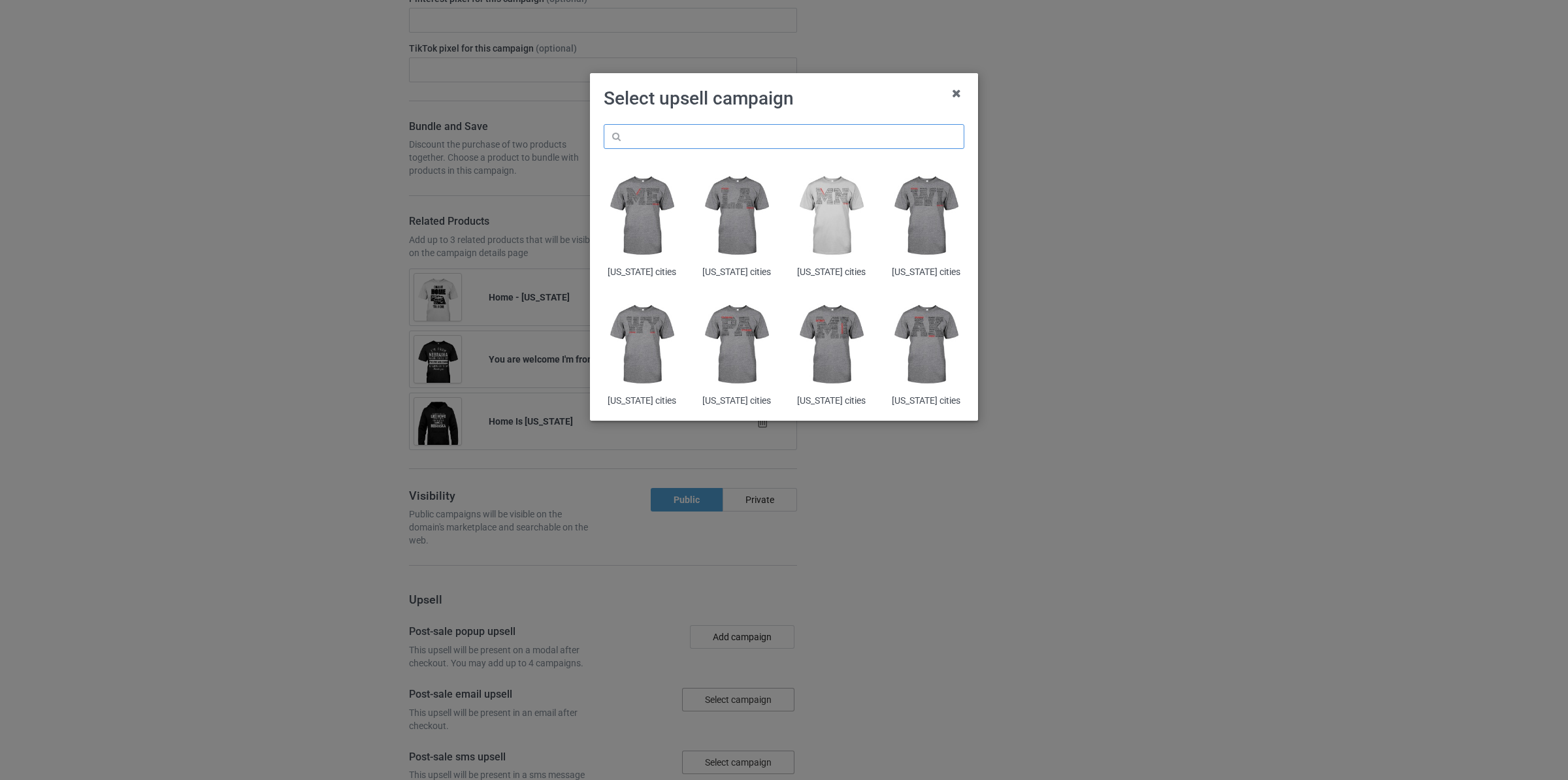
click at [767, 137] on input "text" at bounding box center [784, 136] width 361 height 25
paste input "[US_STATE]"
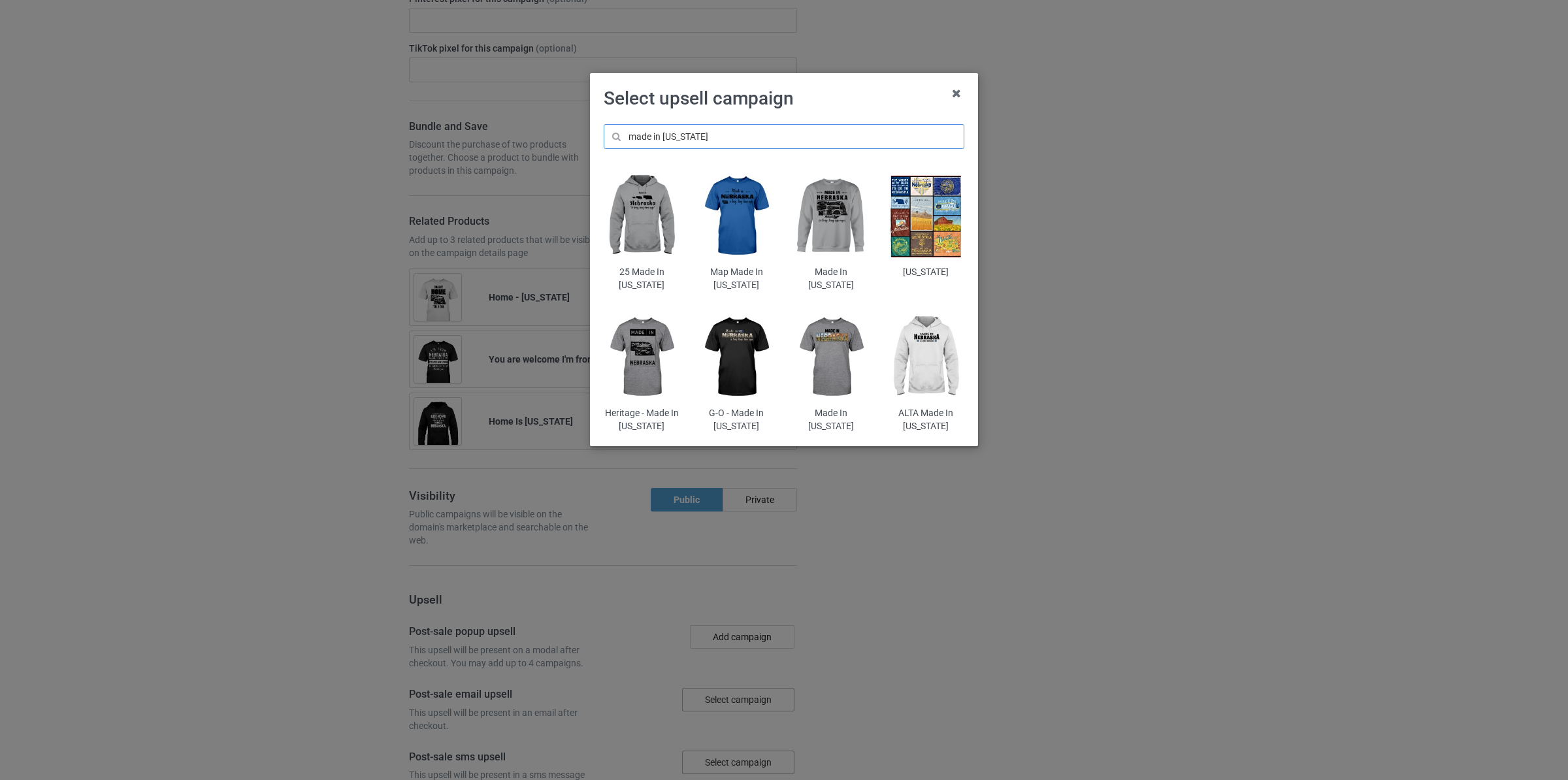
type input "made in [US_STATE]"
click at [931, 358] on img at bounding box center [925, 357] width 76 height 95
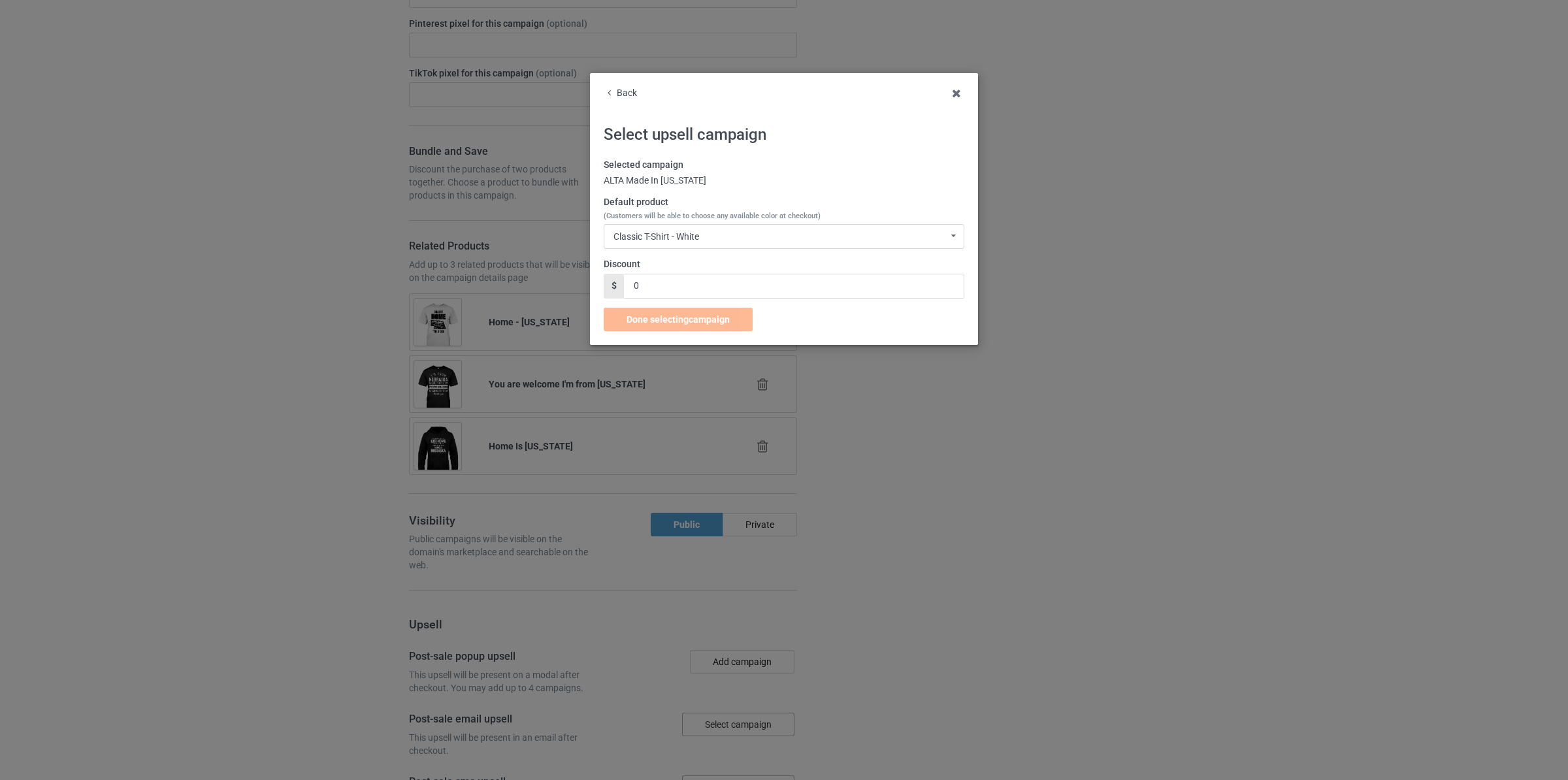
scroll to position [2561, 0]
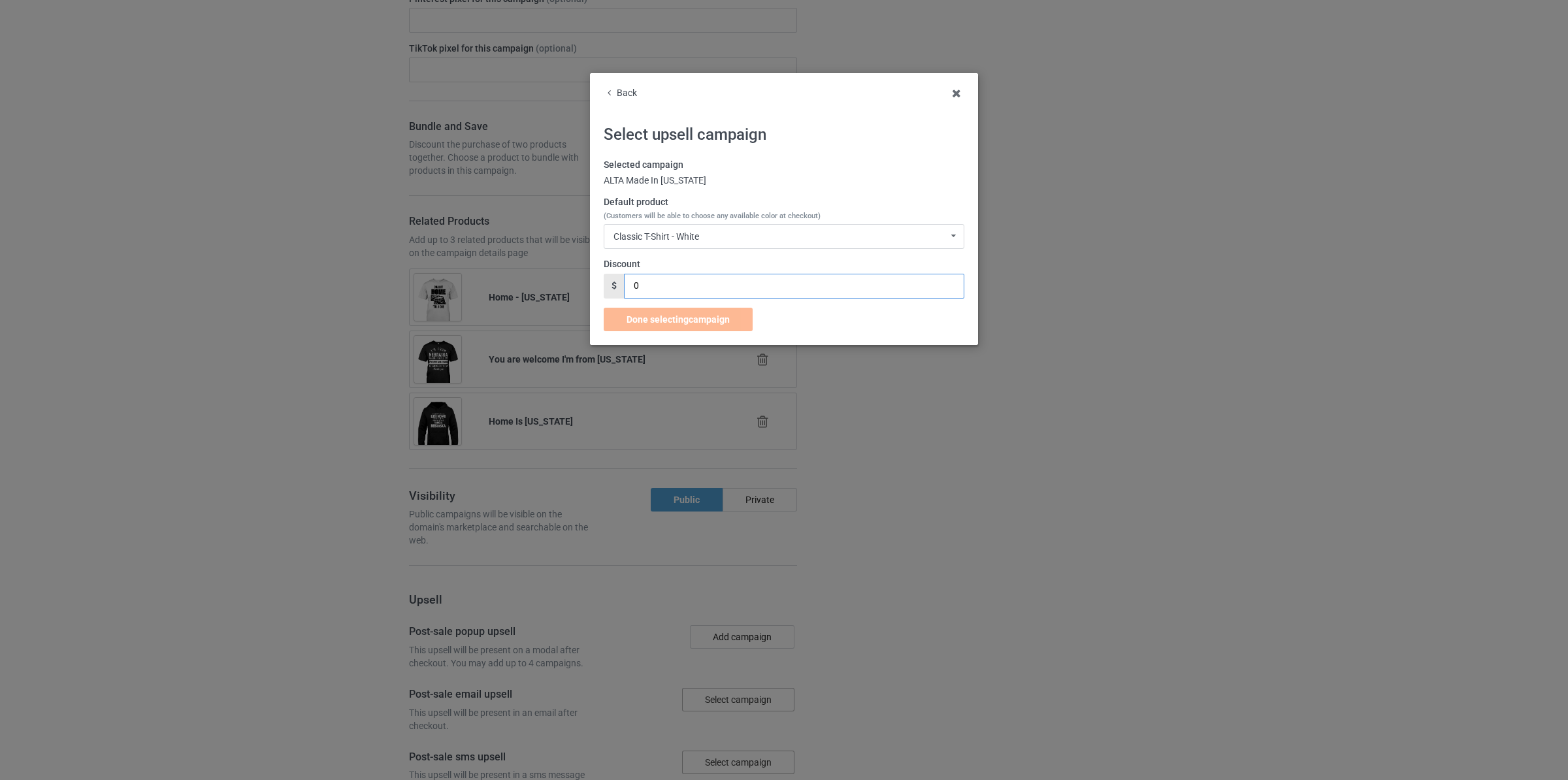
click at [669, 283] on input "0" at bounding box center [793, 285] width 340 height 25
type input "2"
click at [690, 330] on div "Done selecting campaign" at bounding box center [678, 320] width 149 height 24
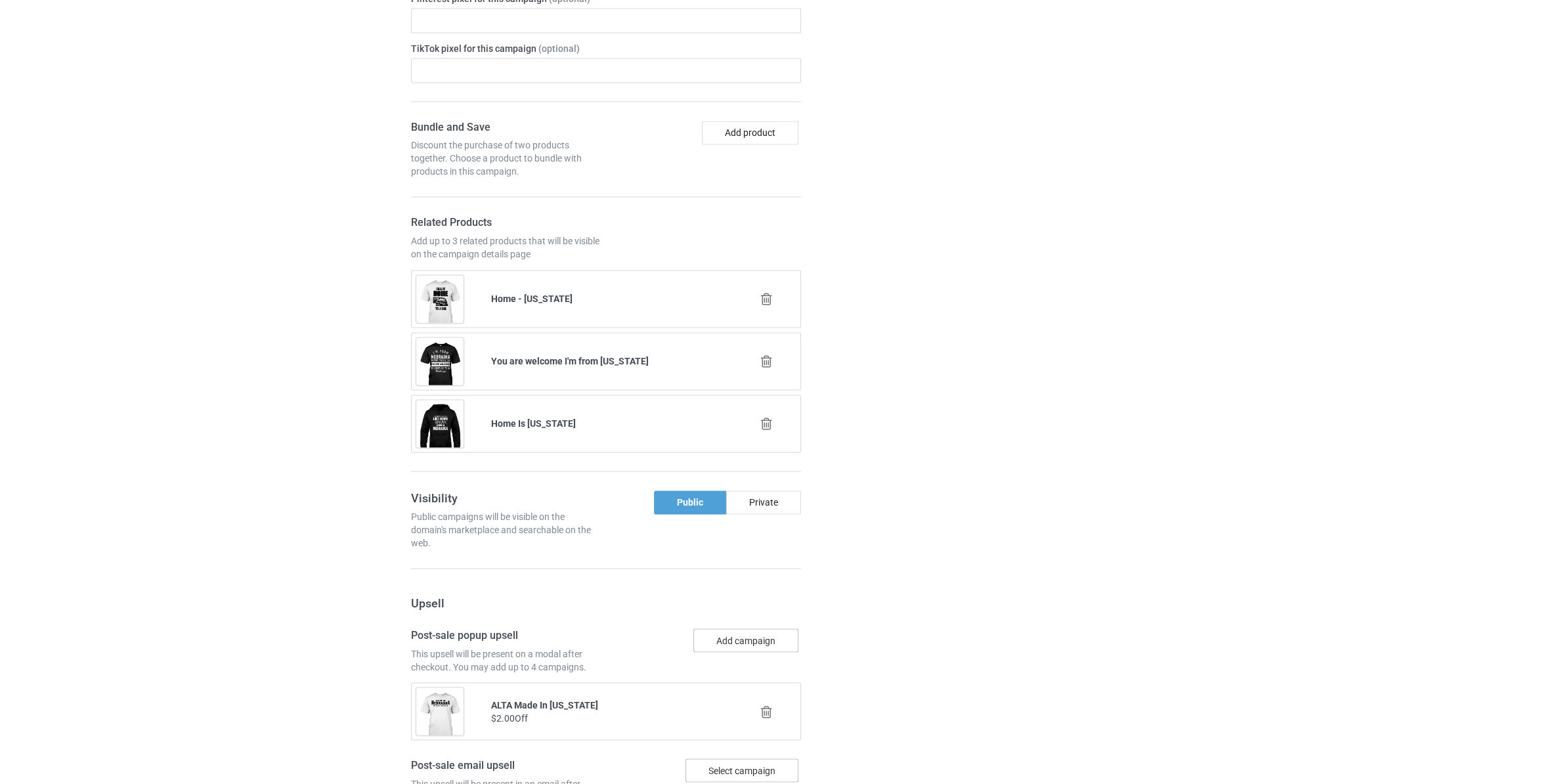
click at [758, 643] on button "Add campaign" at bounding box center [745, 640] width 105 height 24
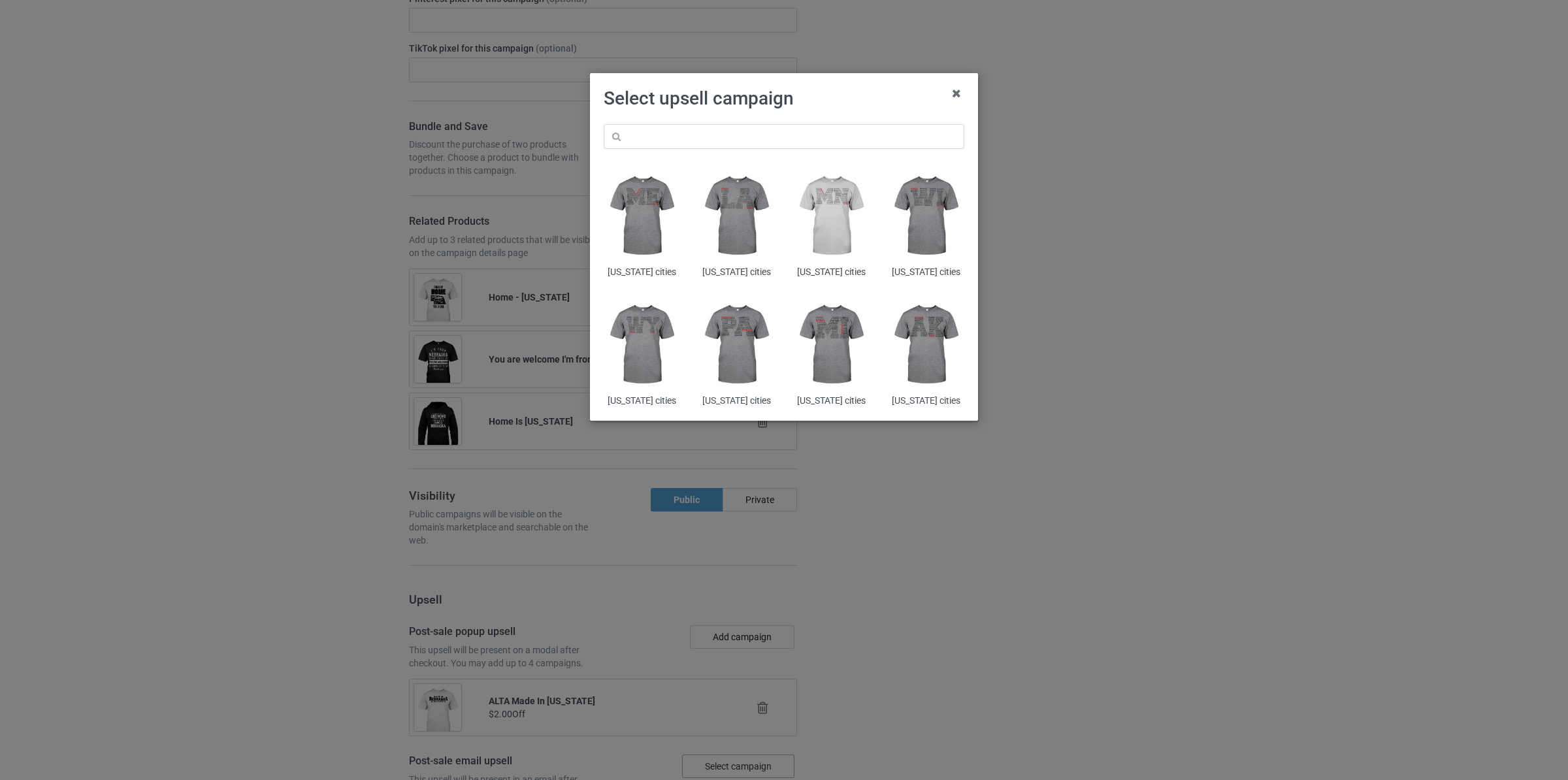
click at [653, 154] on div "[US_STATE] cities [US_STATE] cities [US_STATE] cities [US_STATE] cities [US_STA…" at bounding box center [784, 265] width 379 height 301
click at [669, 147] on input "text" at bounding box center [784, 136] width 361 height 25
paste input "made in [US_STATE]"
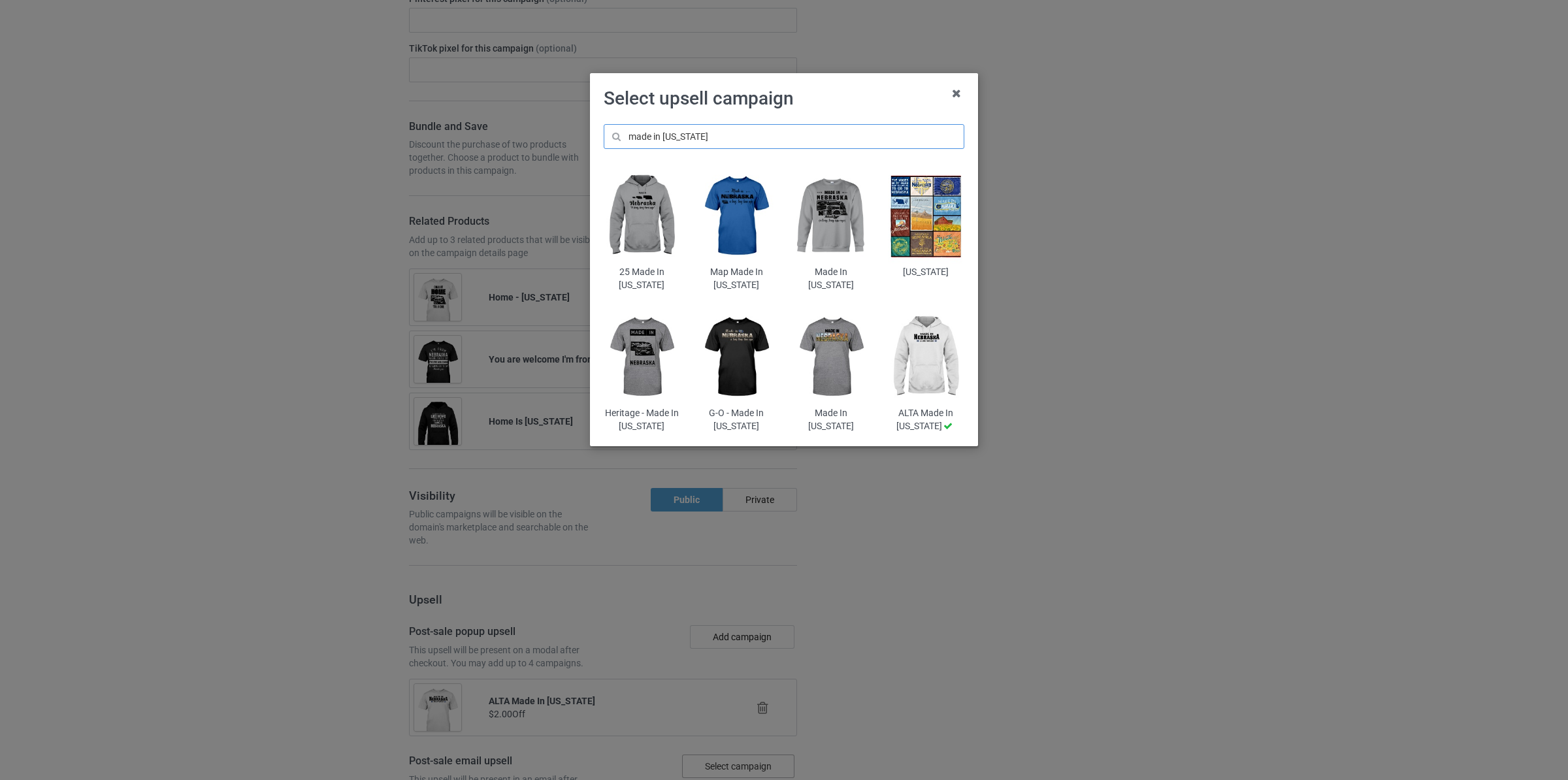
type input "made in [US_STATE]"
click at [747, 362] on img at bounding box center [736, 357] width 76 height 95
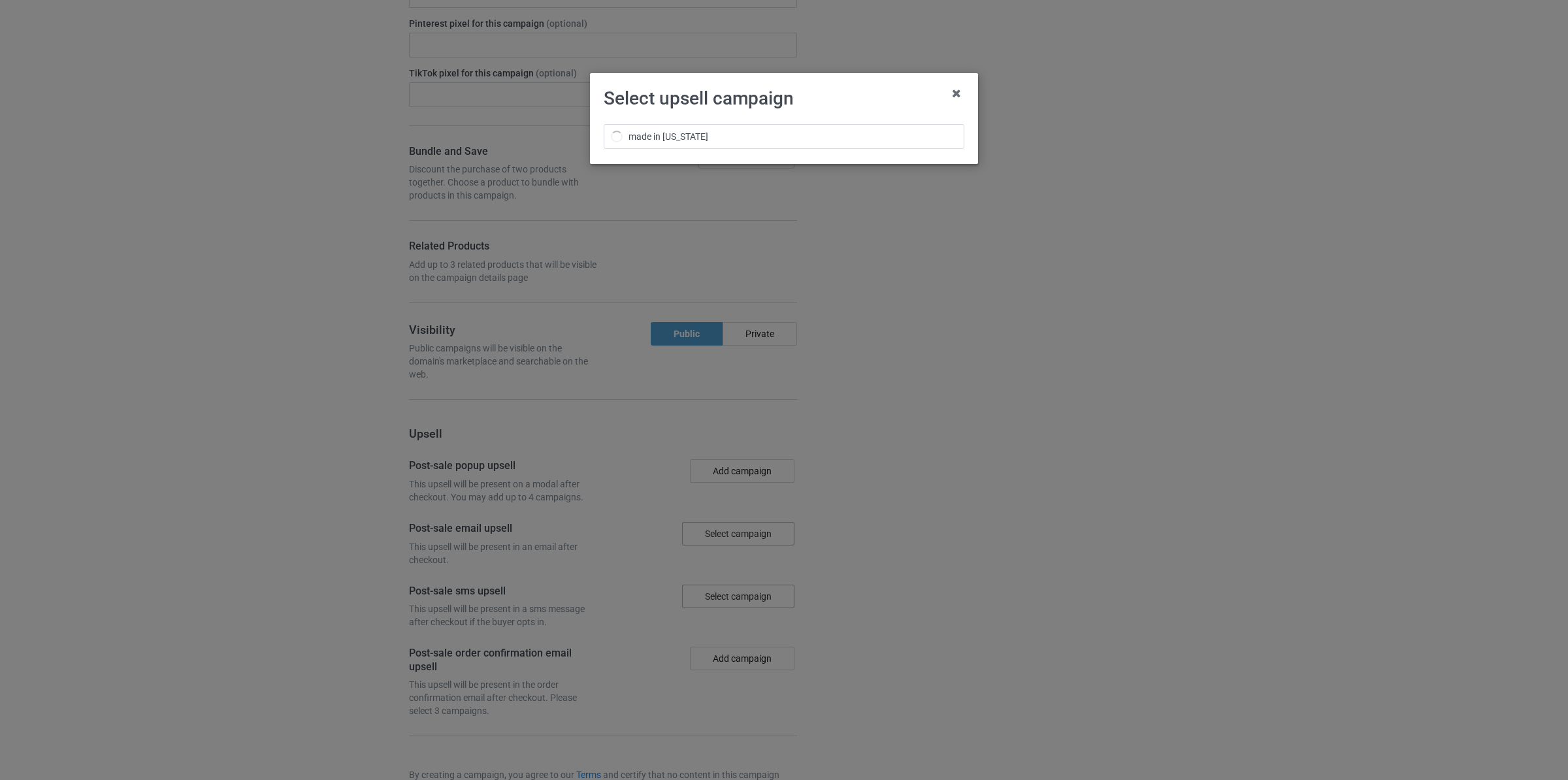
scroll to position [2586, 0]
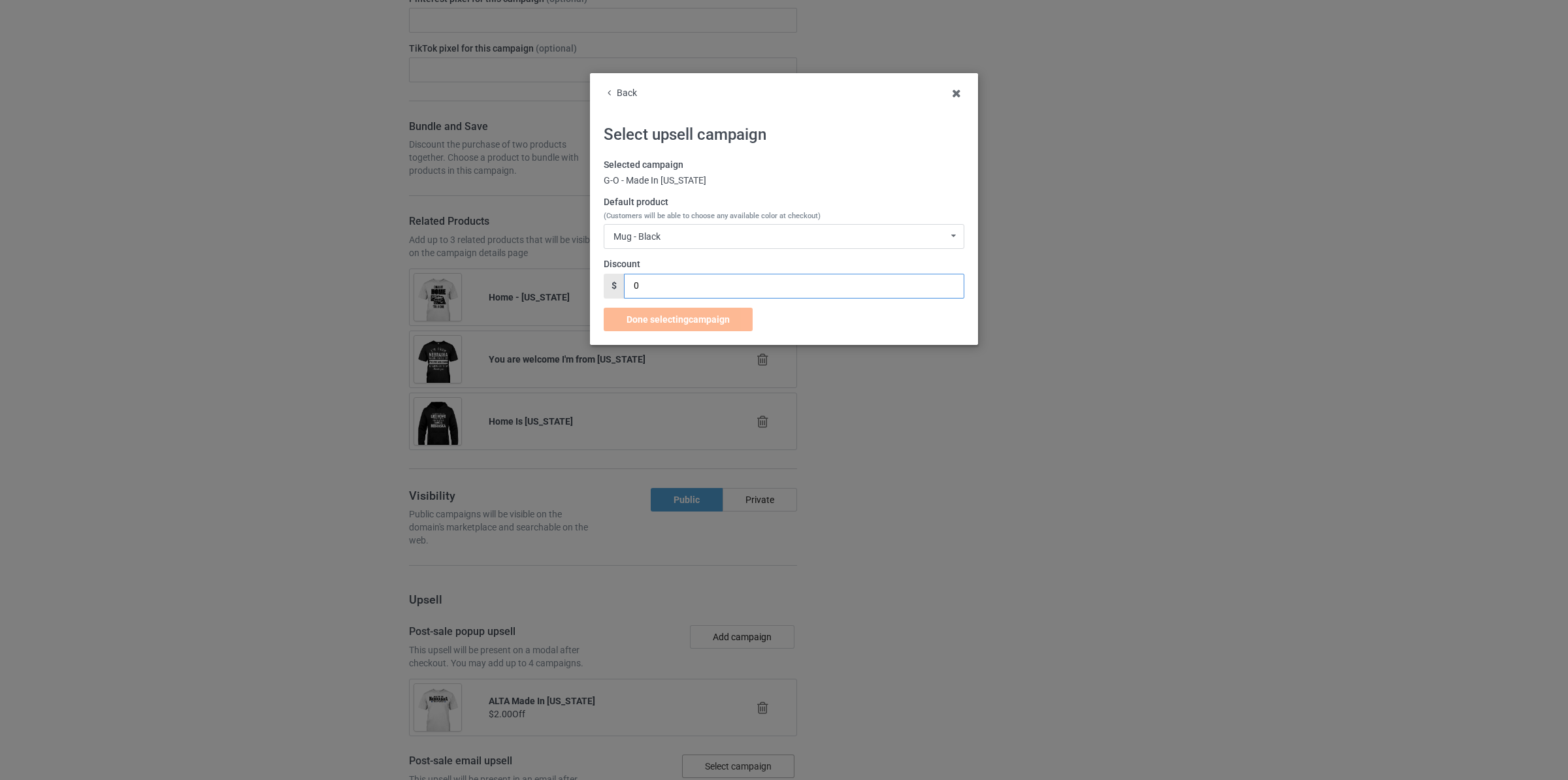
click at [704, 286] on input "0" at bounding box center [793, 285] width 340 height 25
type input "2"
click at [782, 222] on div "Default product (Customers will be able to choose any available color at checko…" at bounding box center [784, 222] width 361 height 53
click at [784, 232] on div "Mug - Black Mug - Black Mug - Chocolate Mug - Charcoal Grey Mug - J Navy Mug - …" at bounding box center [784, 236] width 361 height 25
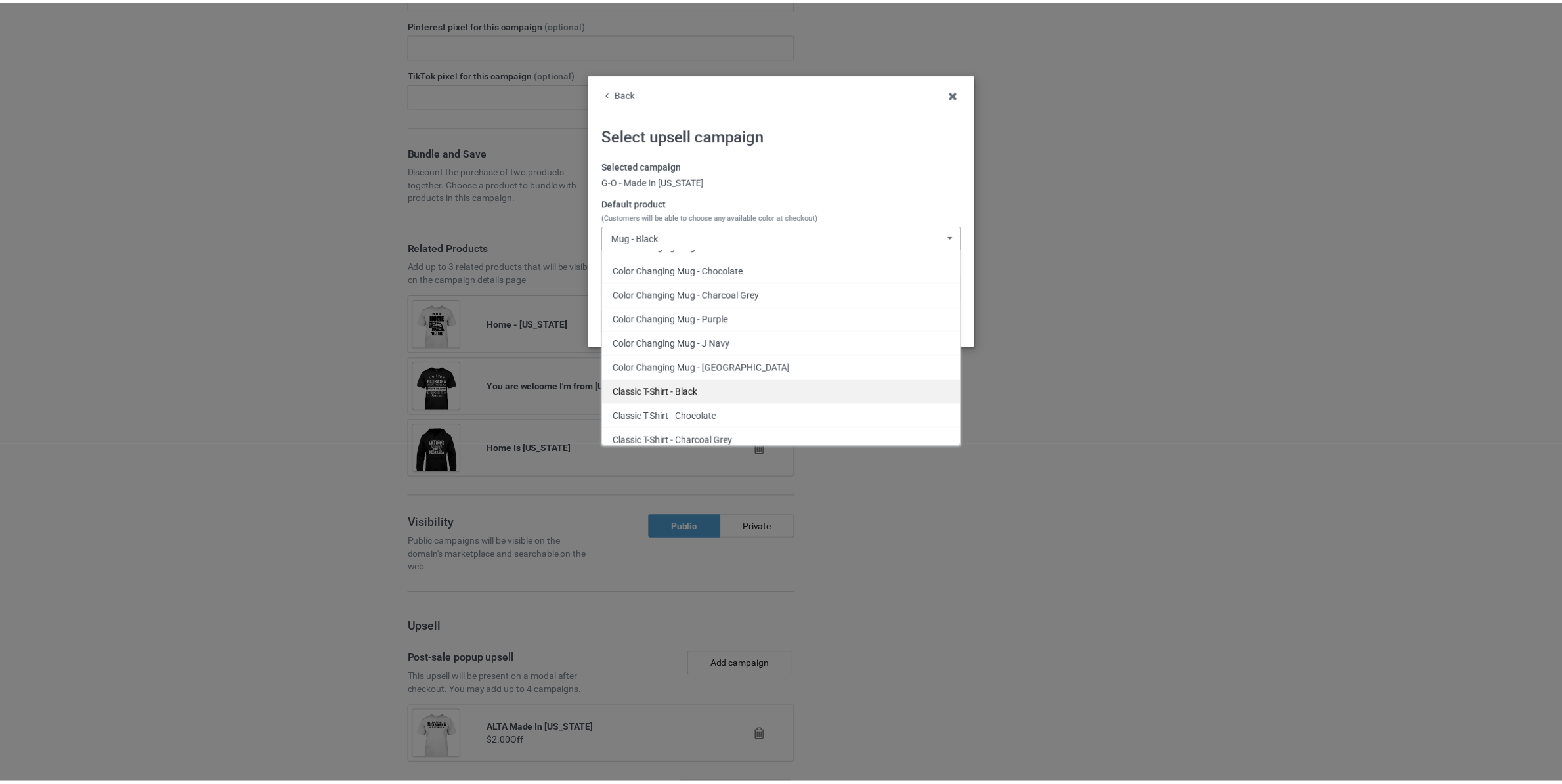
scroll to position [2650, 0]
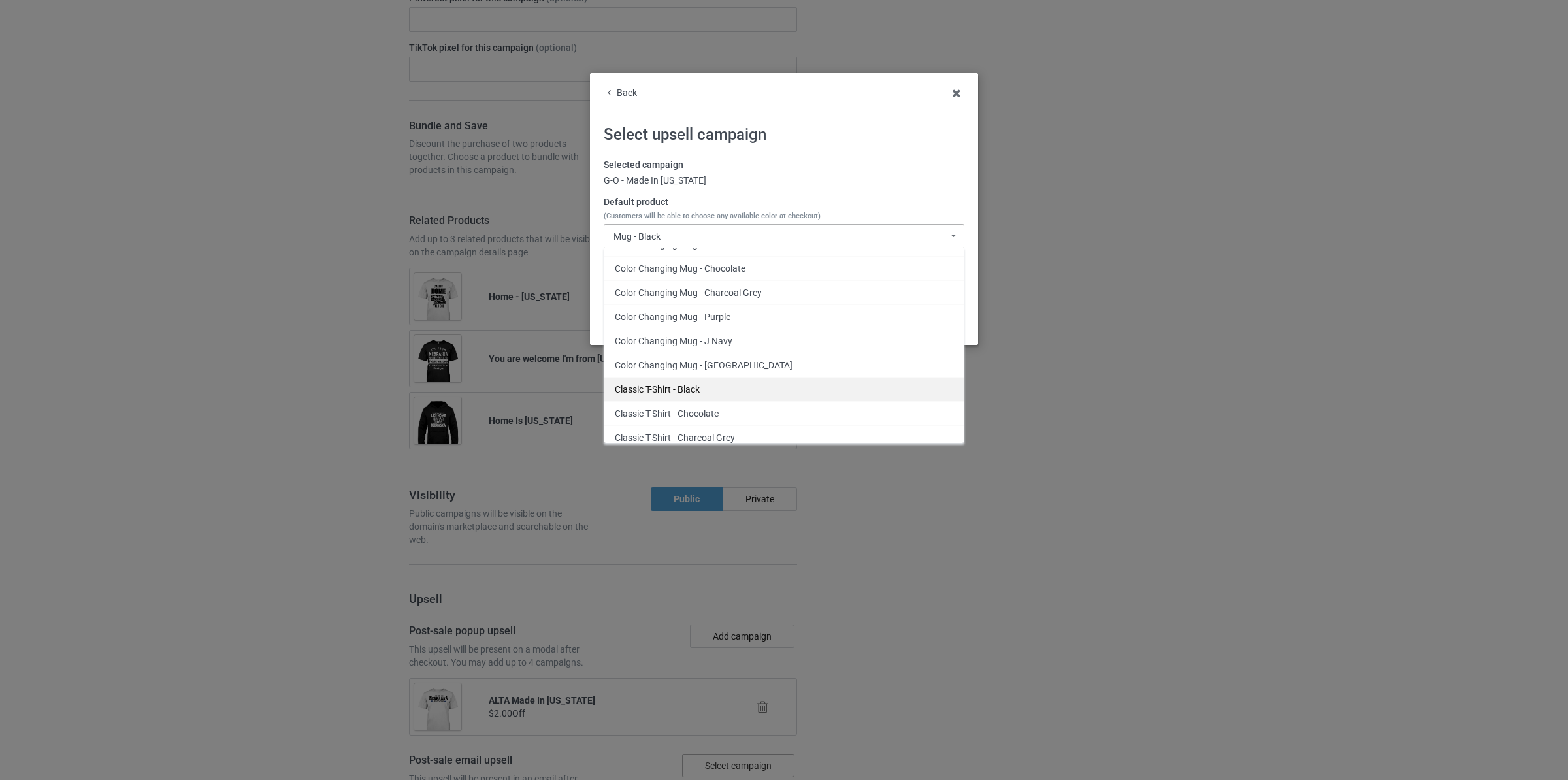
click at [695, 387] on div "Classic T-Shirt - Black" at bounding box center [784, 389] width 359 height 24
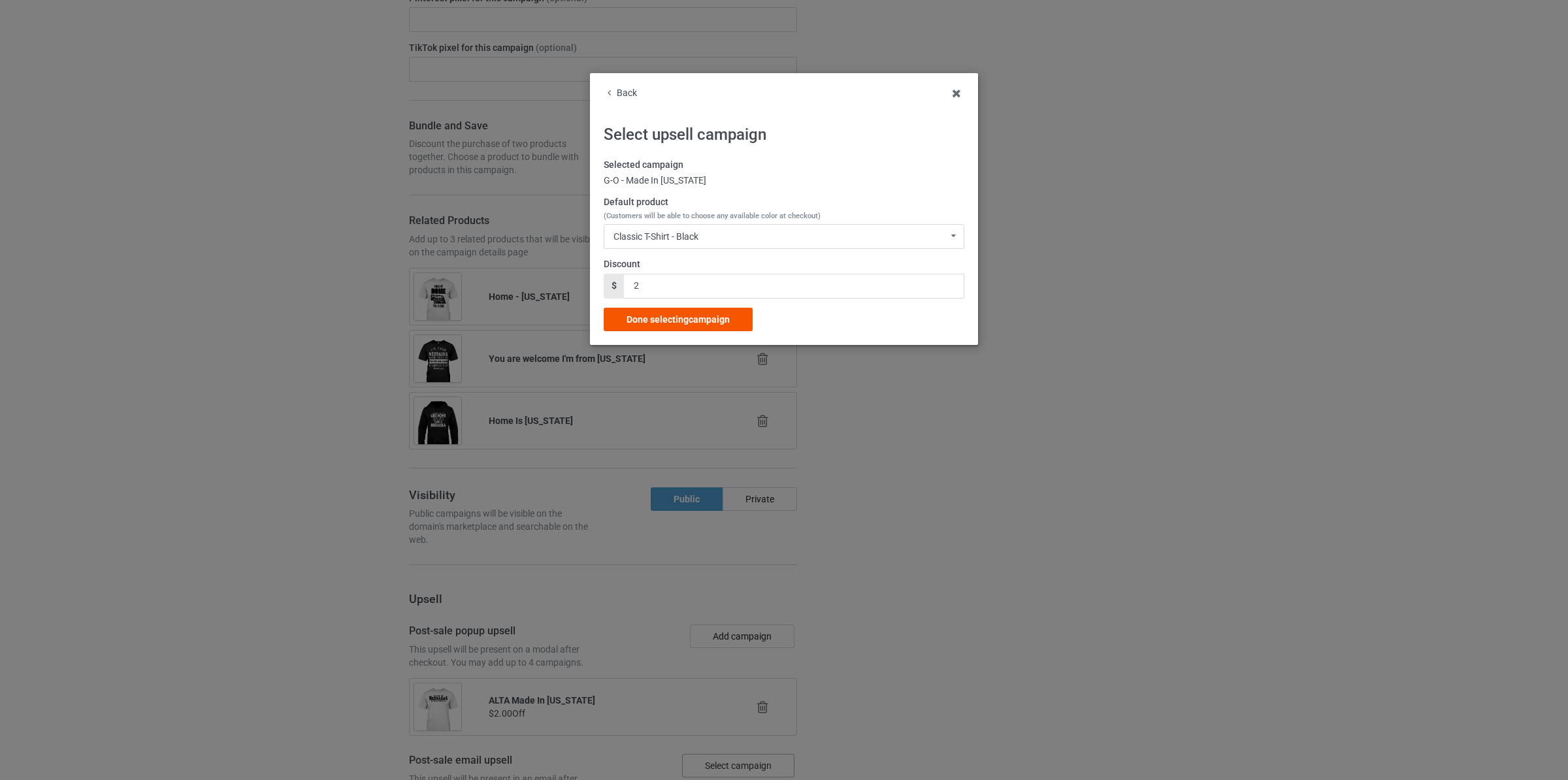
click at [702, 313] on div "Done selecting campaign" at bounding box center [678, 320] width 149 height 24
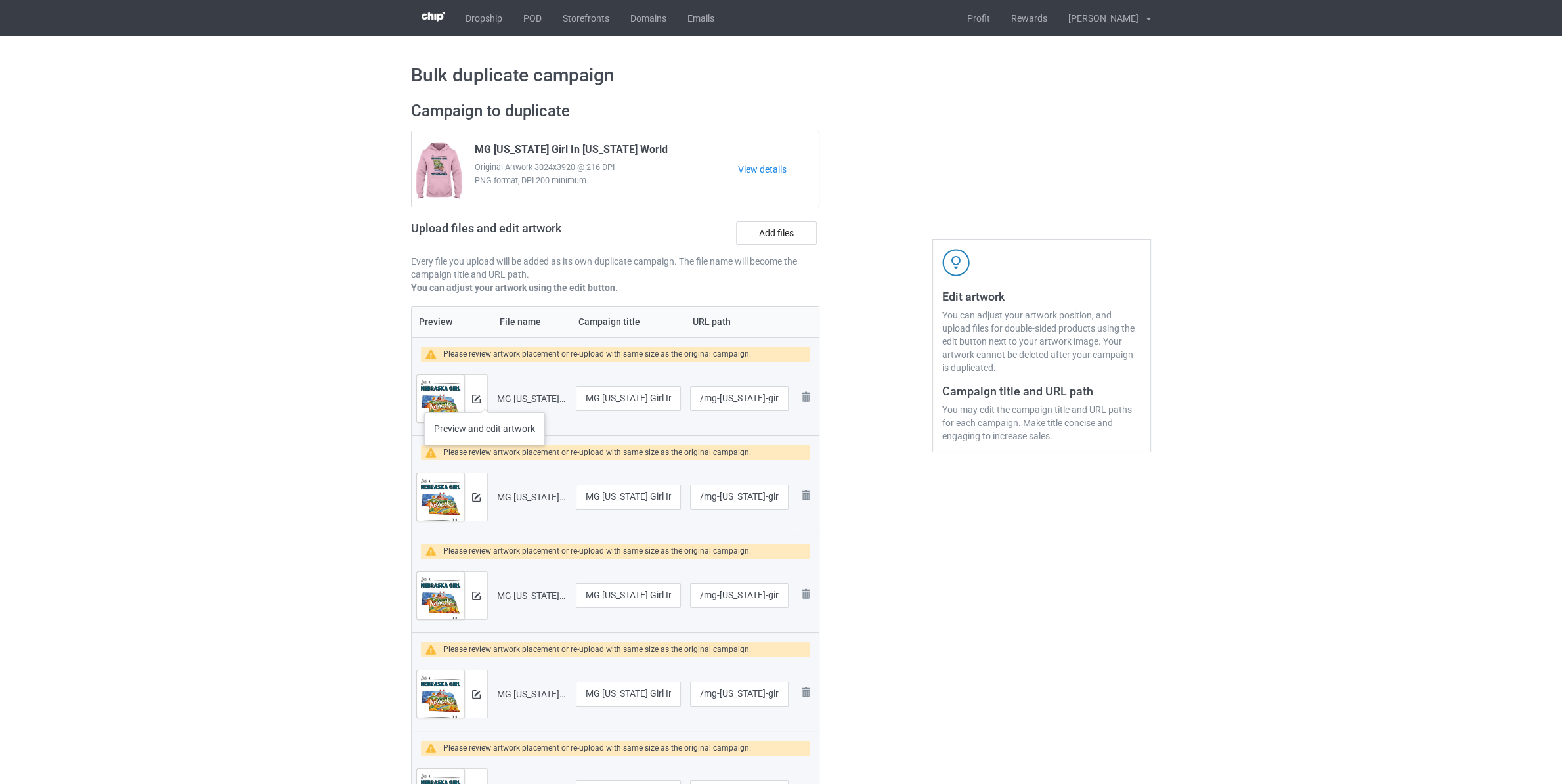
click at [470, 406] on div at bounding box center [475, 398] width 23 height 47
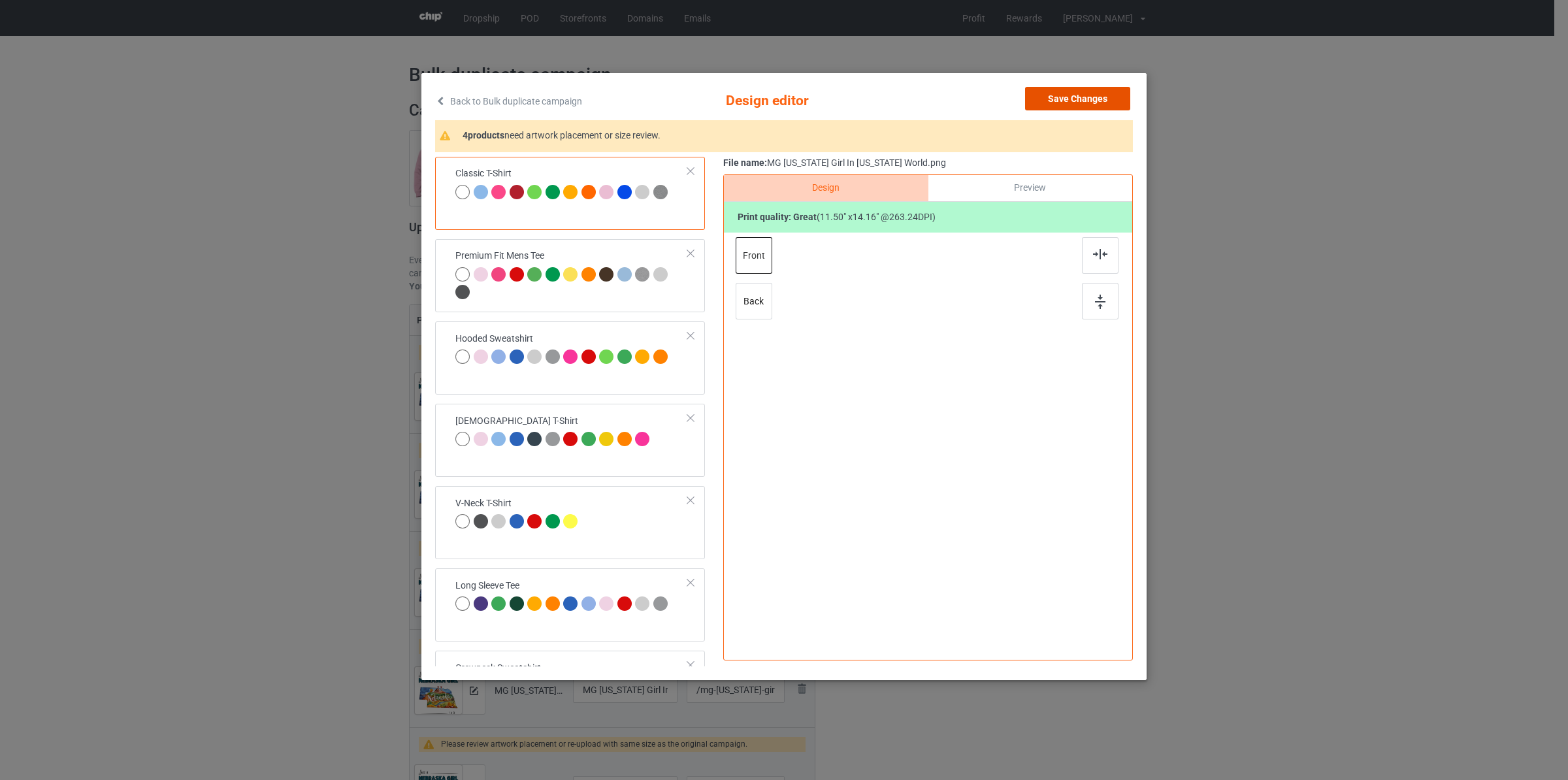
click at [1048, 100] on button "Save Changes" at bounding box center [1078, 99] width 105 height 24
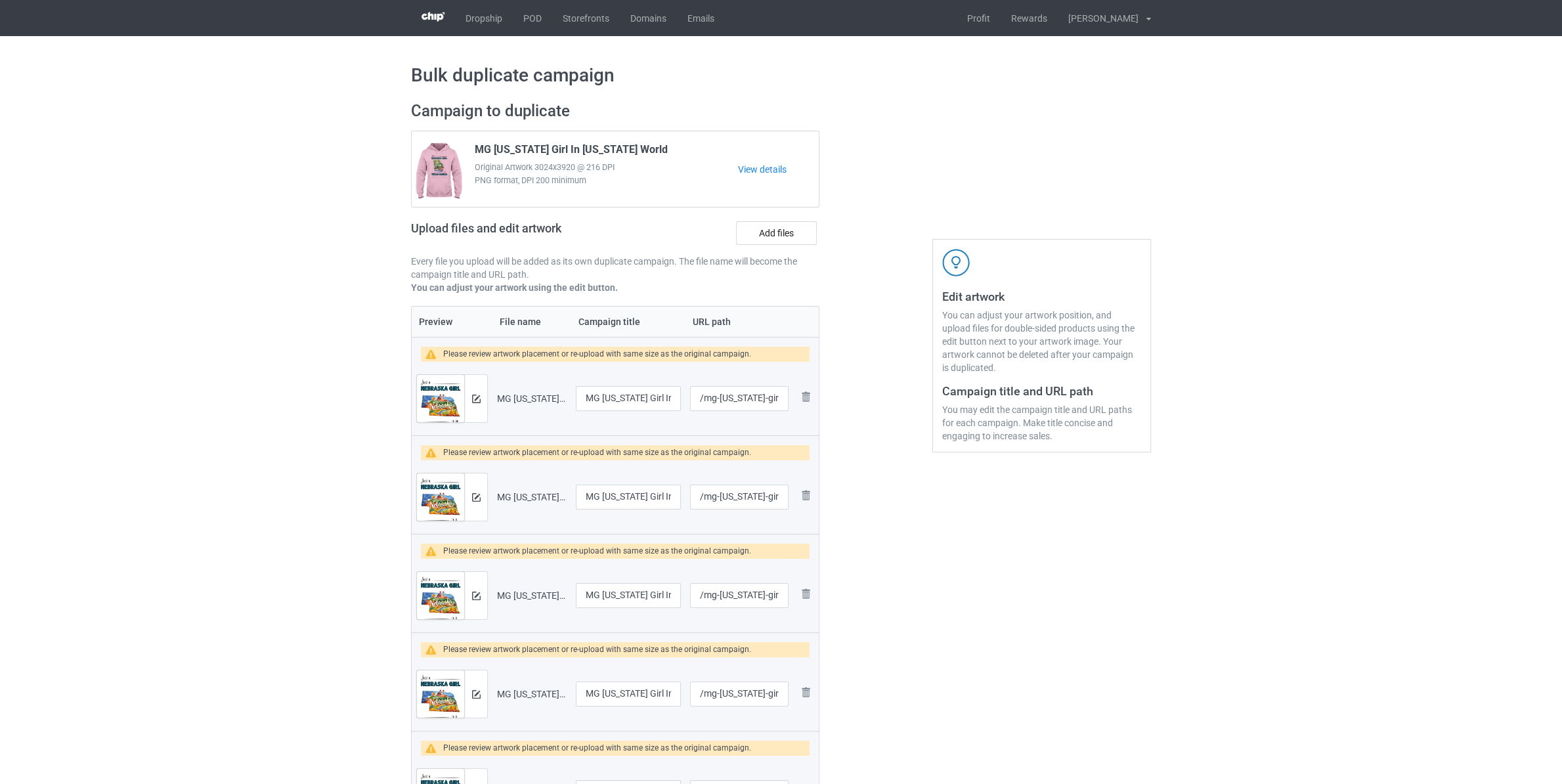
scroll to position [207, 0]
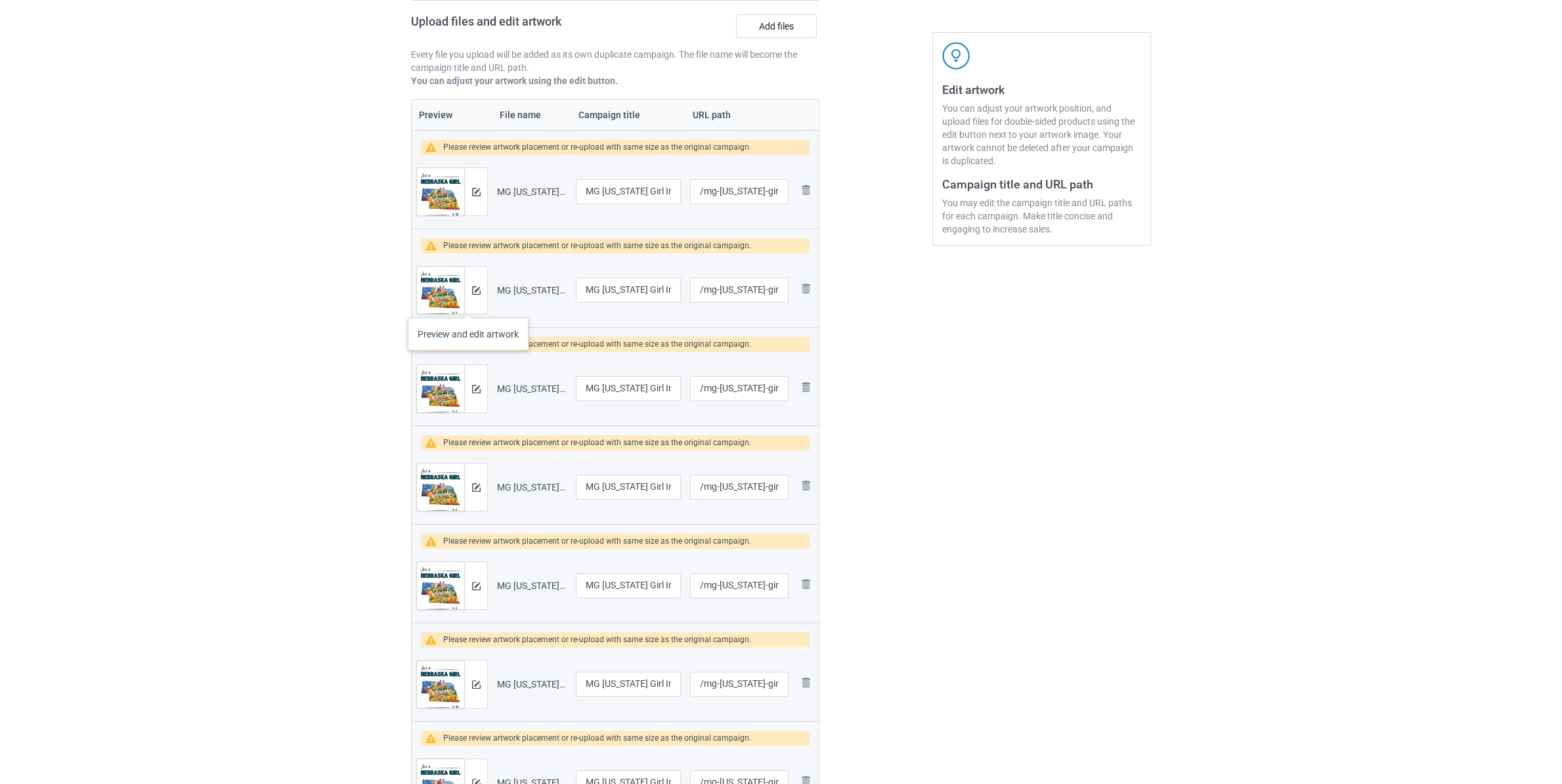
click at [468, 305] on div at bounding box center [475, 290] width 23 height 47
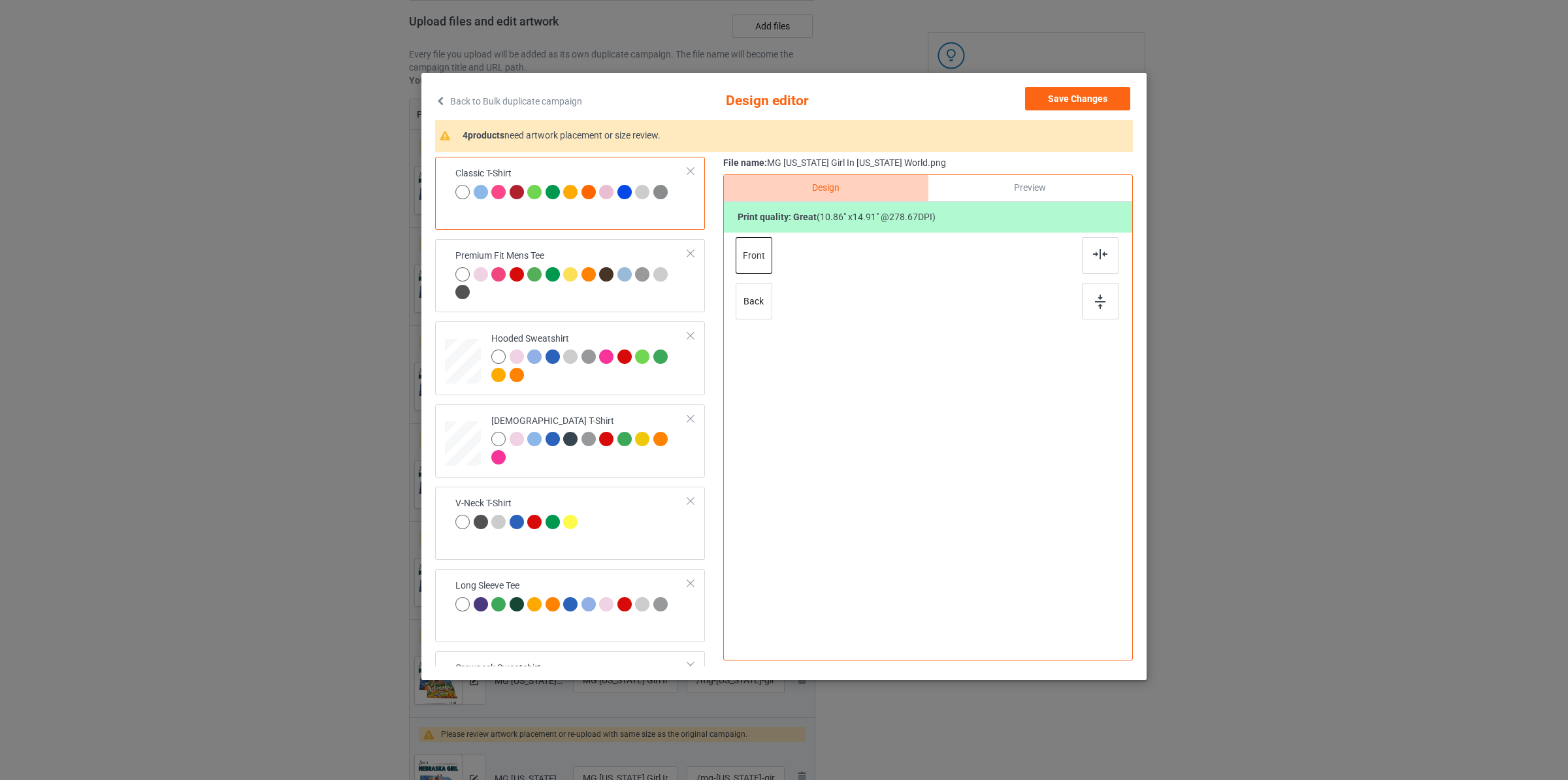
click at [1039, 113] on div "Save Changes" at bounding box center [1079, 101] width 108 height 29
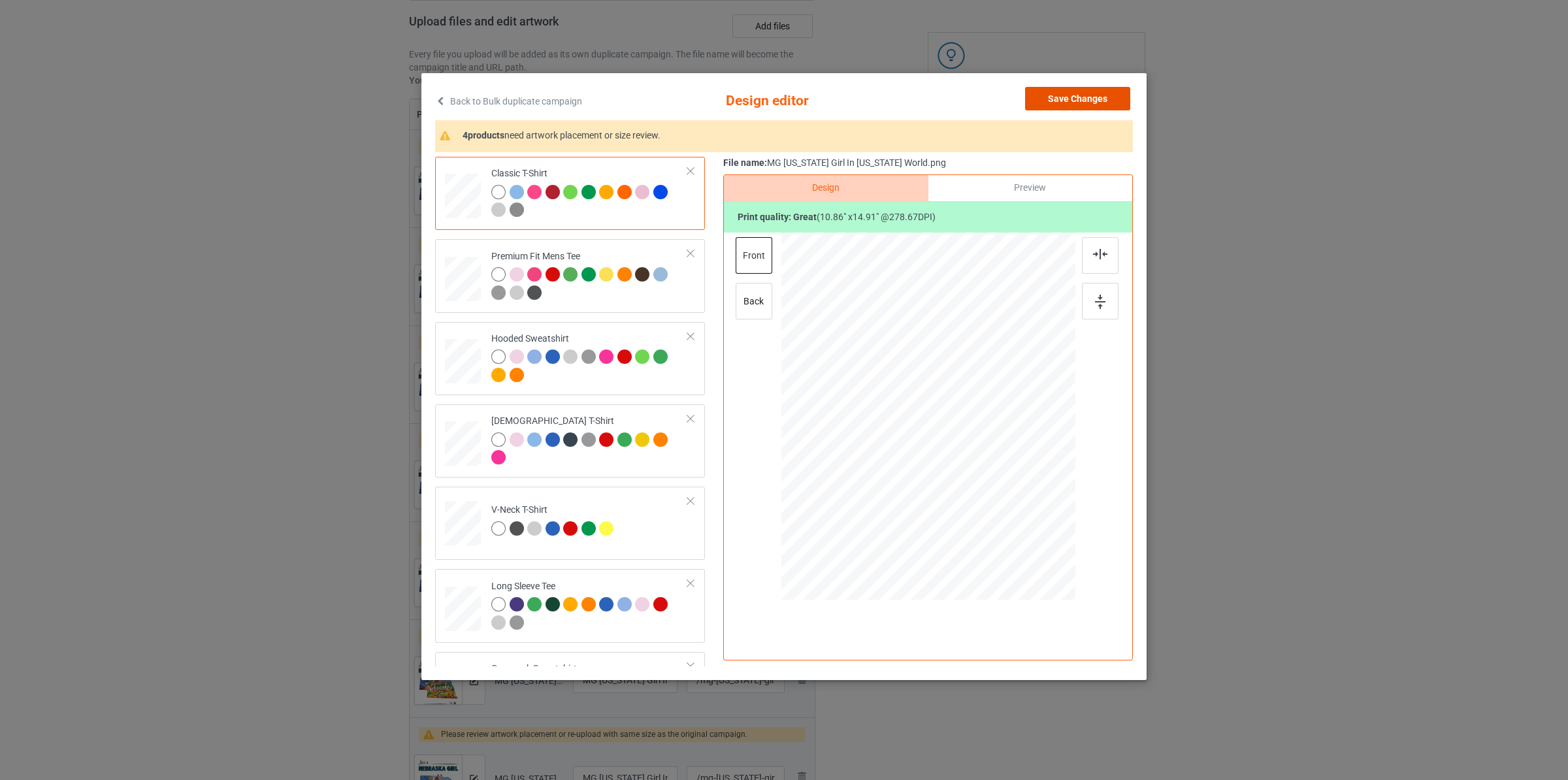
click at [1130, 95] on button "Save Changes" at bounding box center [1078, 99] width 105 height 24
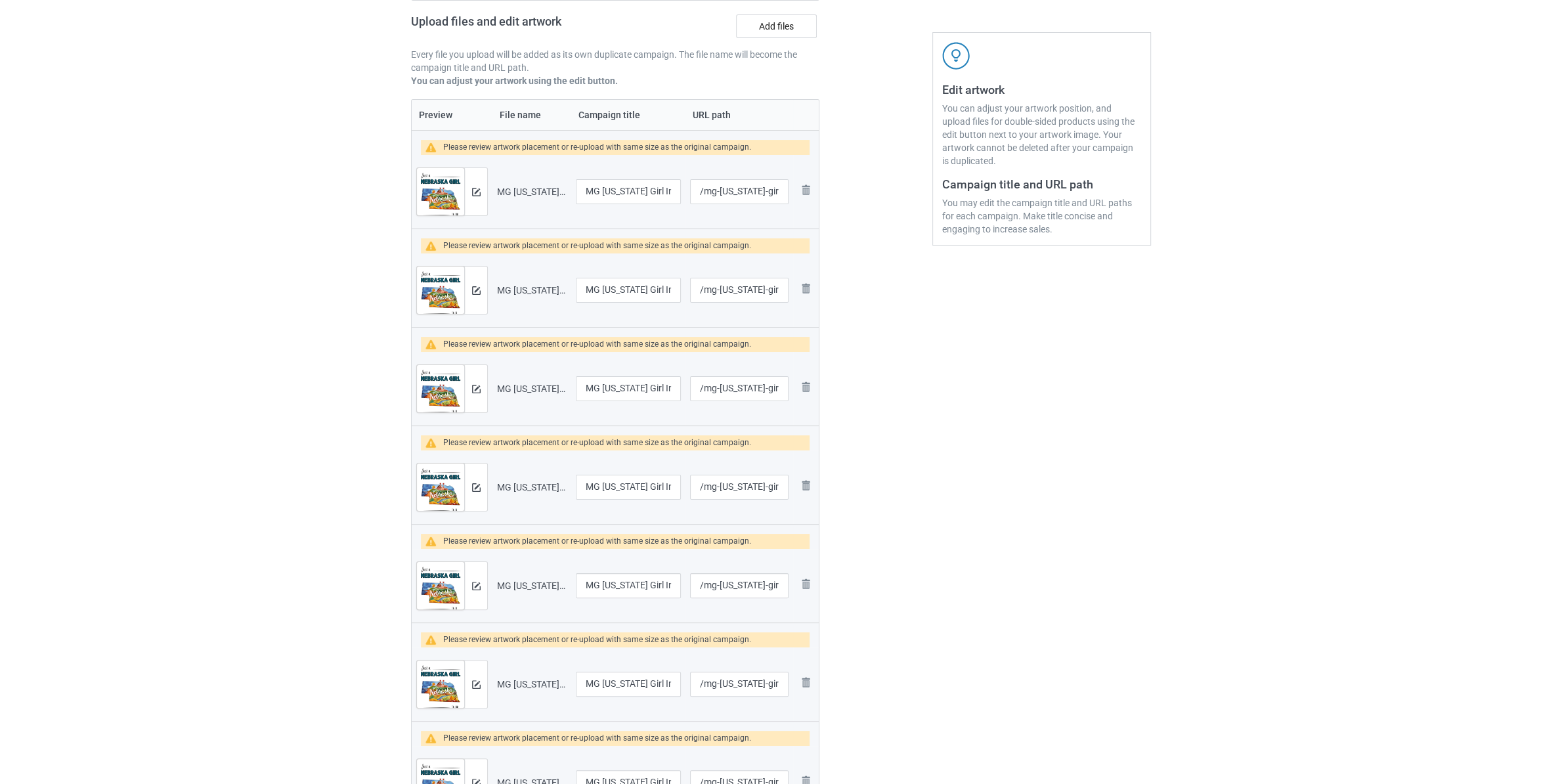
click at [1110, 102] on div "Edit artwork You can adjust your artwork position, and upload files for double-…" at bounding box center [1042, 124] width 199 height 85
click at [480, 397] on div at bounding box center [475, 388] width 23 height 47
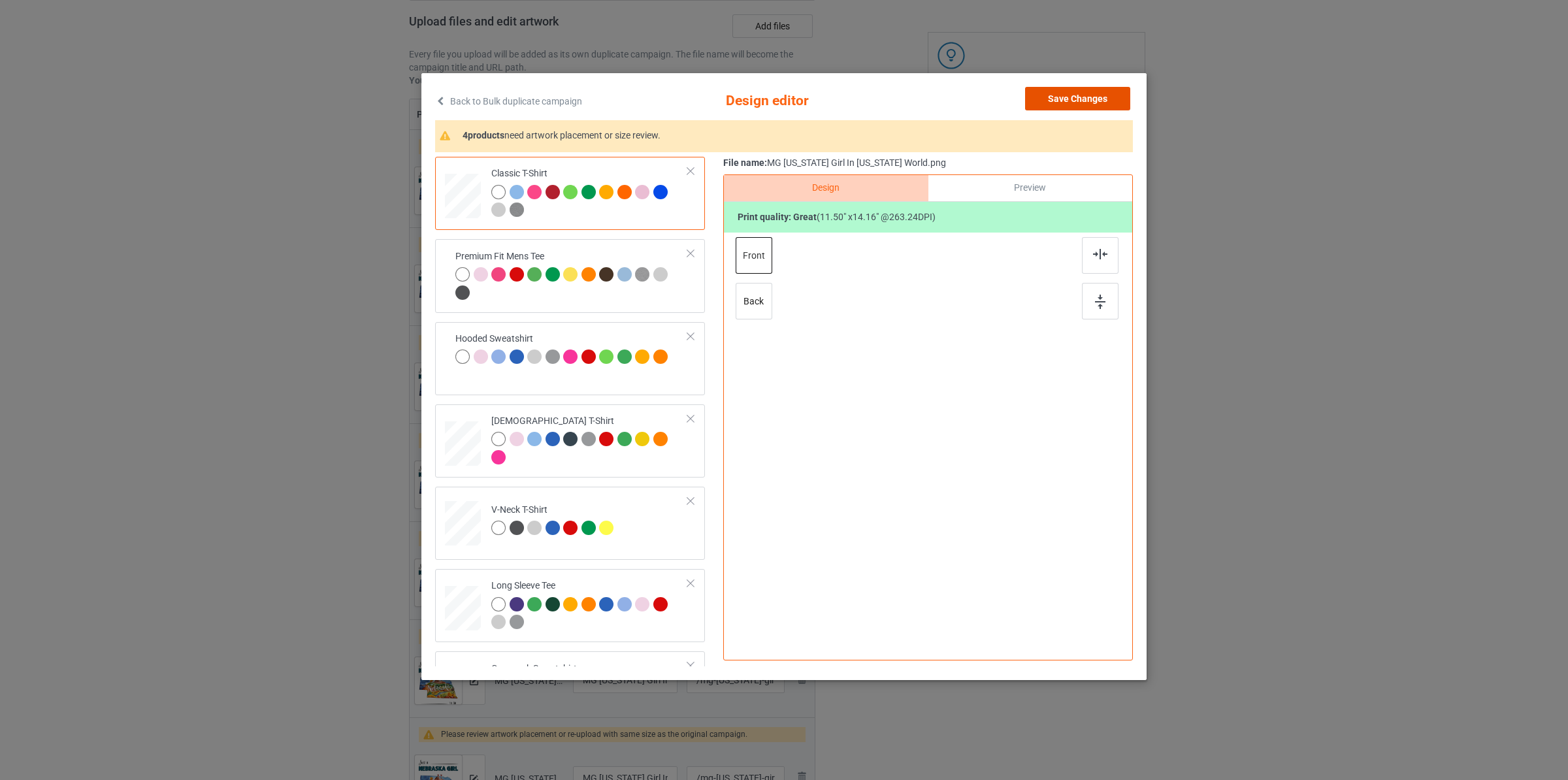
click at [1074, 90] on button "Save Changes" at bounding box center [1078, 99] width 105 height 24
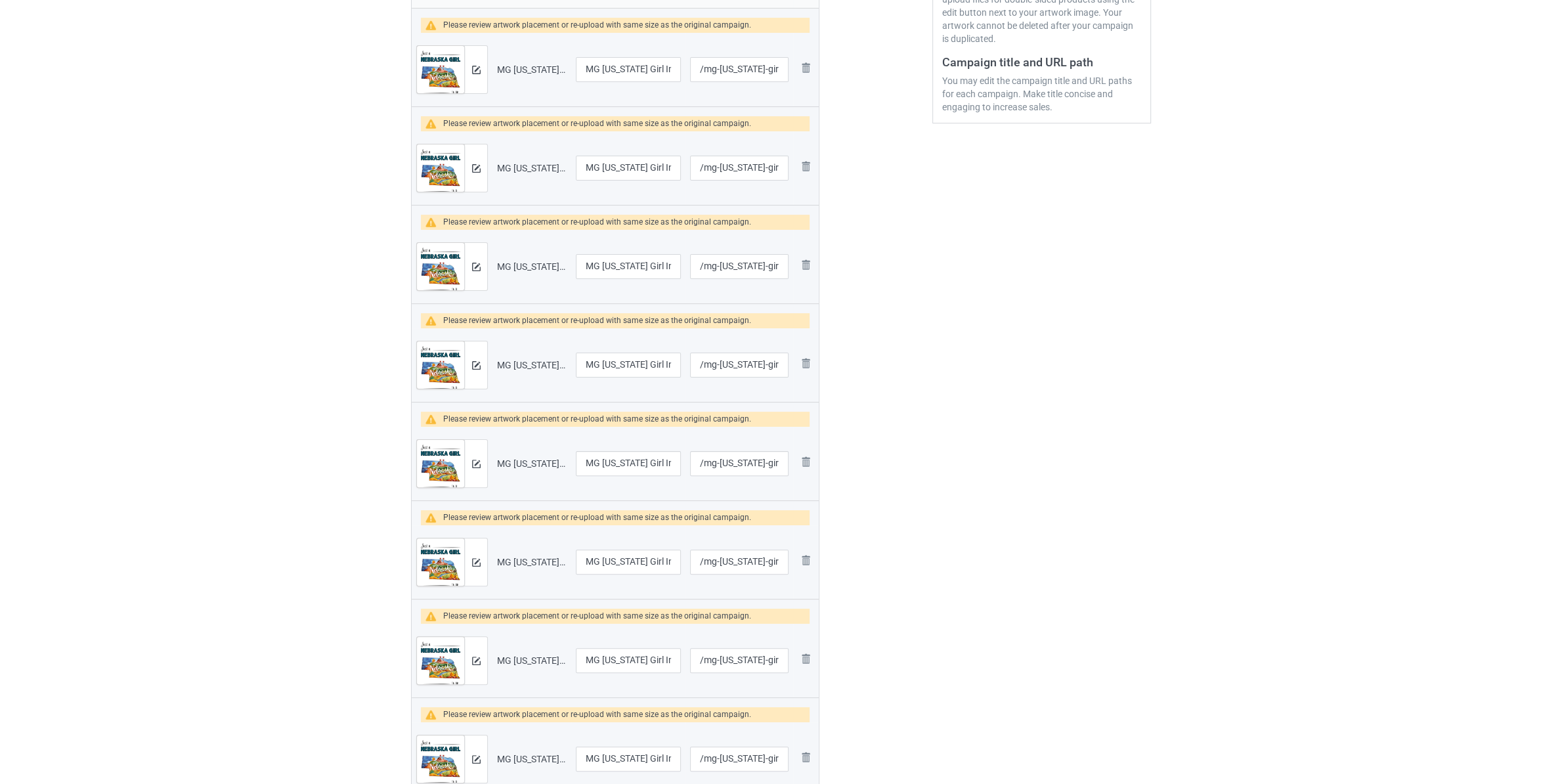
scroll to position [345, 0]
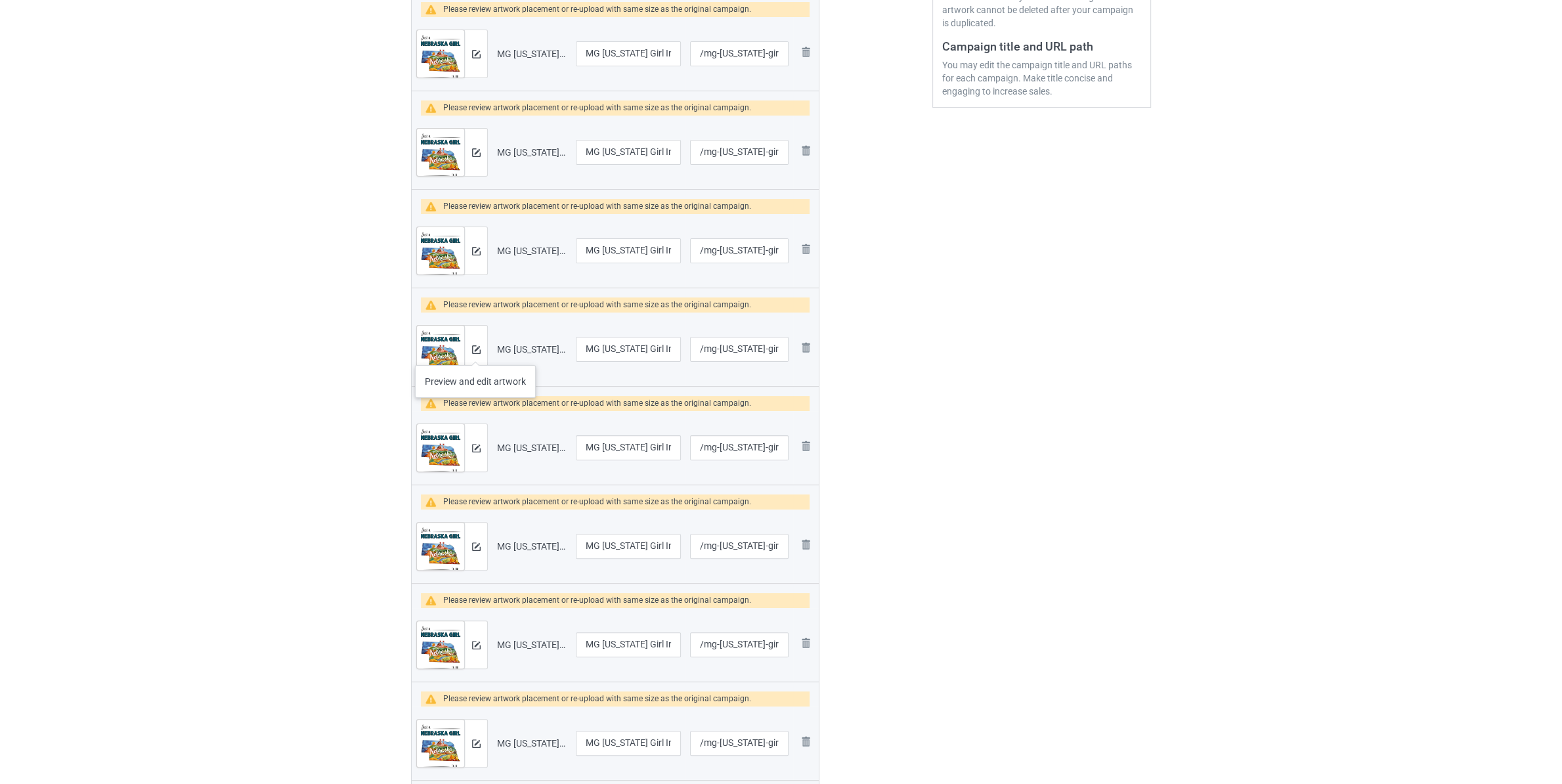
click at [480, 357] on div at bounding box center [475, 349] width 23 height 47
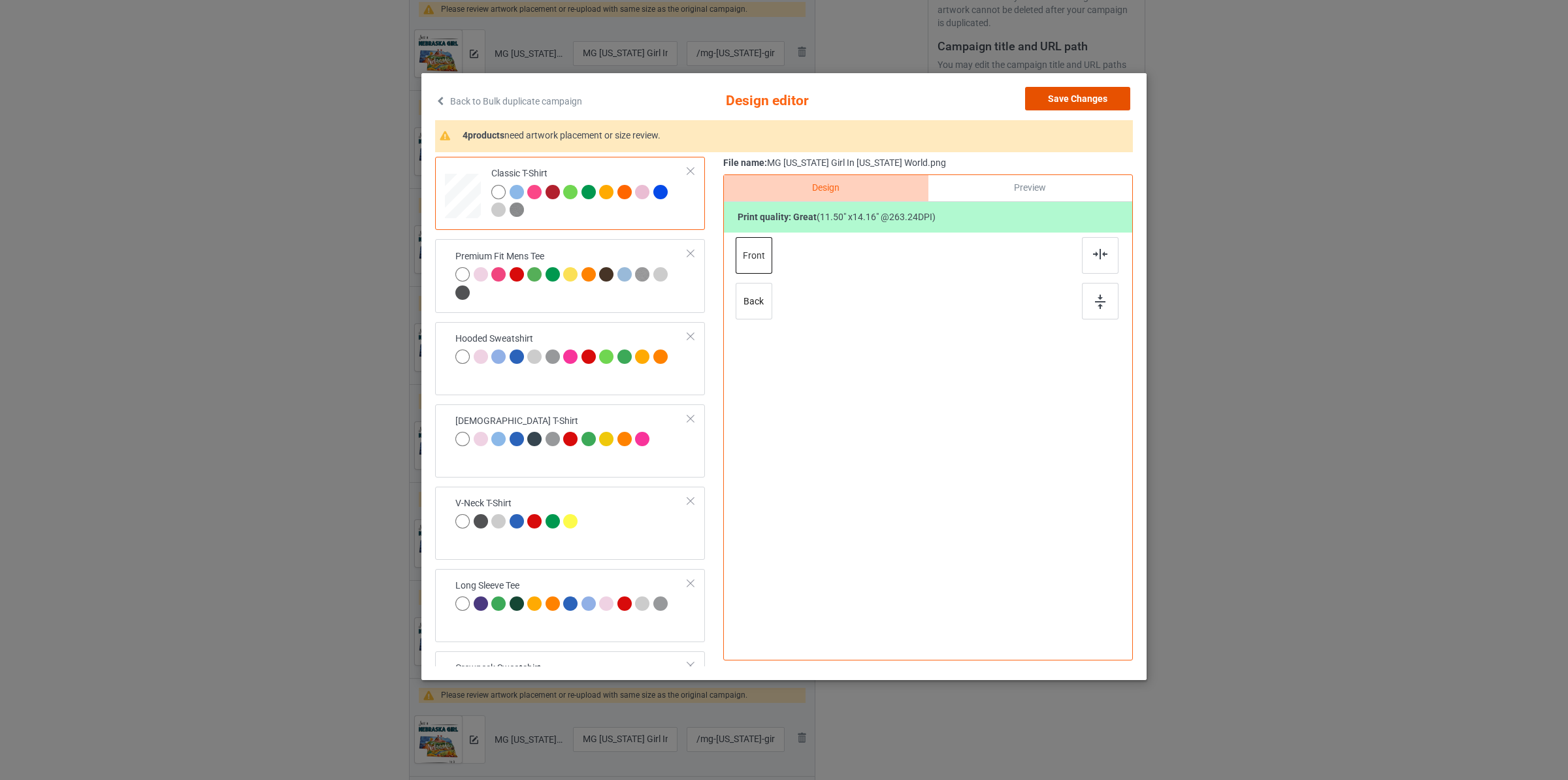
click at [1067, 101] on button "Save Changes" at bounding box center [1078, 99] width 105 height 24
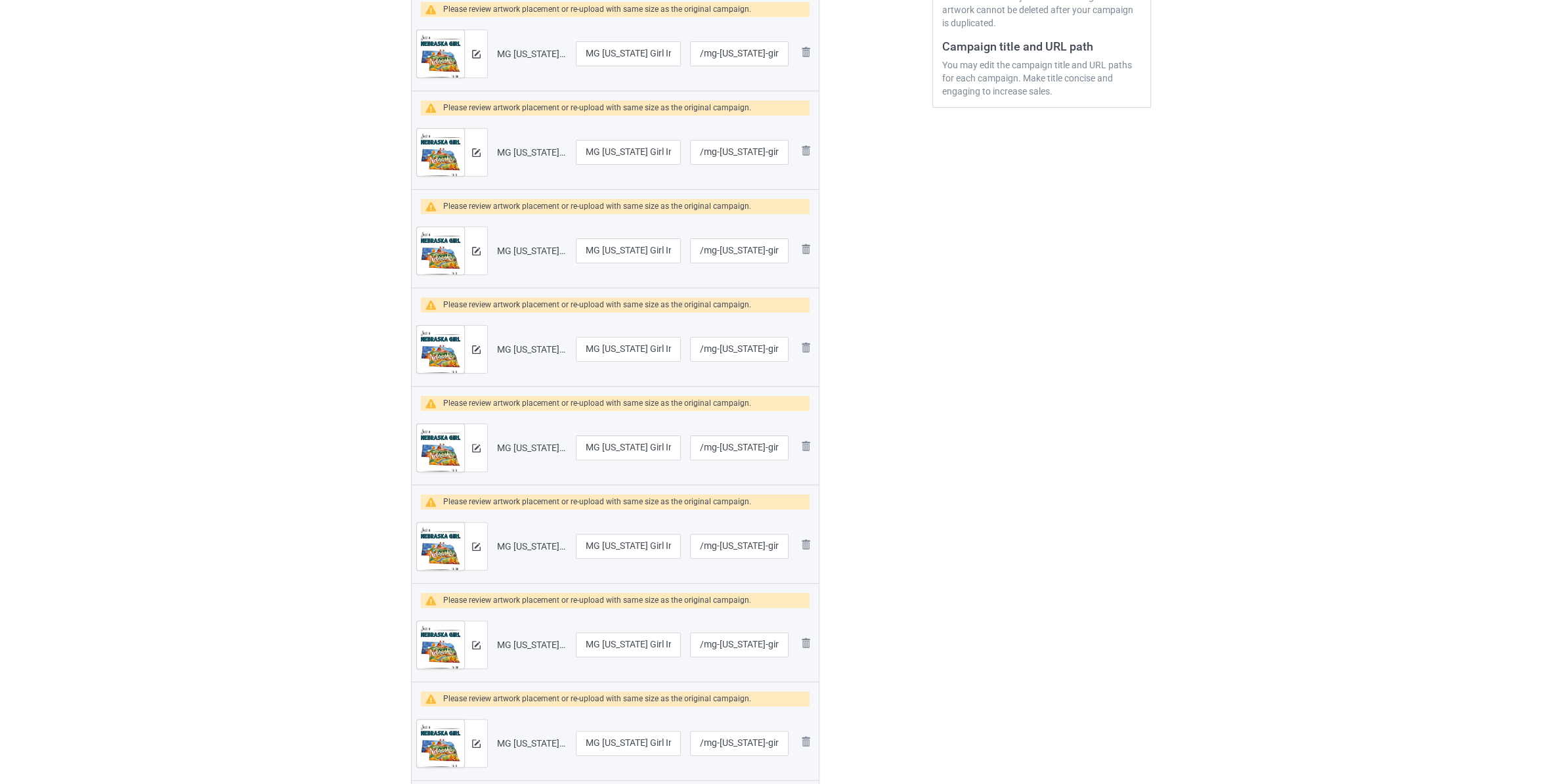
click at [490, 459] on td "Preview and edit artwork" at bounding box center [452, 448] width 81 height 73
click at [480, 453] on img at bounding box center [476, 448] width 8 height 8
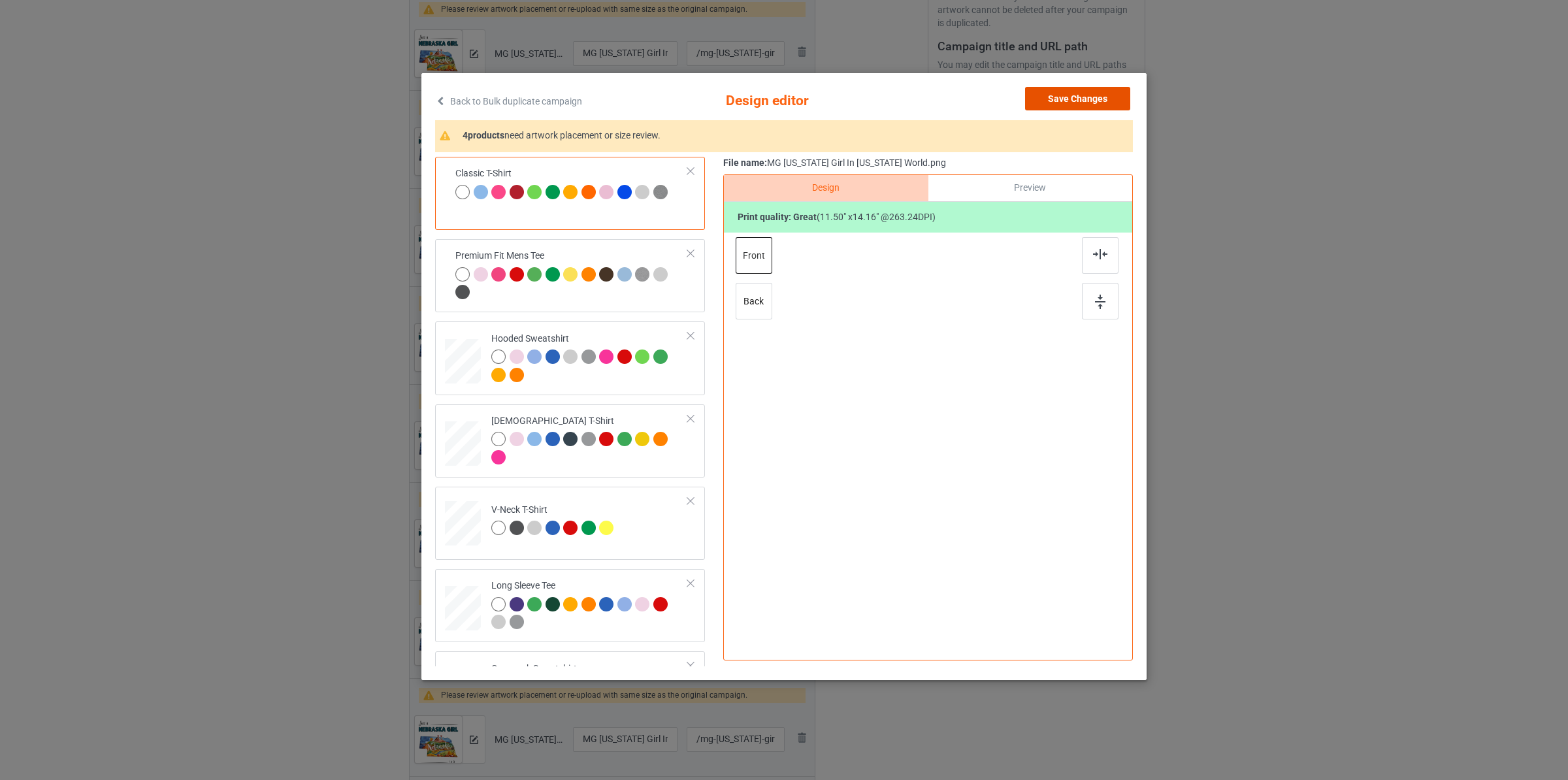
click at [1071, 94] on button "Save Changes" at bounding box center [1078, 99] width 105 height 24
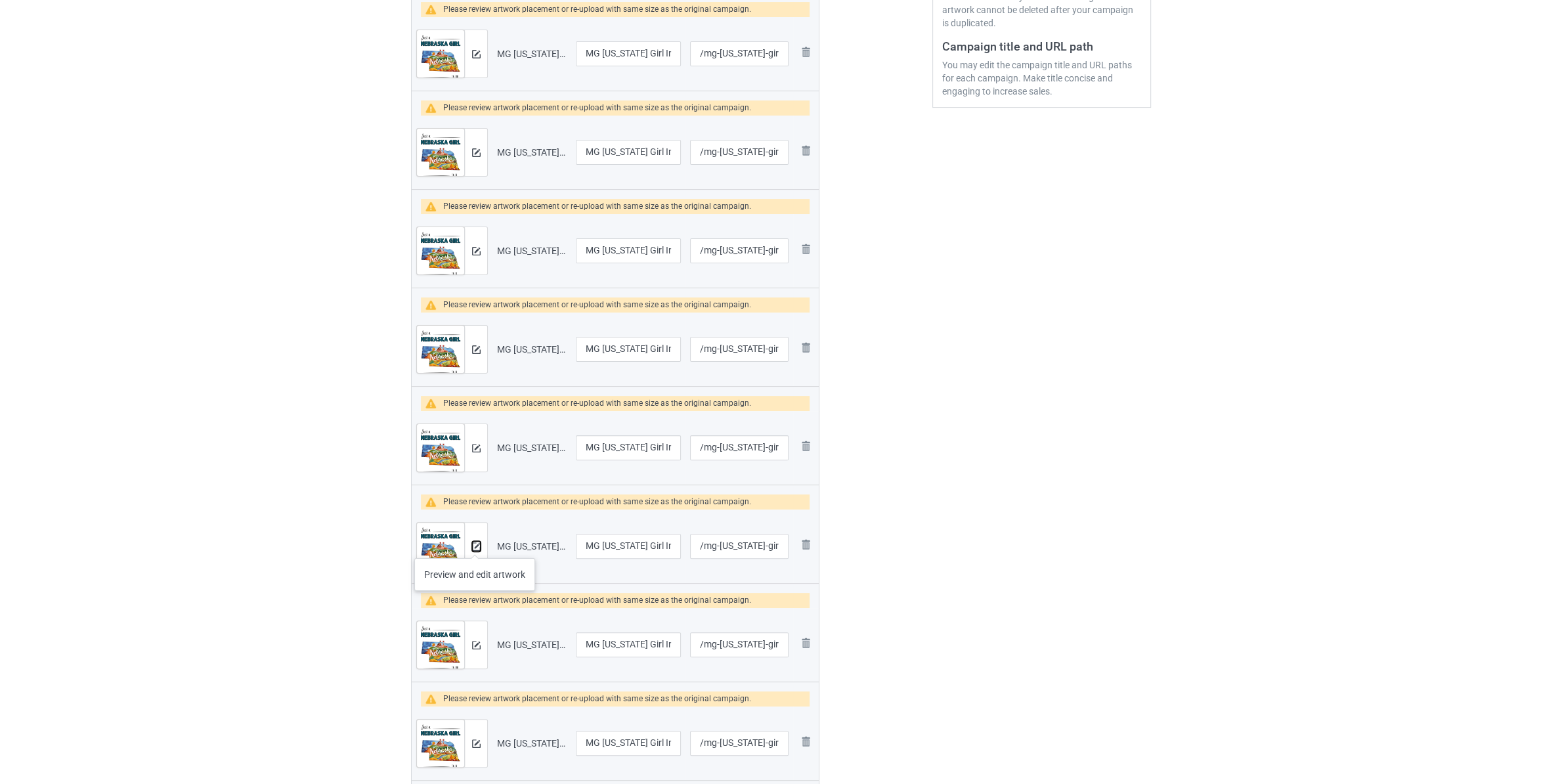
click at [475, 545] on img at bounding box center [476, 546] width 8 height 8
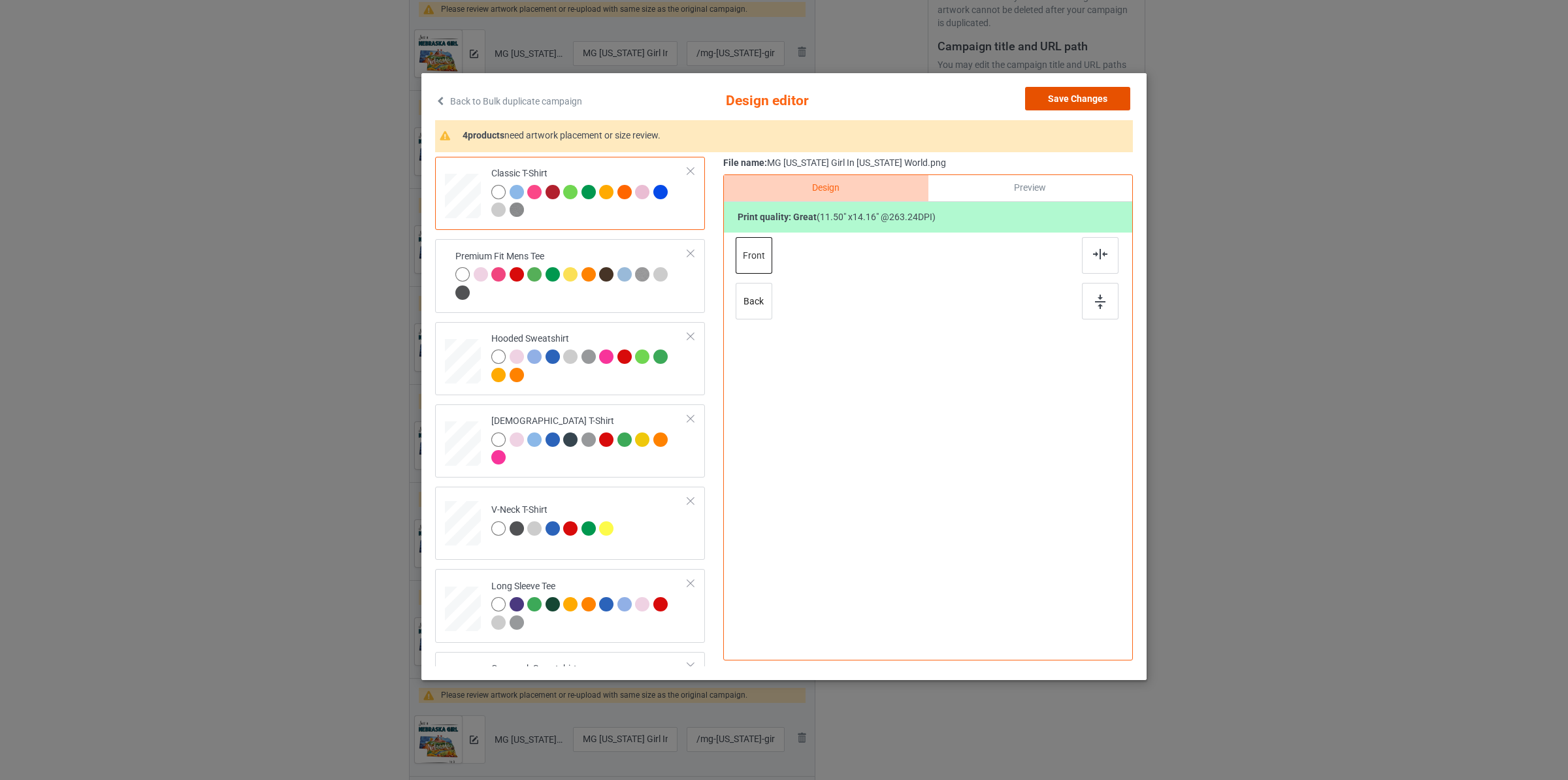
click at [1054, 103] on button "Save Changes" at bounding box center [1078, 99] width 105 height 24
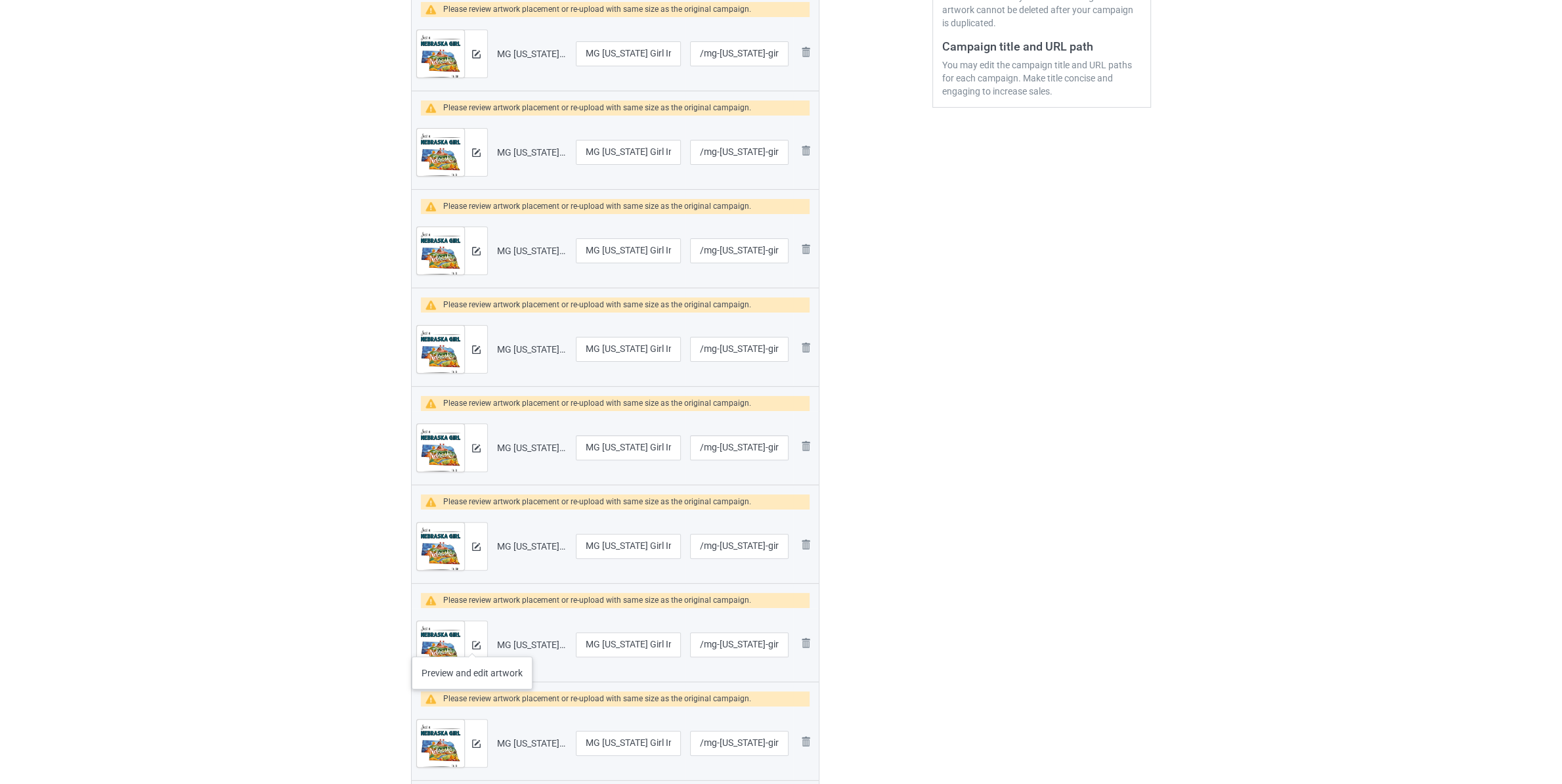
click at [472, 643] on div at bounding box center [475, 644] width 23 height 47
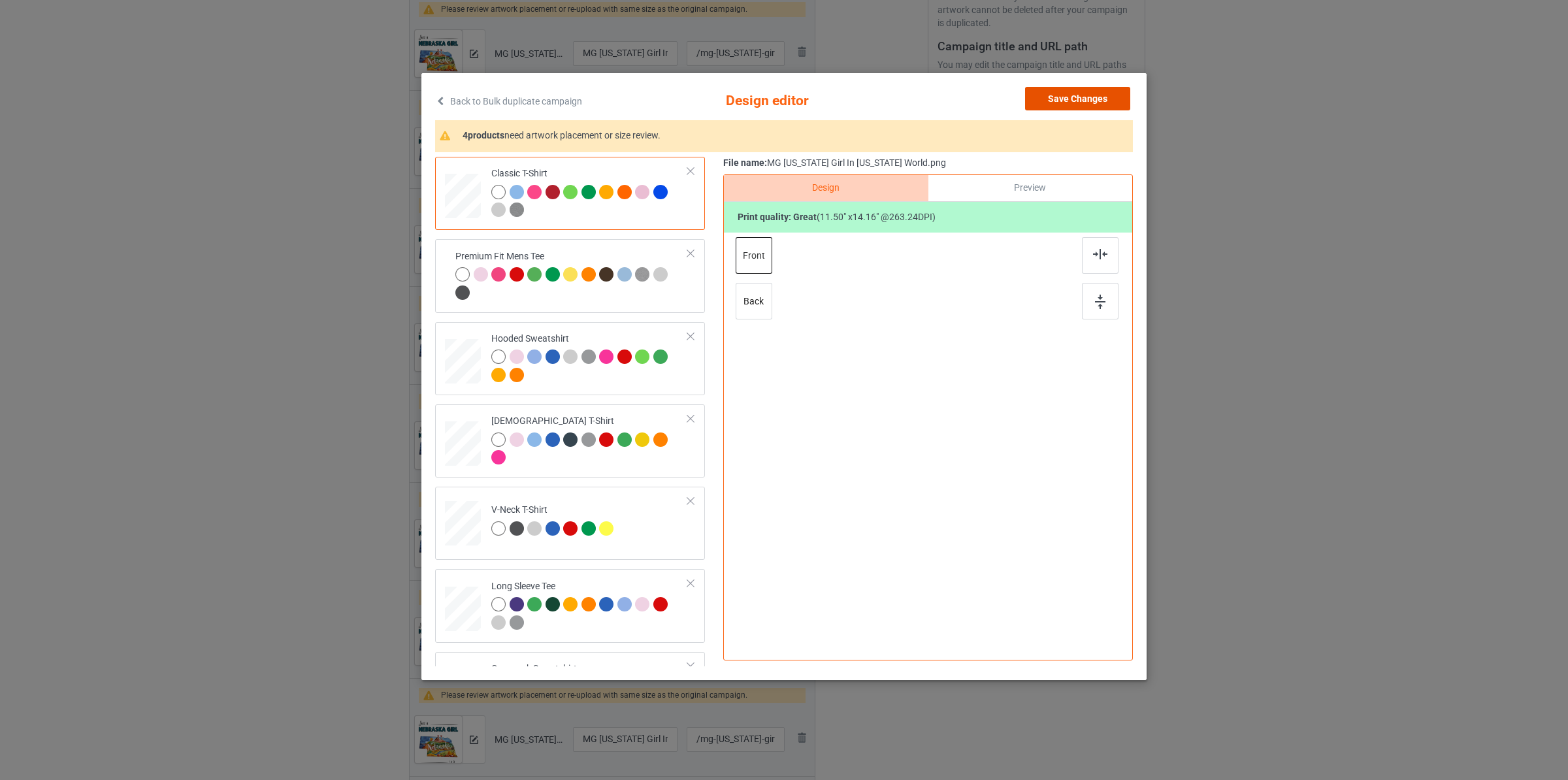
click at [1052, 102] on button "Save Changes" at bounding box center [1078, 99] width 105 height 24
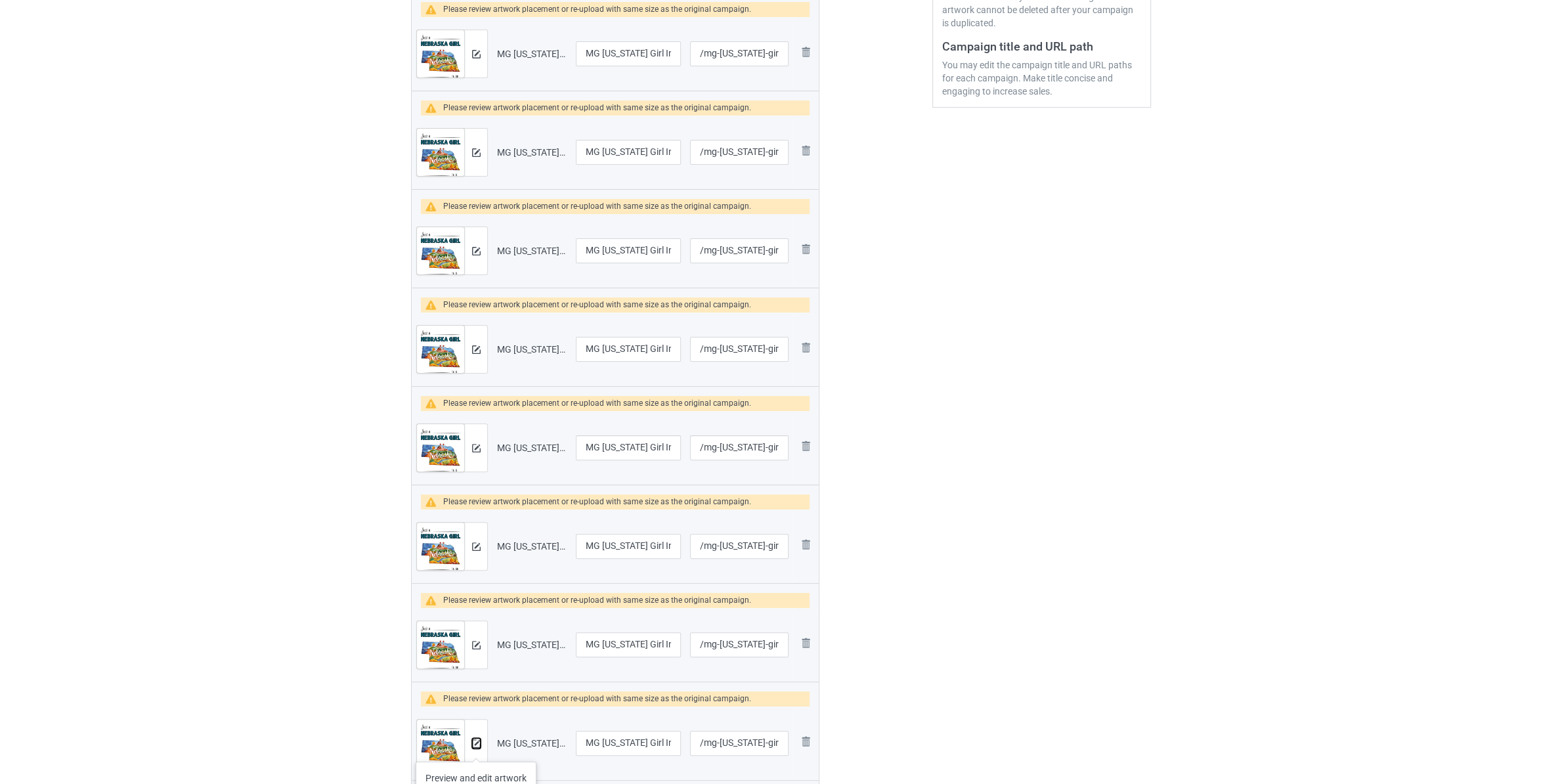
click at [476, 748] on img at bounding box center [476, 743] width 8 height 8
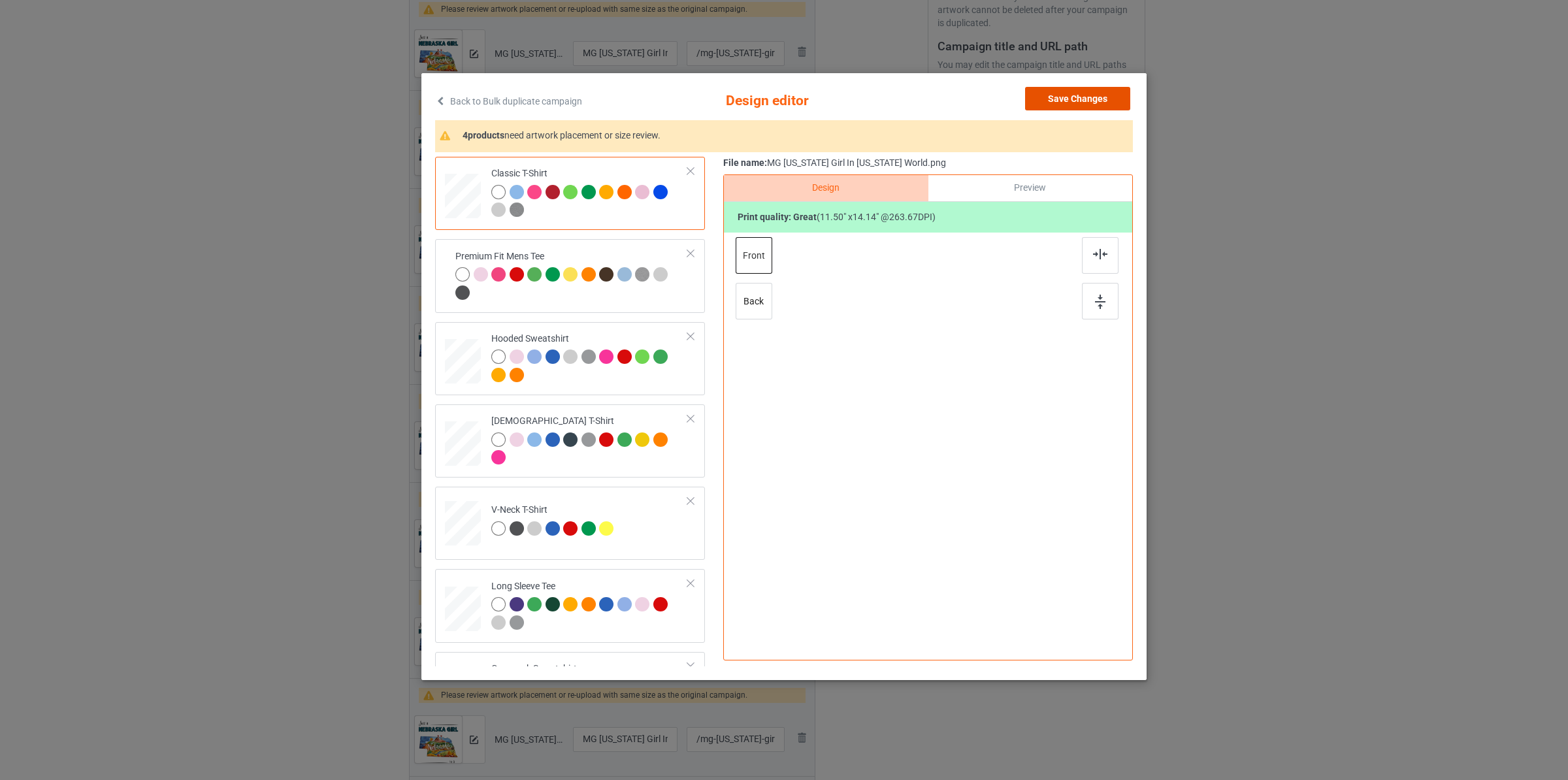
click at [1073, 93] on button "Save Changes" at bounding box center [1078, 99] width 105 height 24
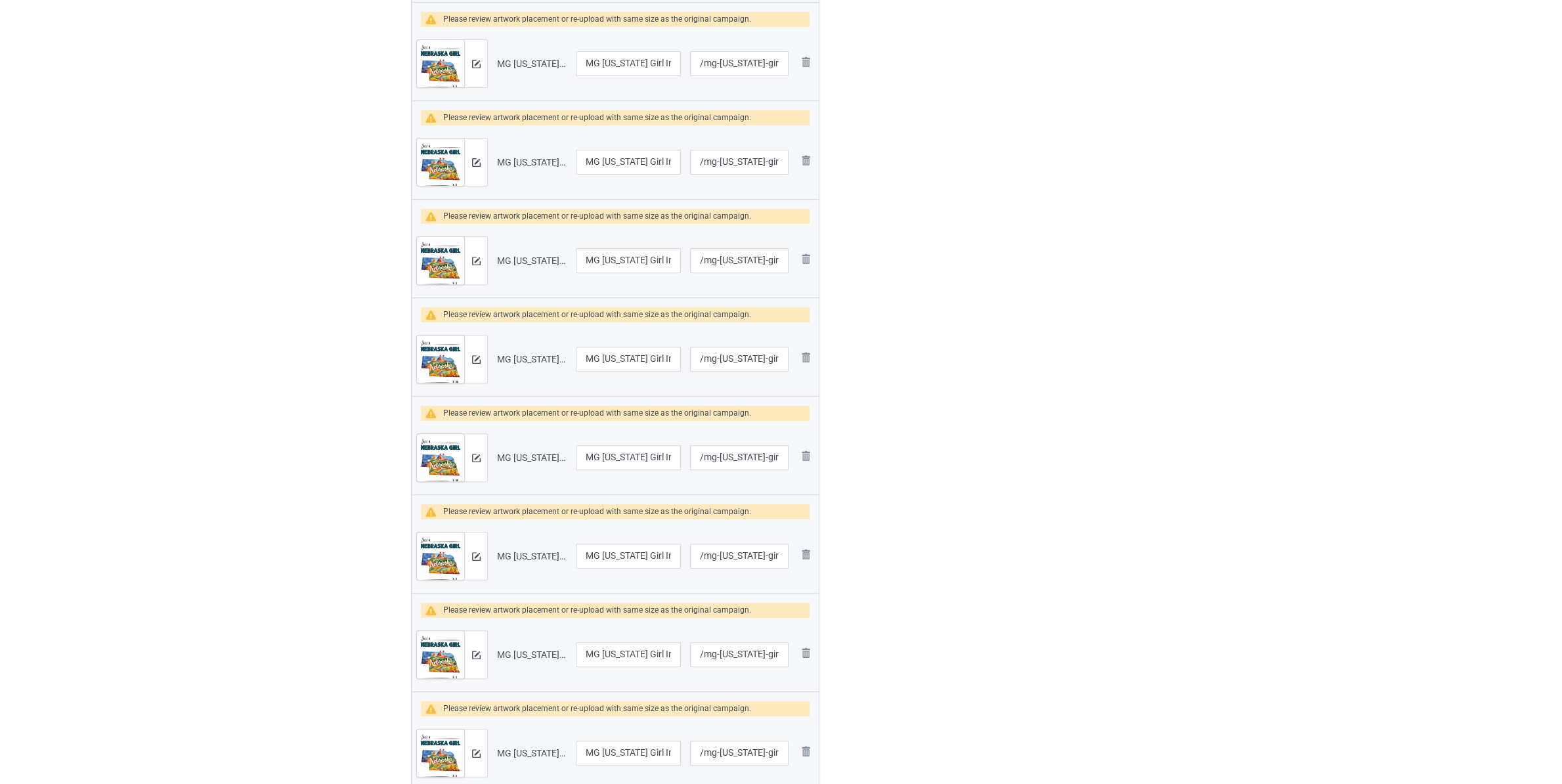
scroll to position [620, 0]
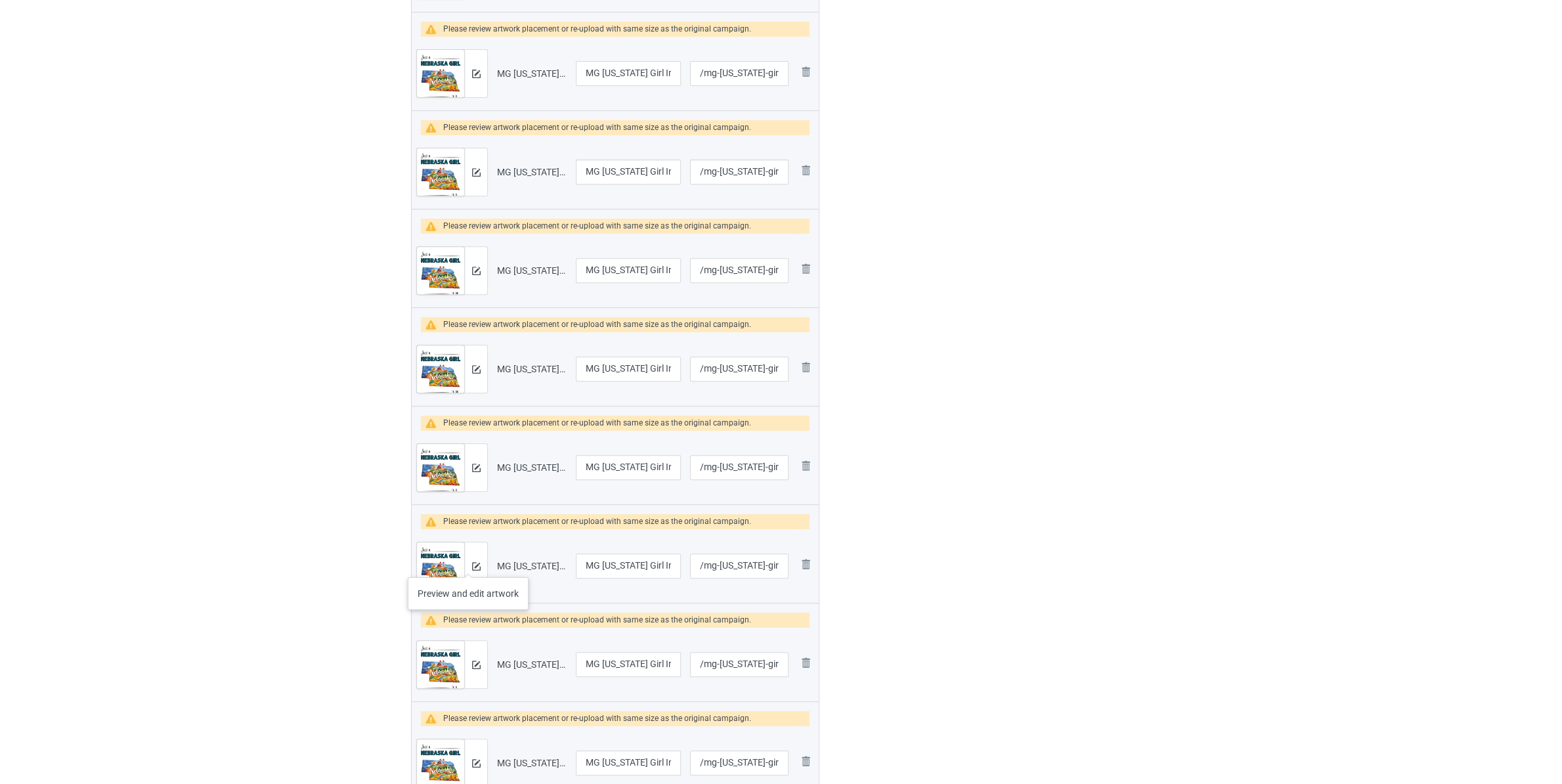
click at [467, 564] on div at bounding box center [475, 565] width 23 height 47
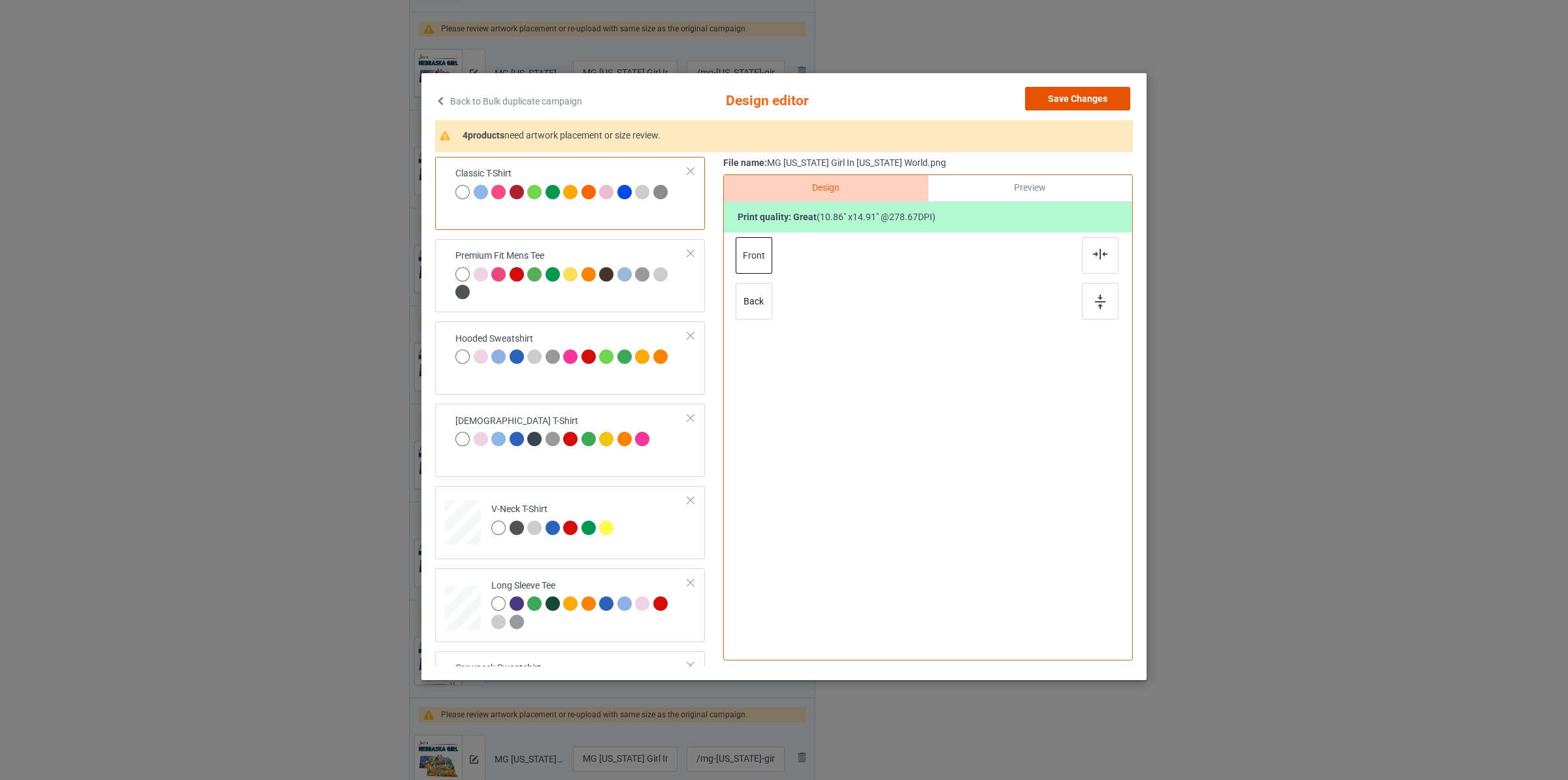
click at [1090, 105] on button "Save Changes" at bounding box center [1078, 99] width 105 height 24
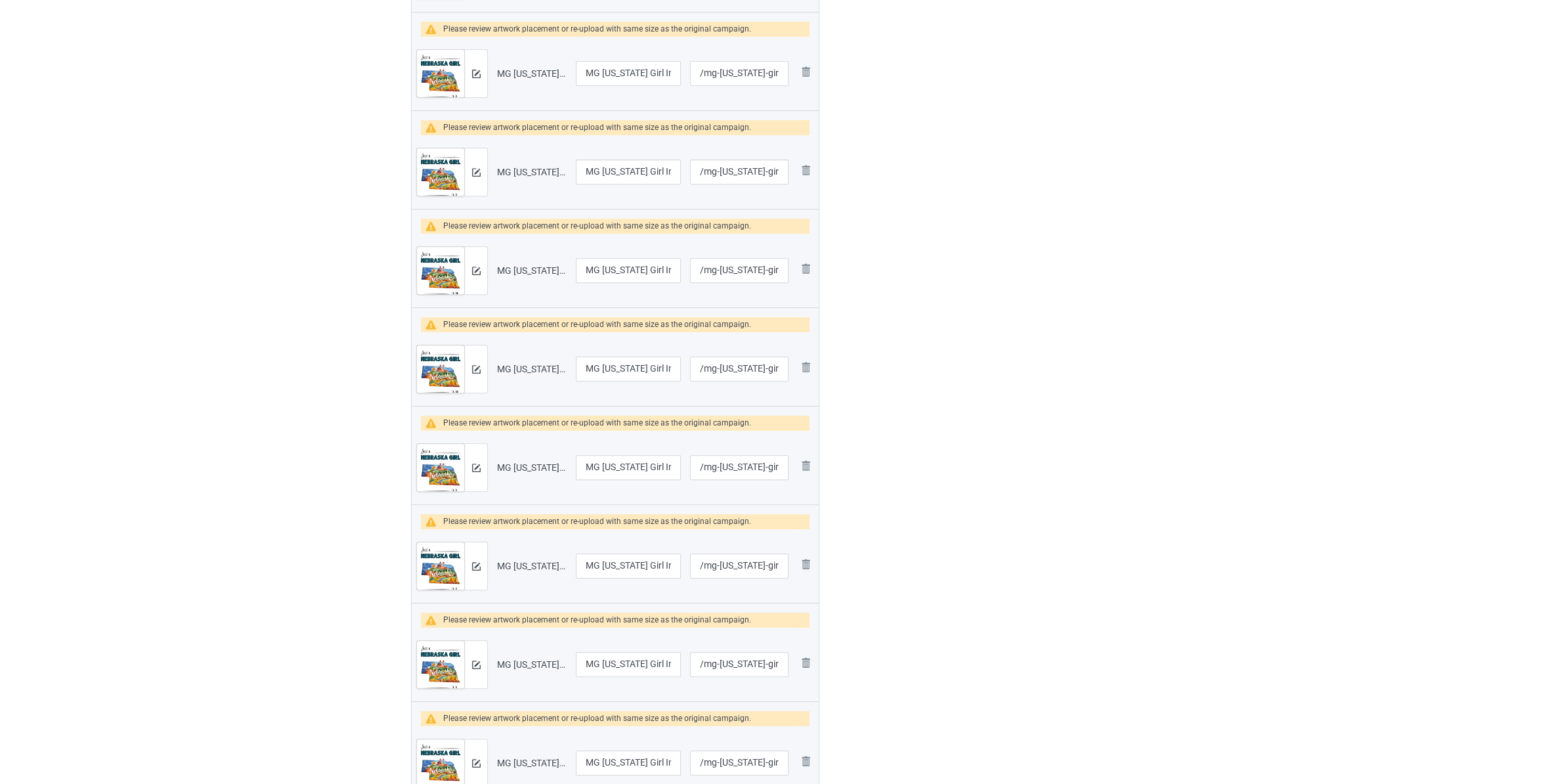
click at [480, 781] on div at bounding box center [475, 762] width 23 height 47
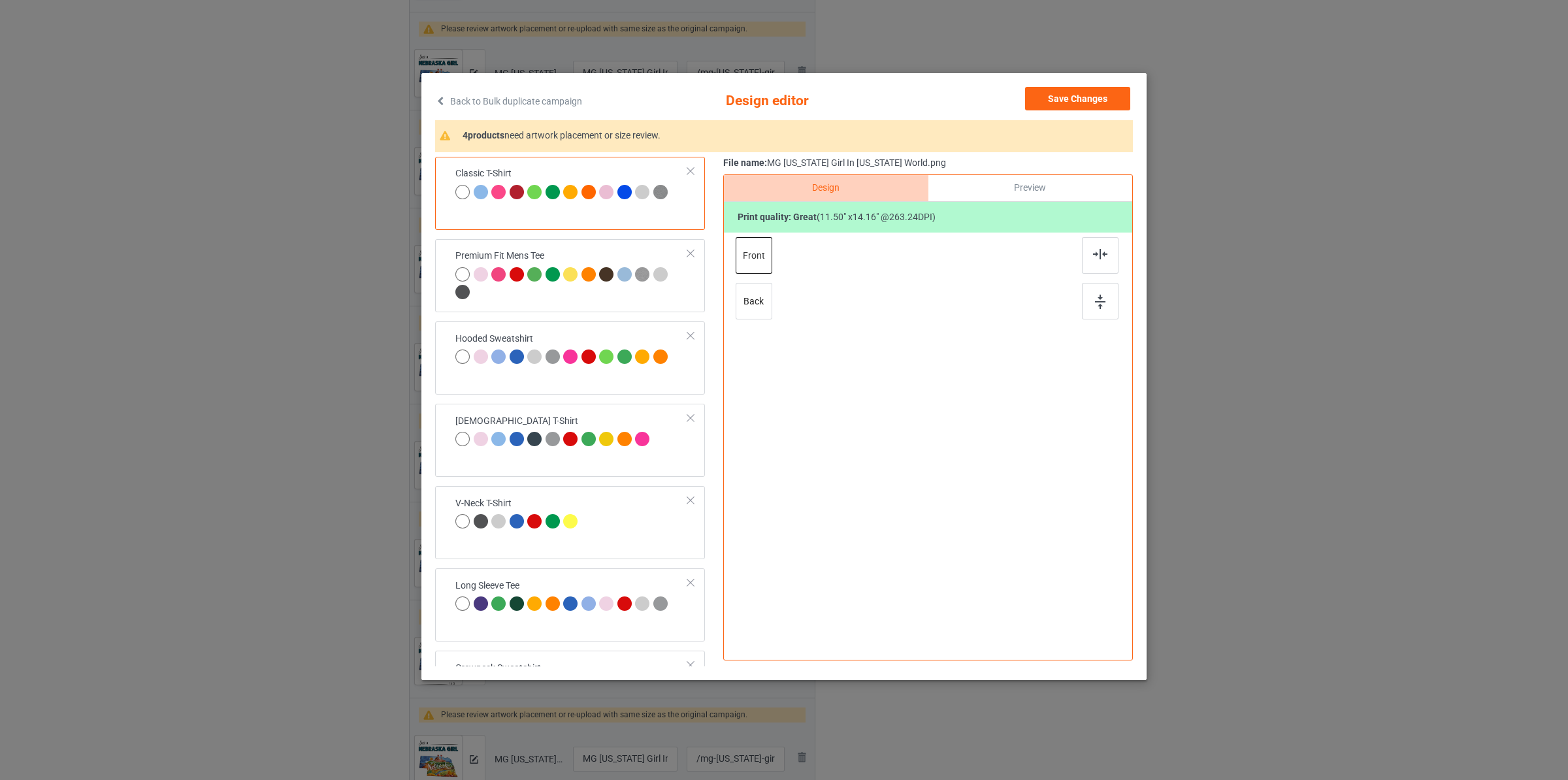
click at [474, 767] on div "Back to Bulk duplicate campaign Design editor Save Changes 4 products need artw…" at bounding box center [784, 390] width 1568 height 780
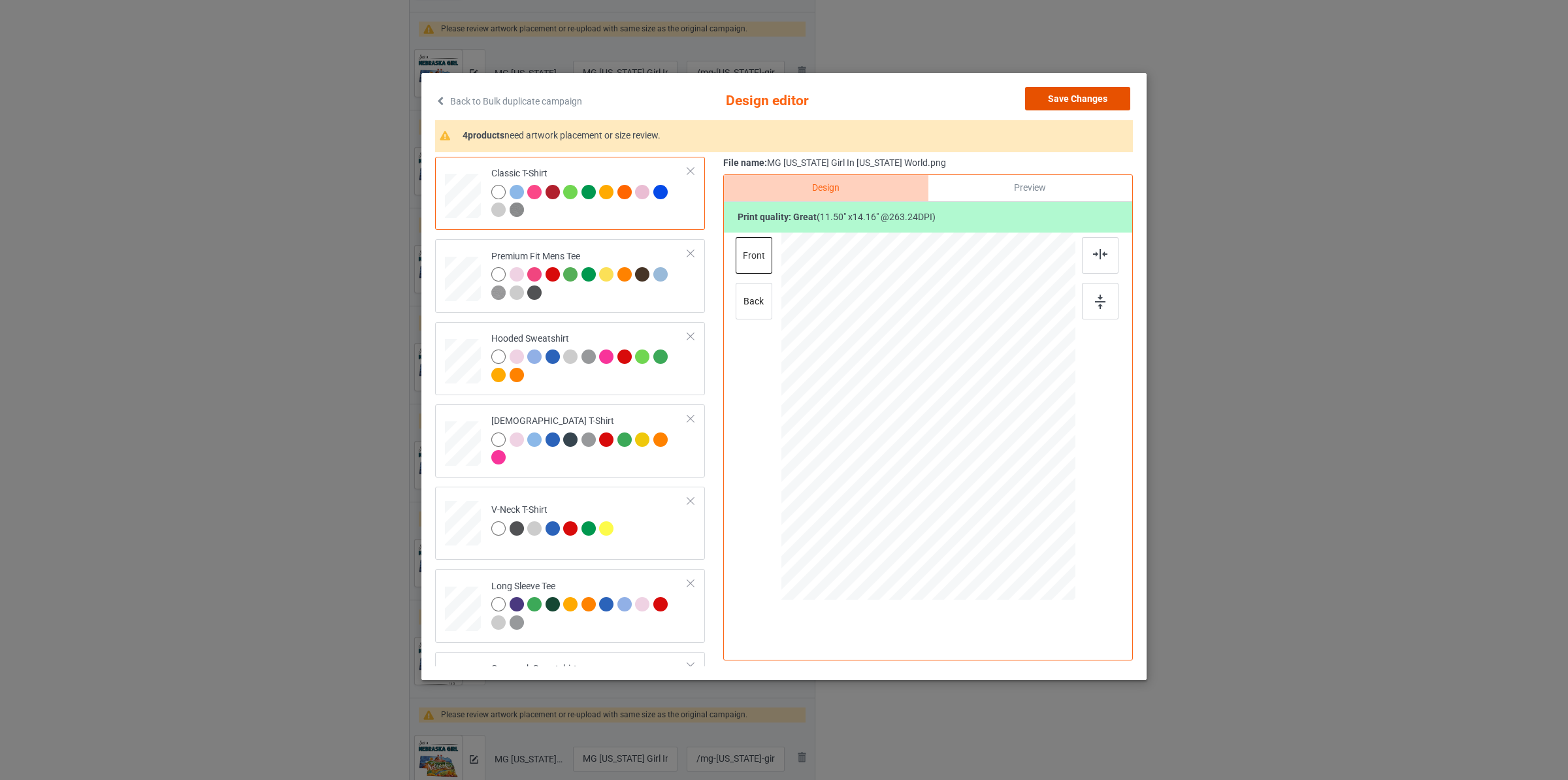
click at [1103, 90] on button "Save Changes" at bounding box center [1078, 99] width 105 height 24
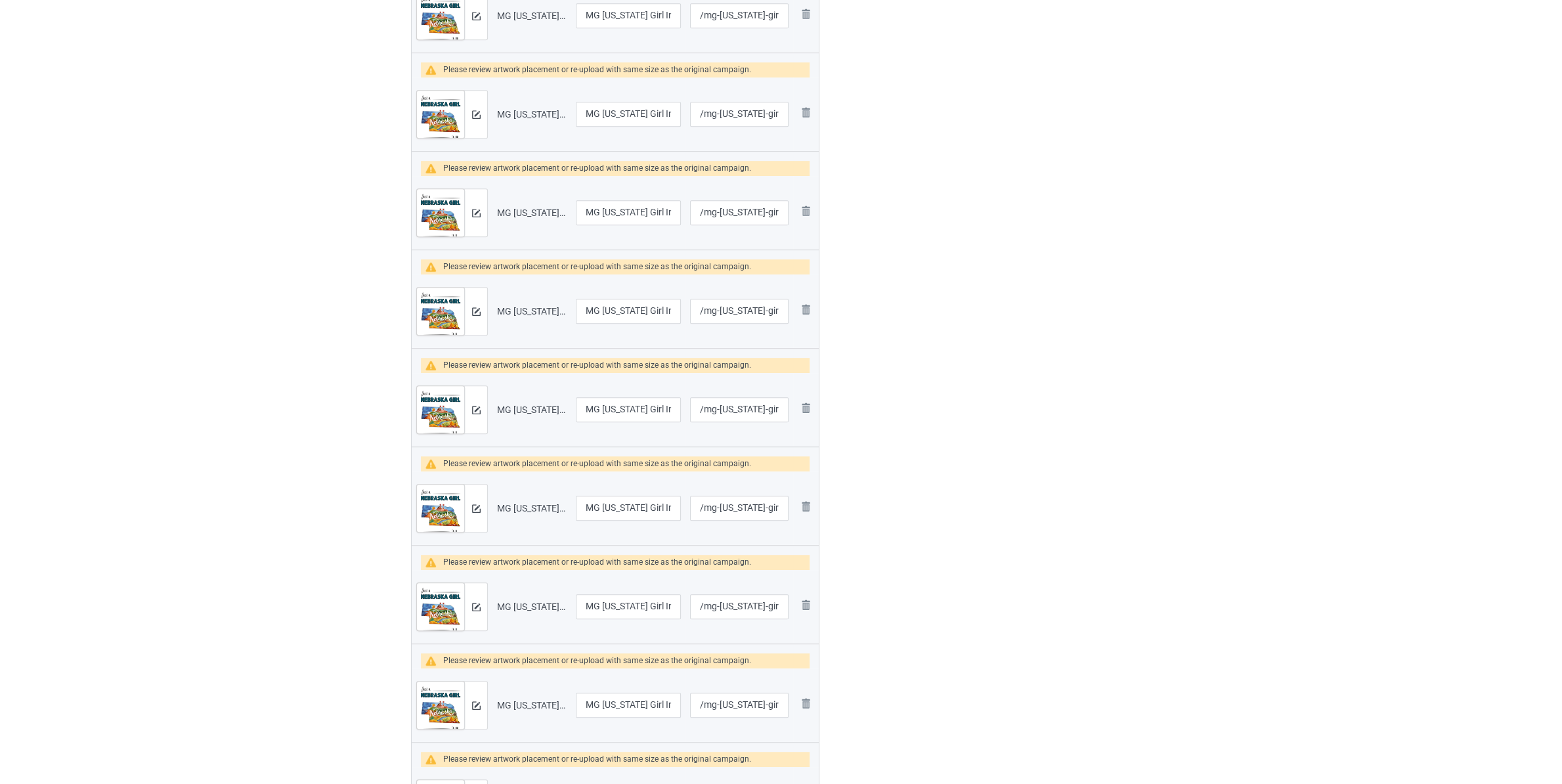
scroll to position [896, 0]
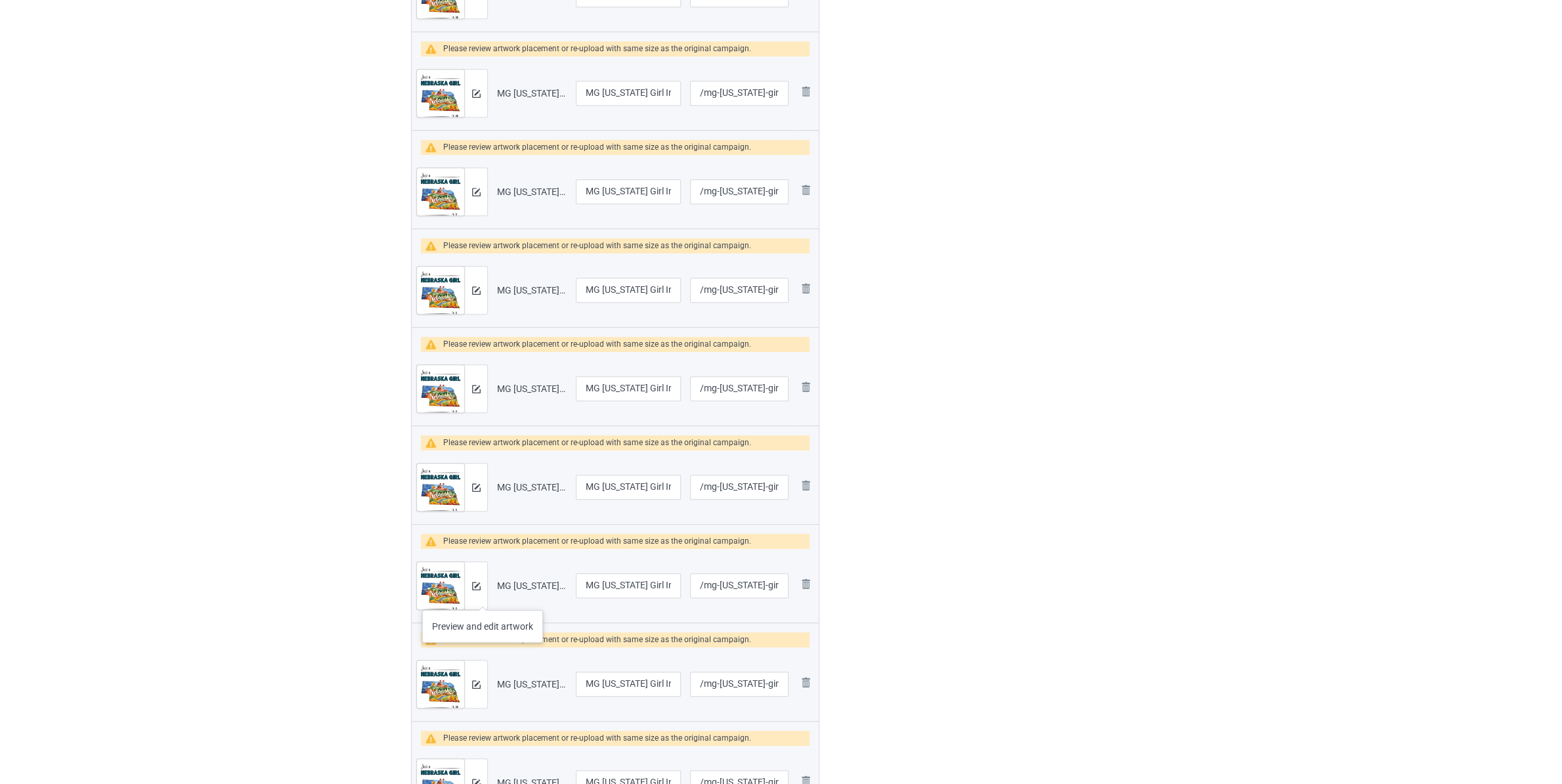
click at [482, 596] on div at bounding box center [475, 585] width 23 height 47
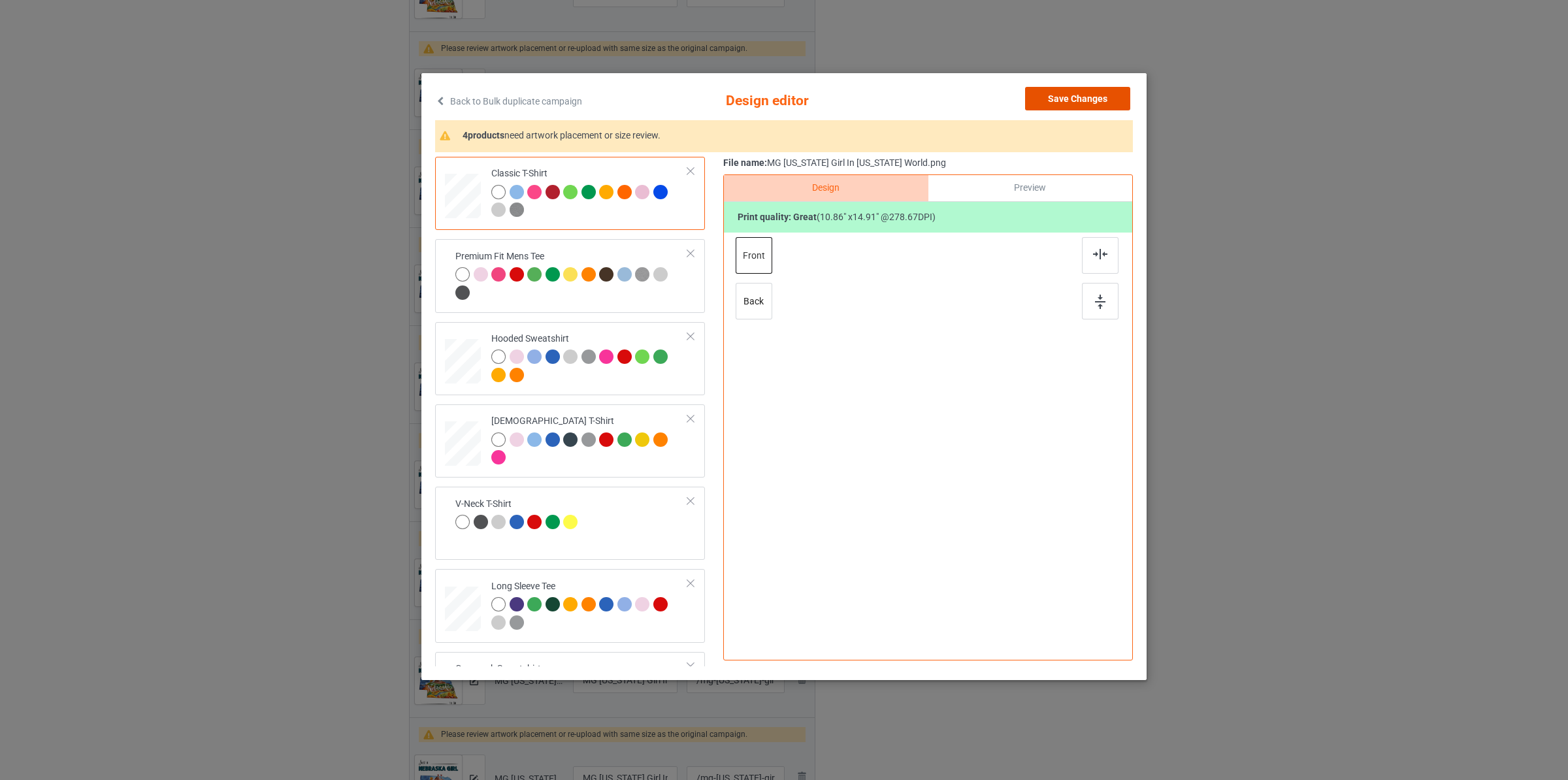
click at [1085, 107] on button "Save Changes" at bounding box center [1078, 99] width 105 height 24
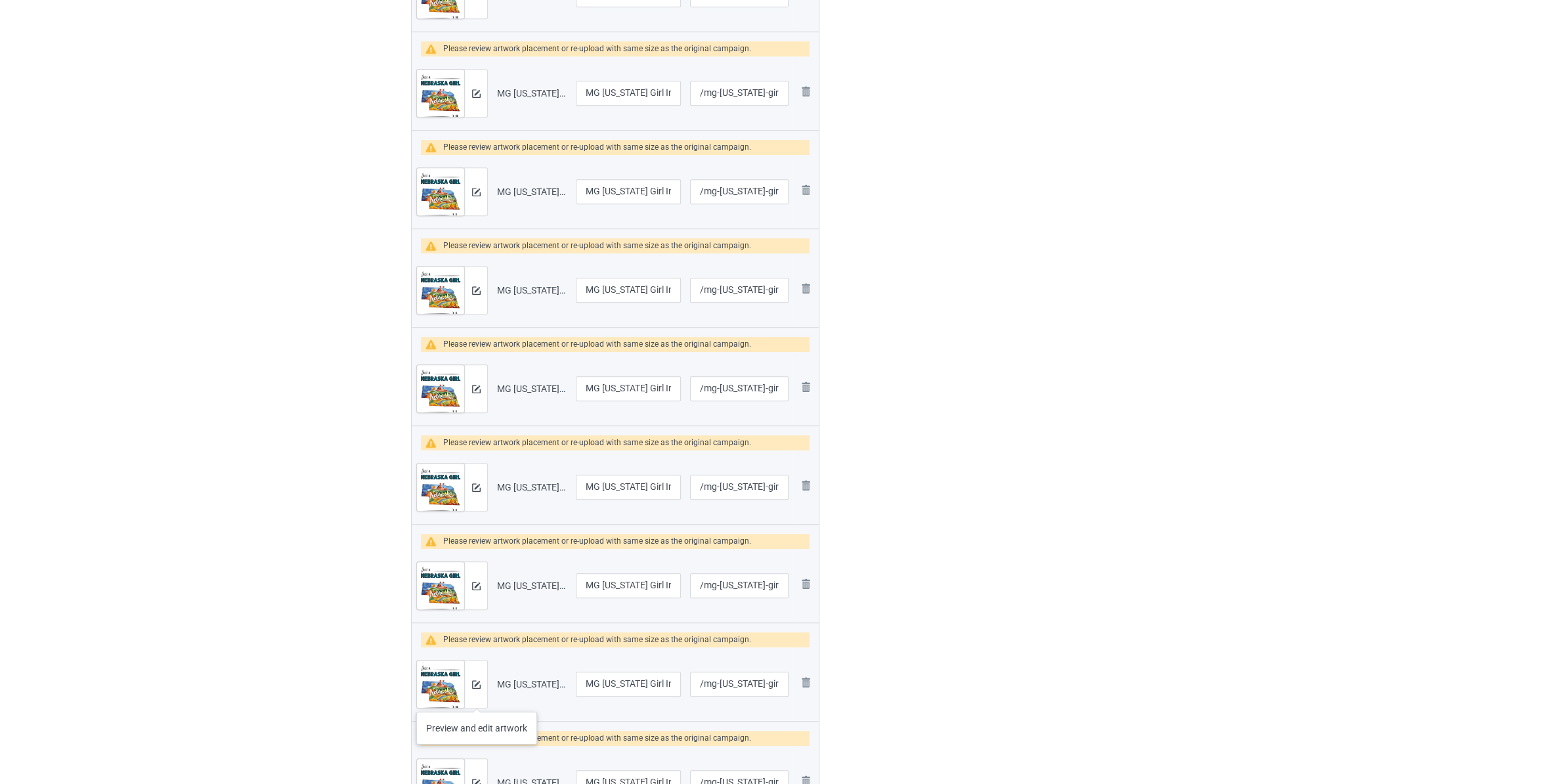
click at [477, 699] on div at bounding box center [475, 684] width 23 height 47
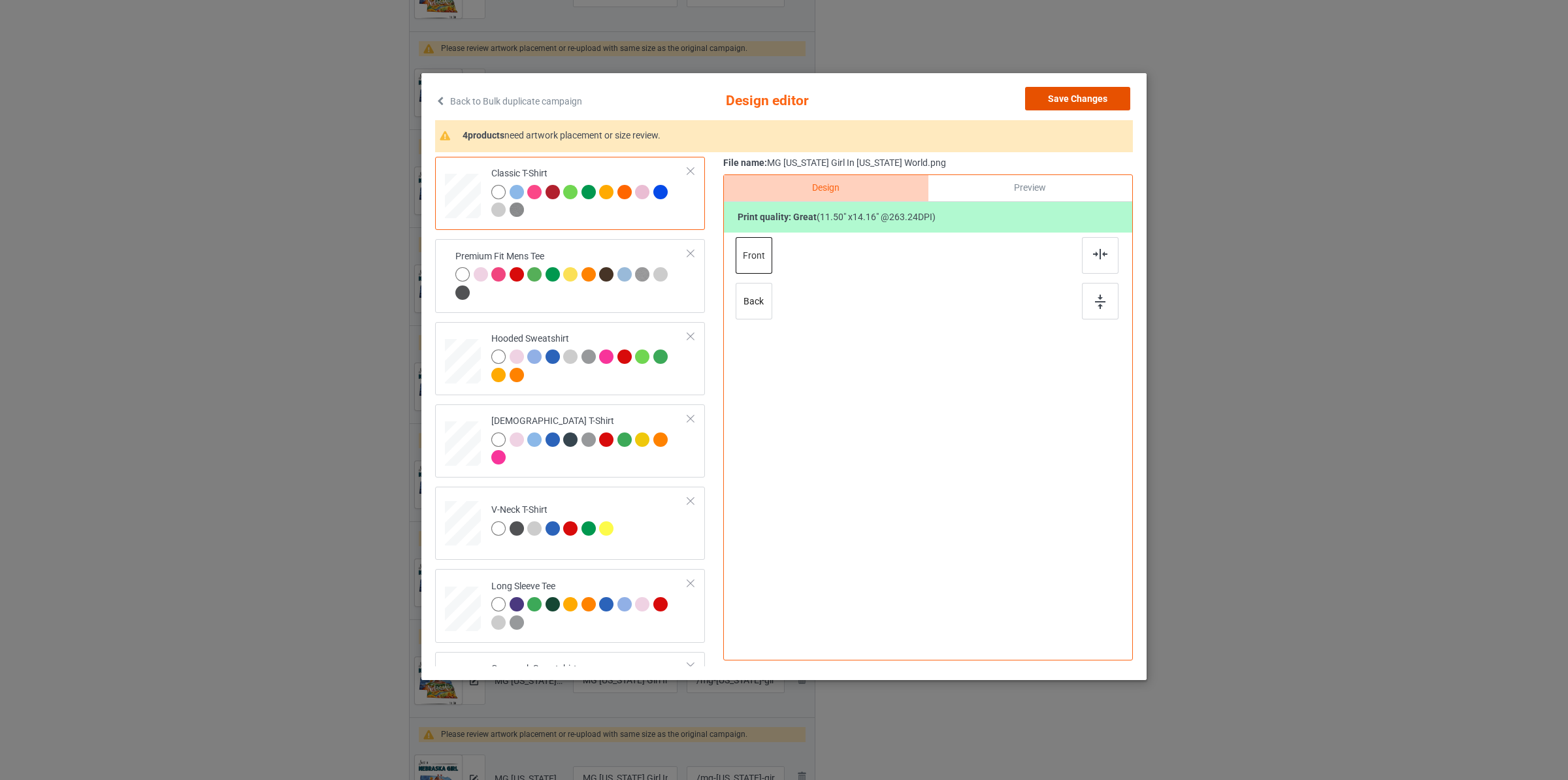
click at [1065, 100] on button "Save Changes" at bounding box center [1078, 99] width 105 height 24
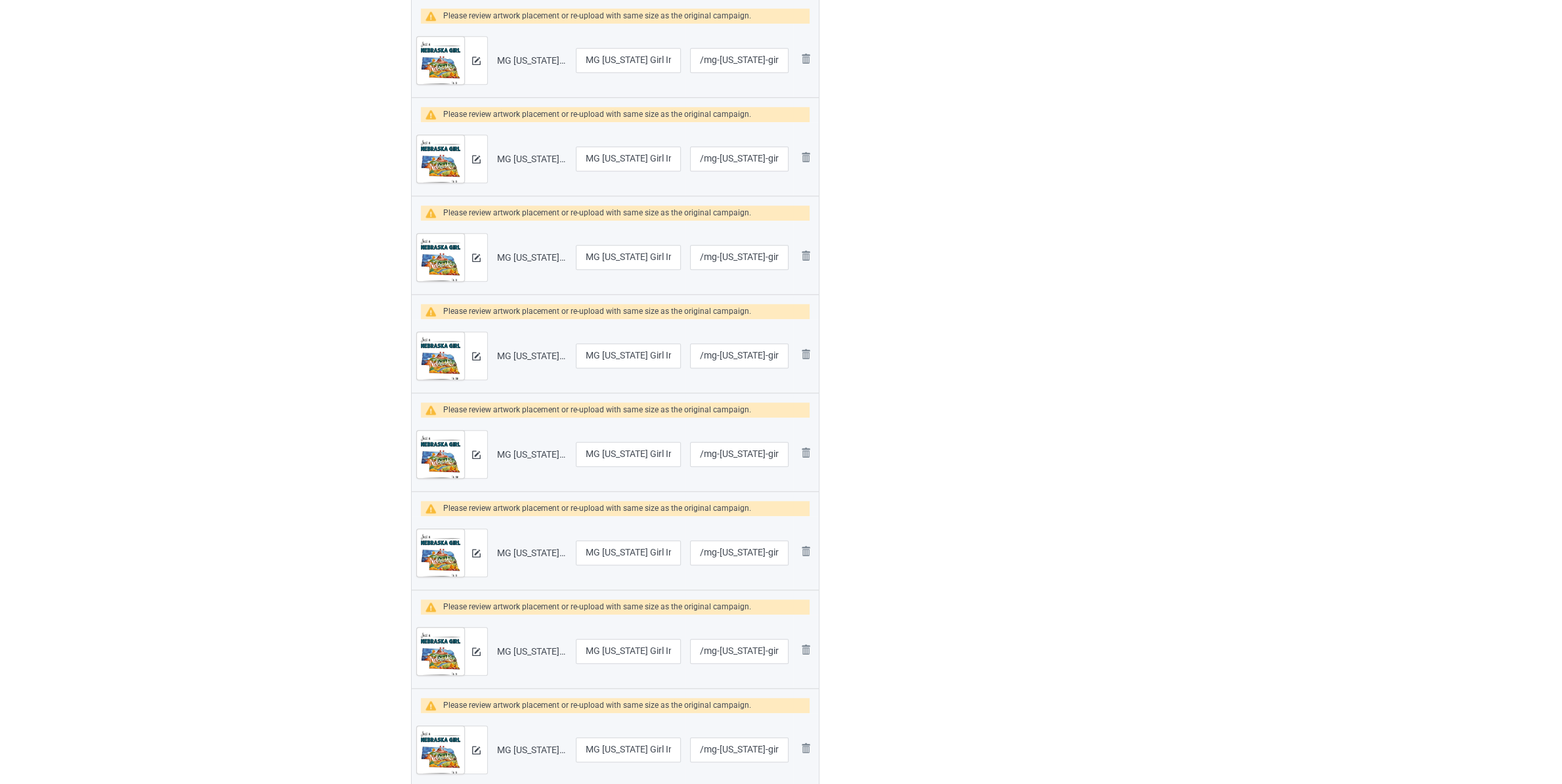
scroll to position [1241, 0]
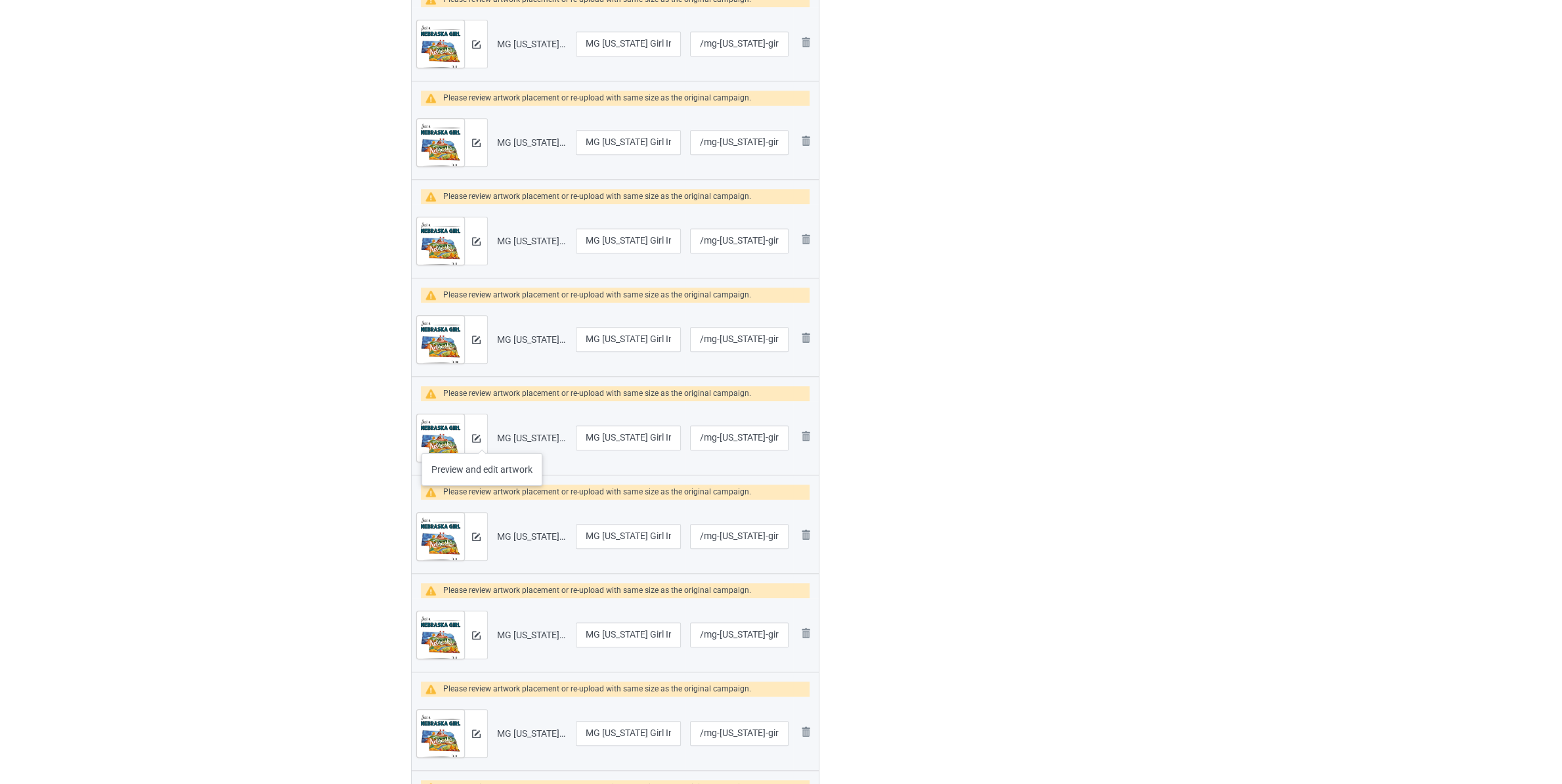
click at [482, 440] on div at bounding box center [475, 438] width 23 height 47
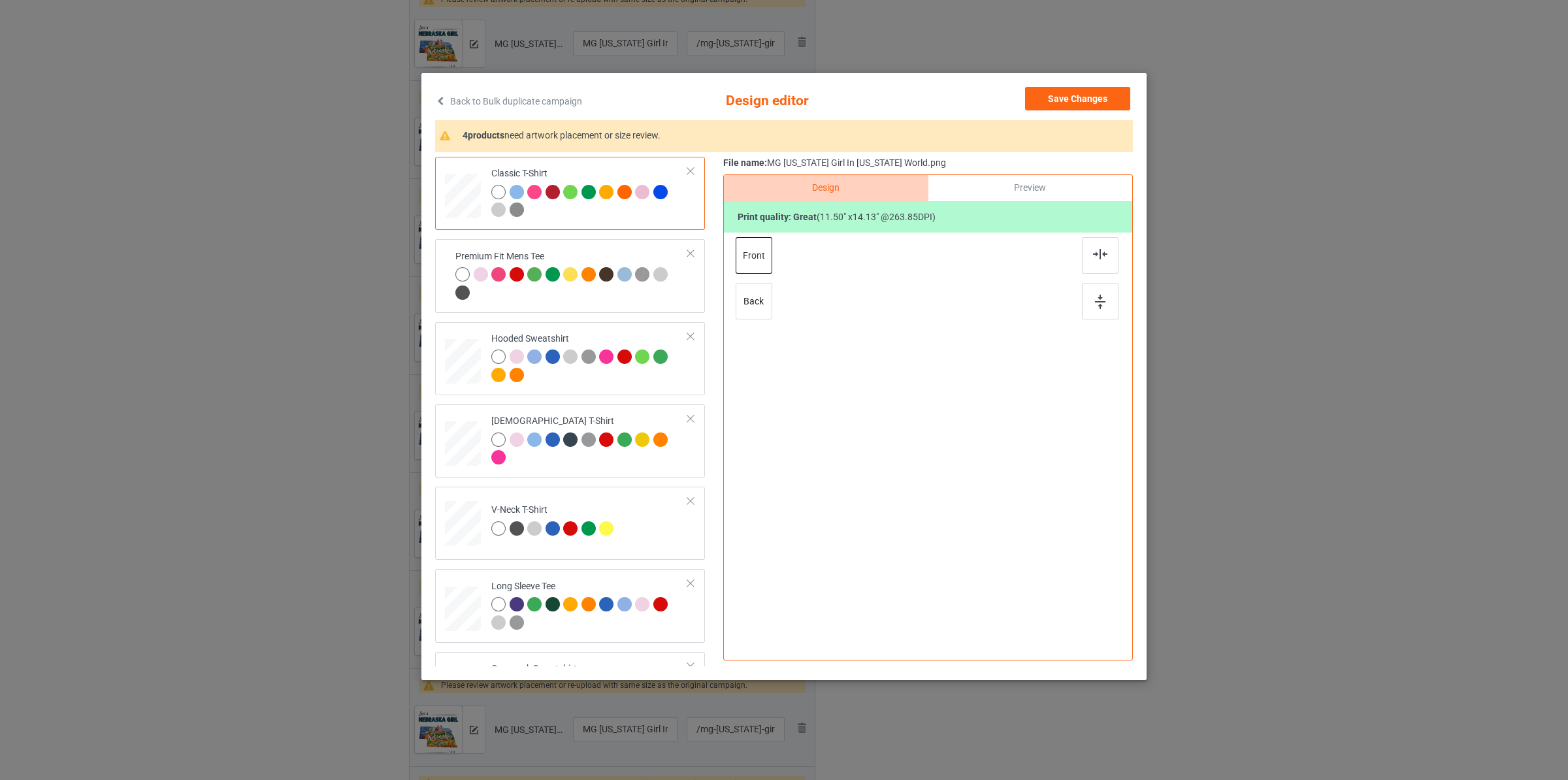
click at [1108, 86] on div "Back to Bulk duplicate campaign Design editor Save Changes 4 products need artw…" at bounding box center [784, 376] width 725 height 607
click at [1104, 92] on button "Save Changes" at bounding box center [1078, 99] width 105 height 24
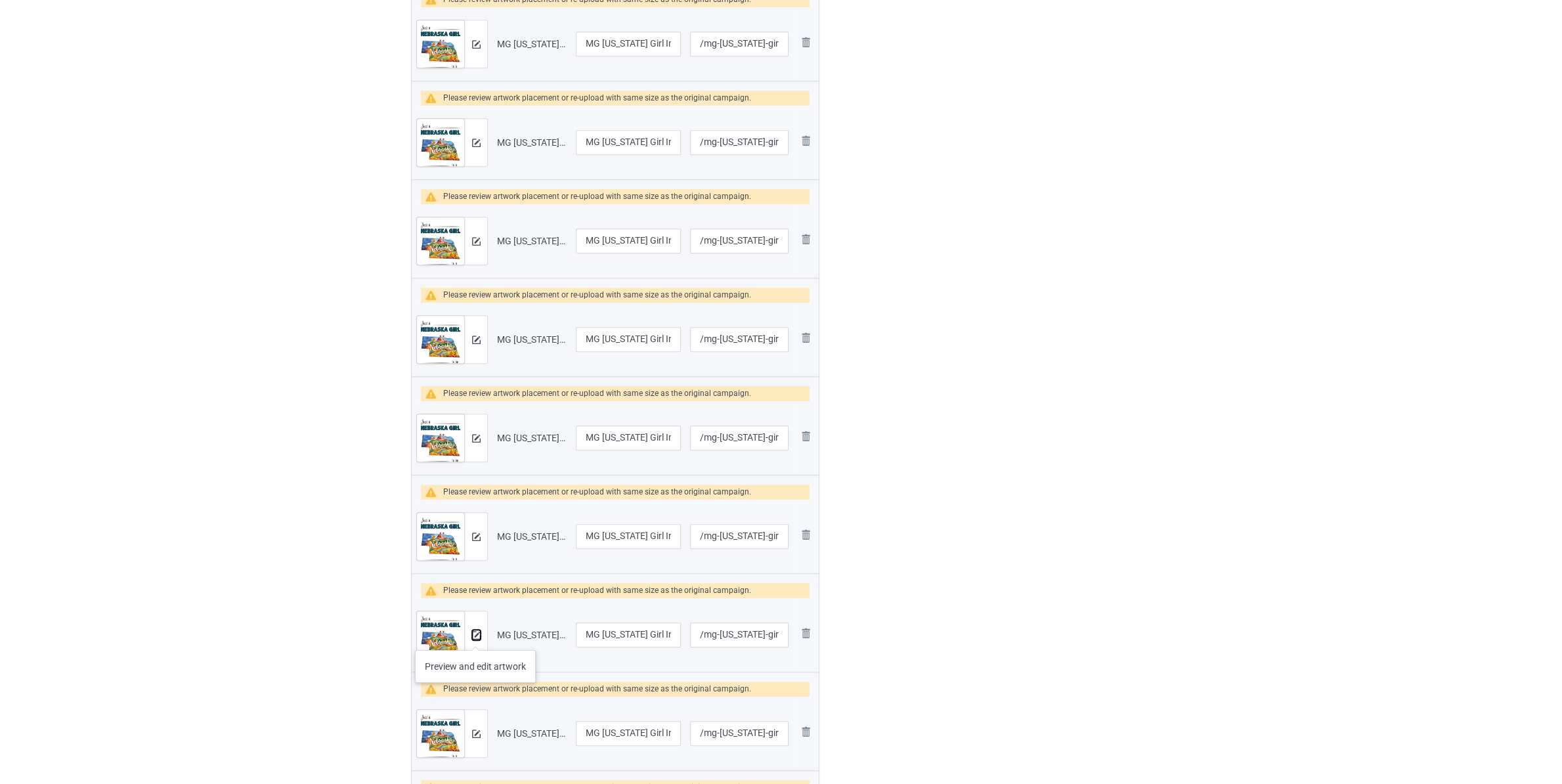
click at [475, 637] on img at bounding box center [476, 635] width 8 height 8
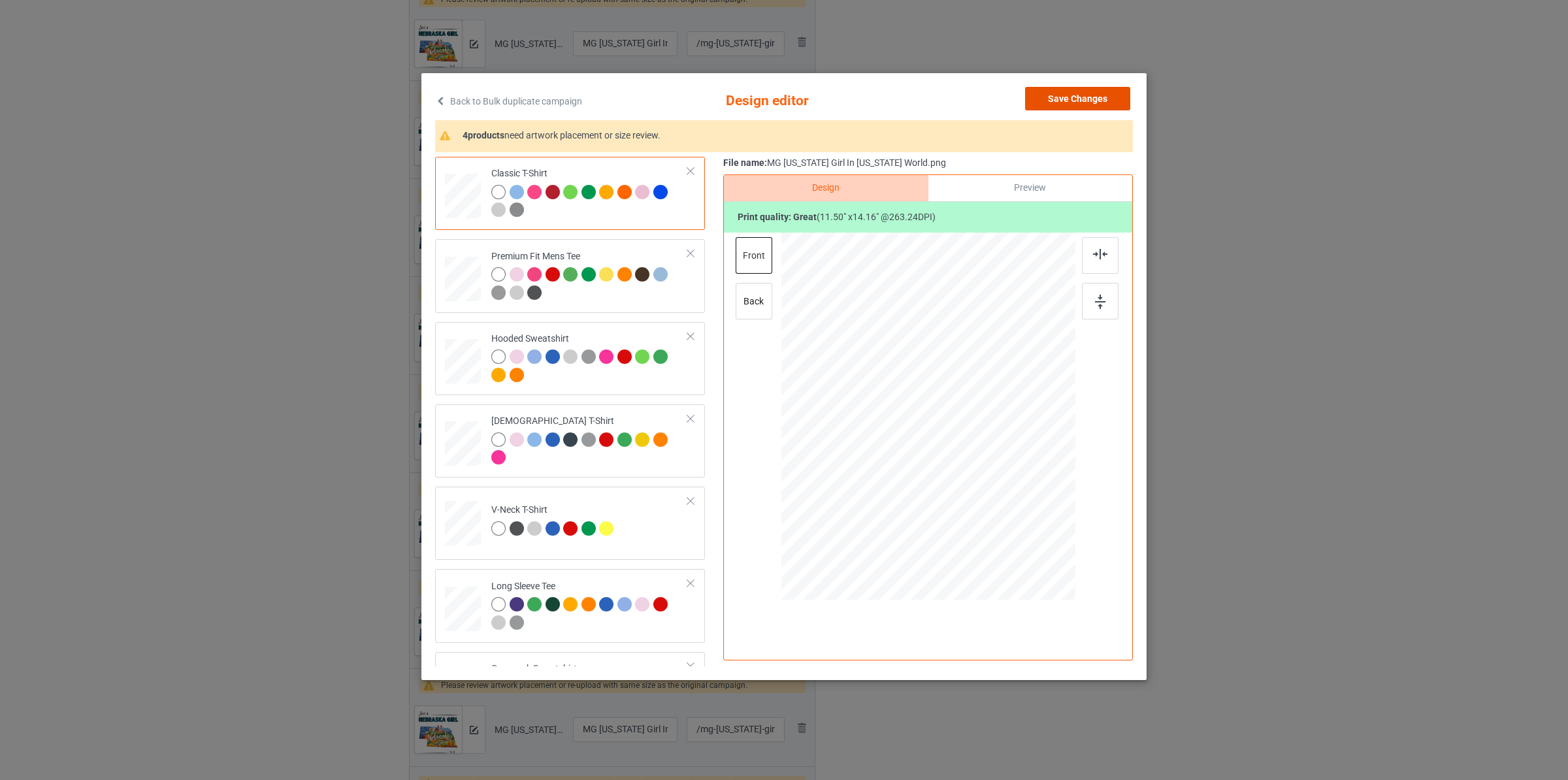
click at [1123, 98] on button "Save Changes" at bounding box center [1078, 99] width 105 height 24
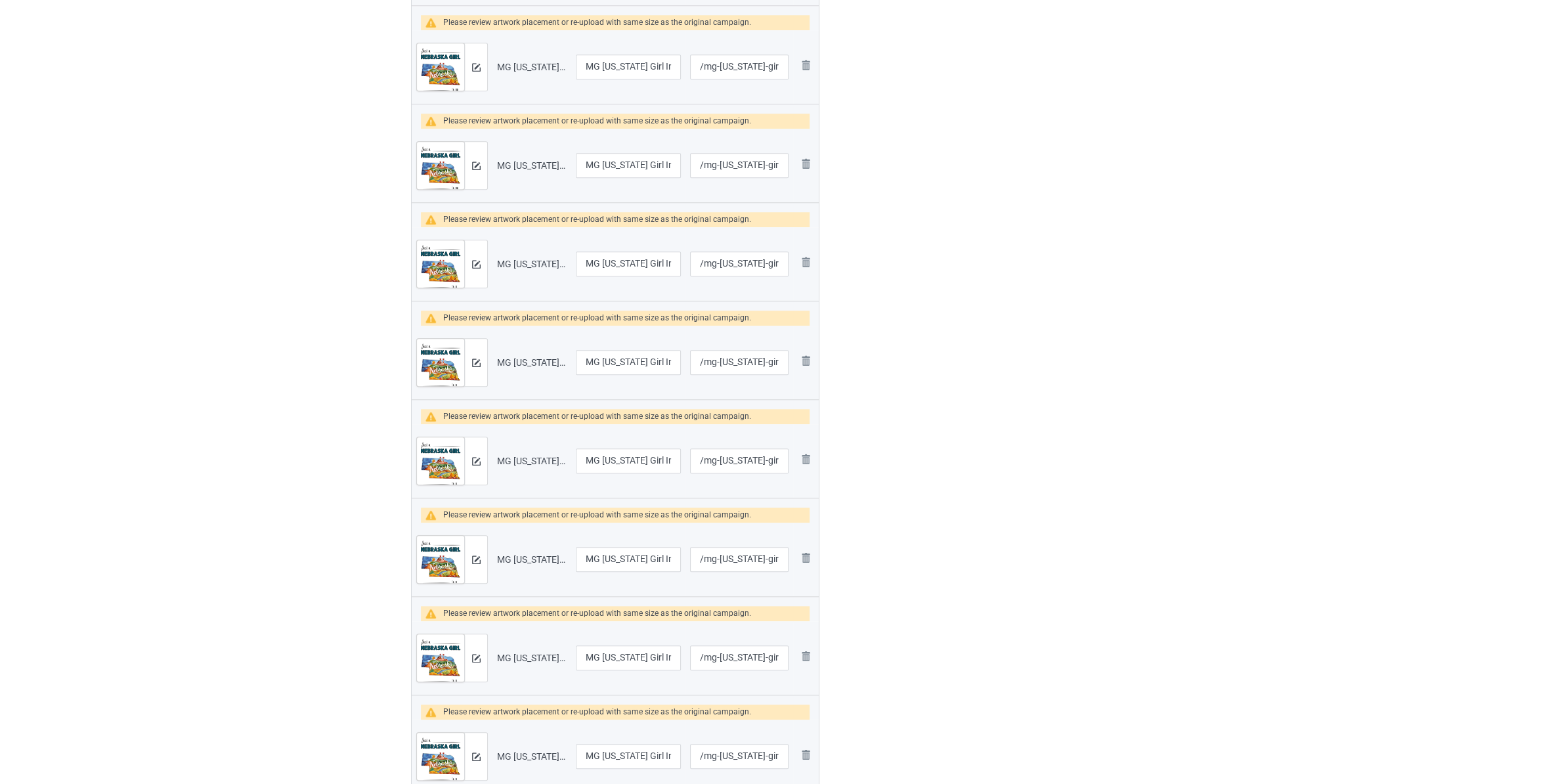
scroll to position [1517, 0]
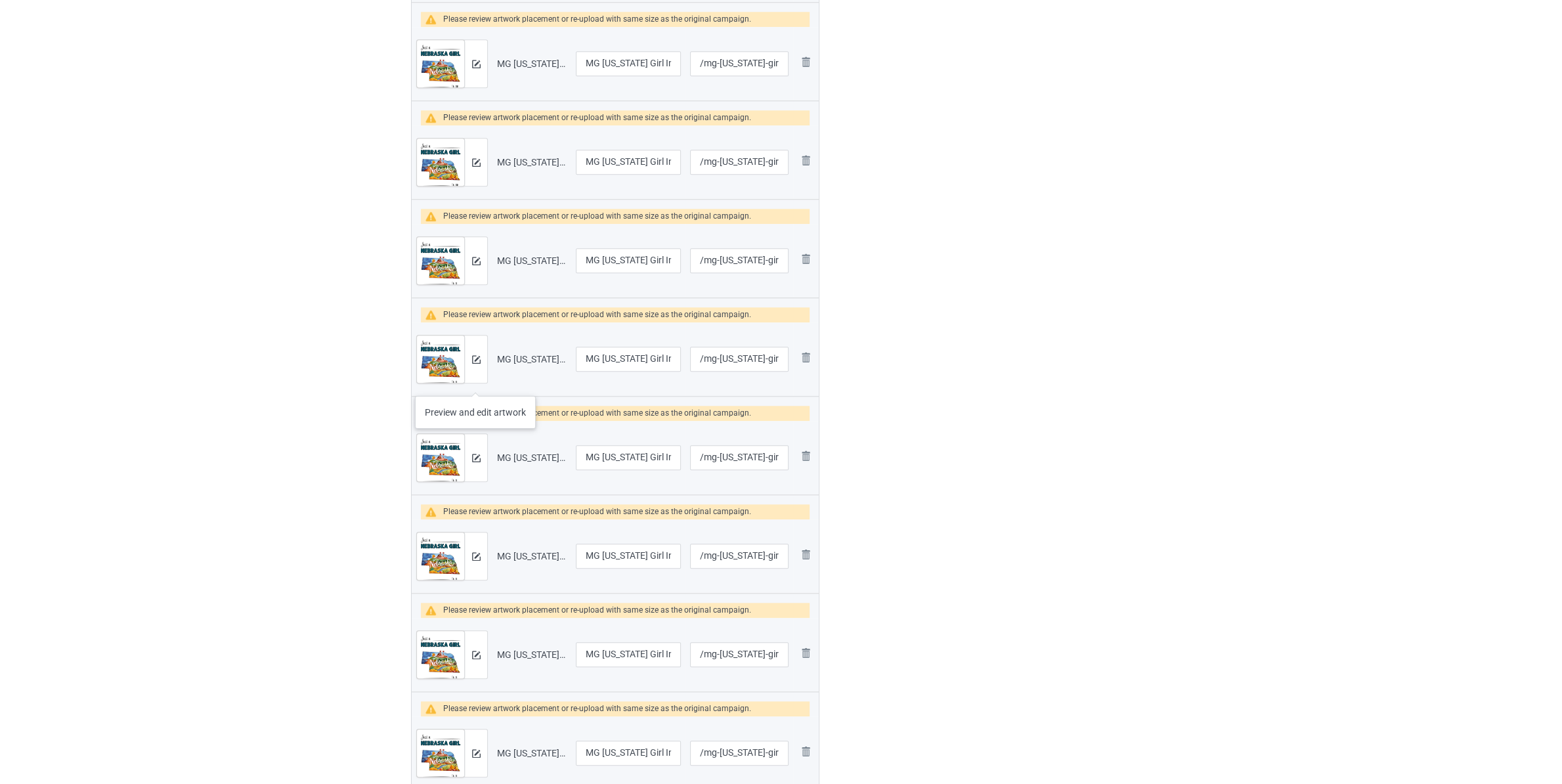
click at [475, 377] on div at bounding box center [475, 359] width 23 height 47
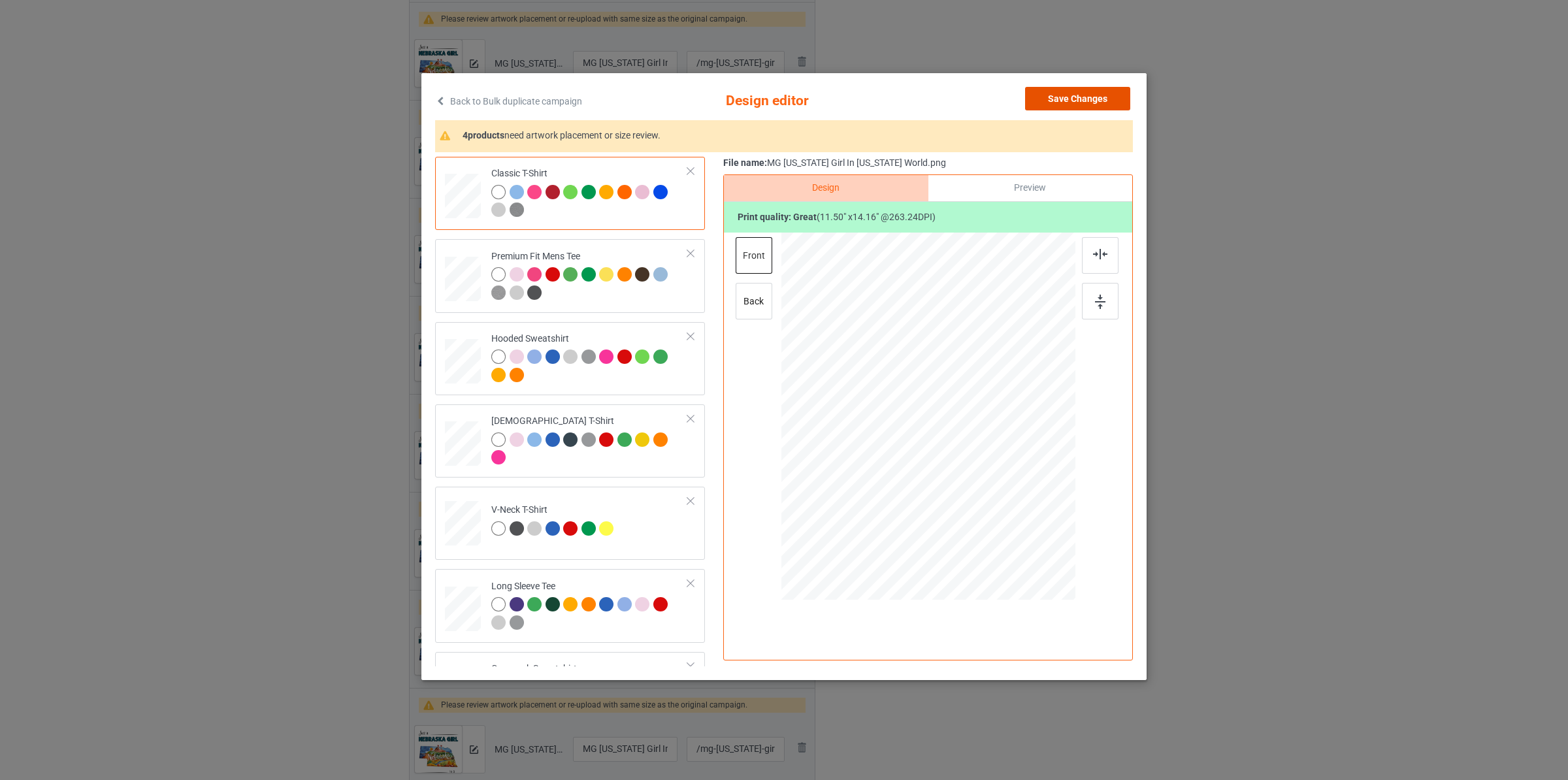
click at [1087, 101] on button "Save Changes" at bounding box center [1078, 99] width 105 height 24
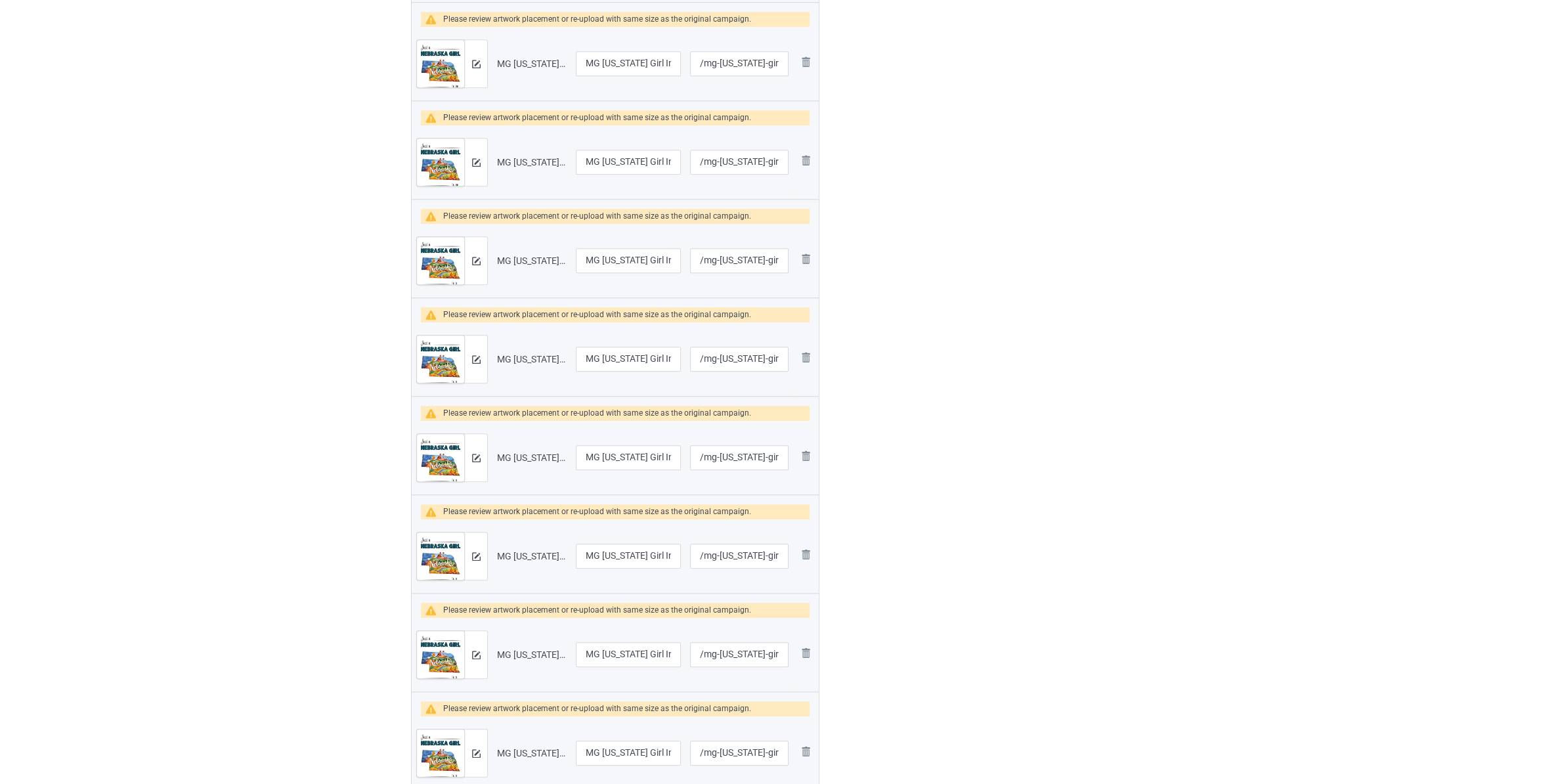
click at [458, 564] on img at bounding box center [440, 563] width 47 height 63
click at [472, 562] on div at bounding box center [475, 556] width 23 height 47
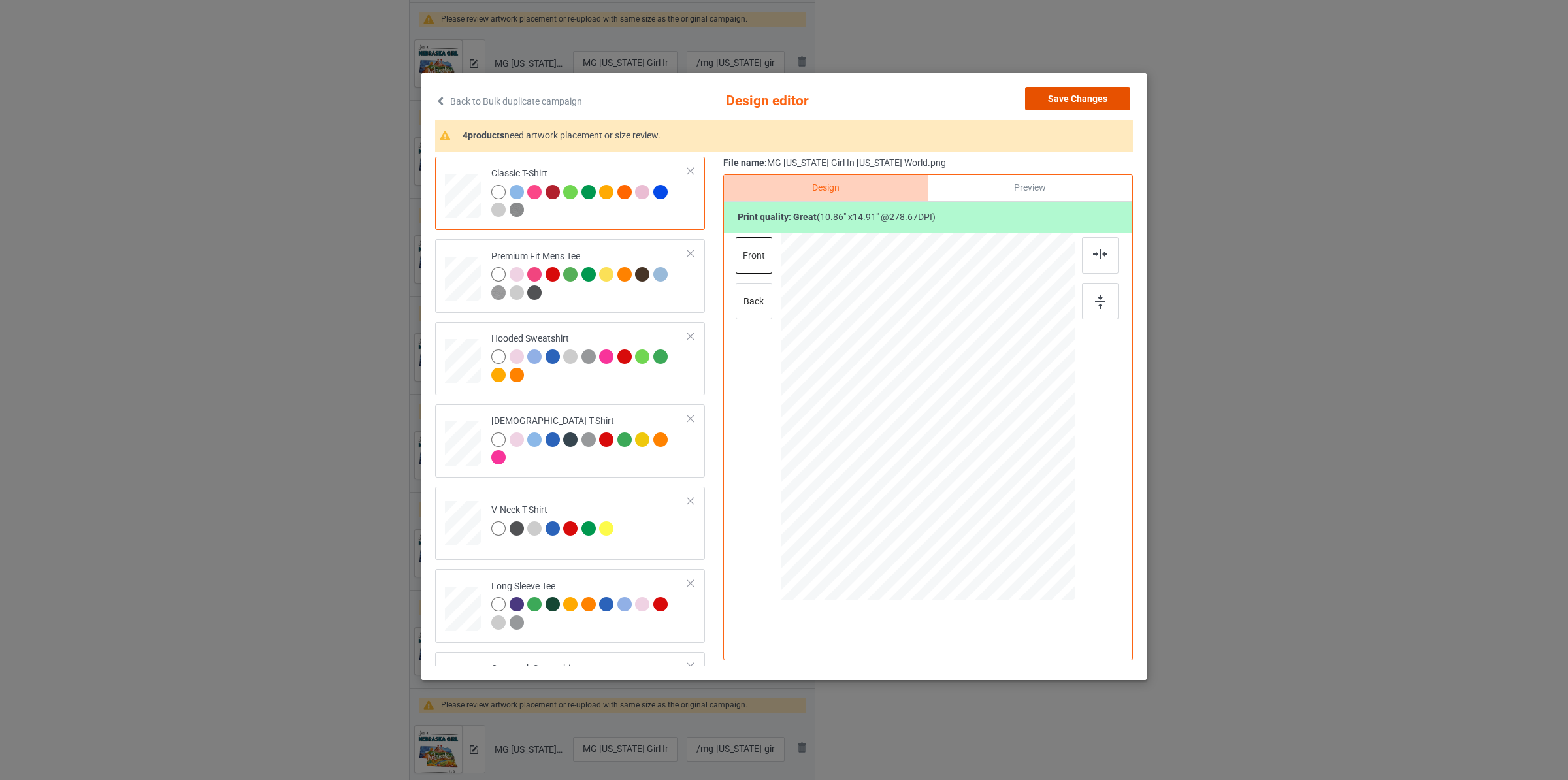
click at [1092, 107] on button "Save Changes" at bounding box center [1078, 99] width 105 height 24
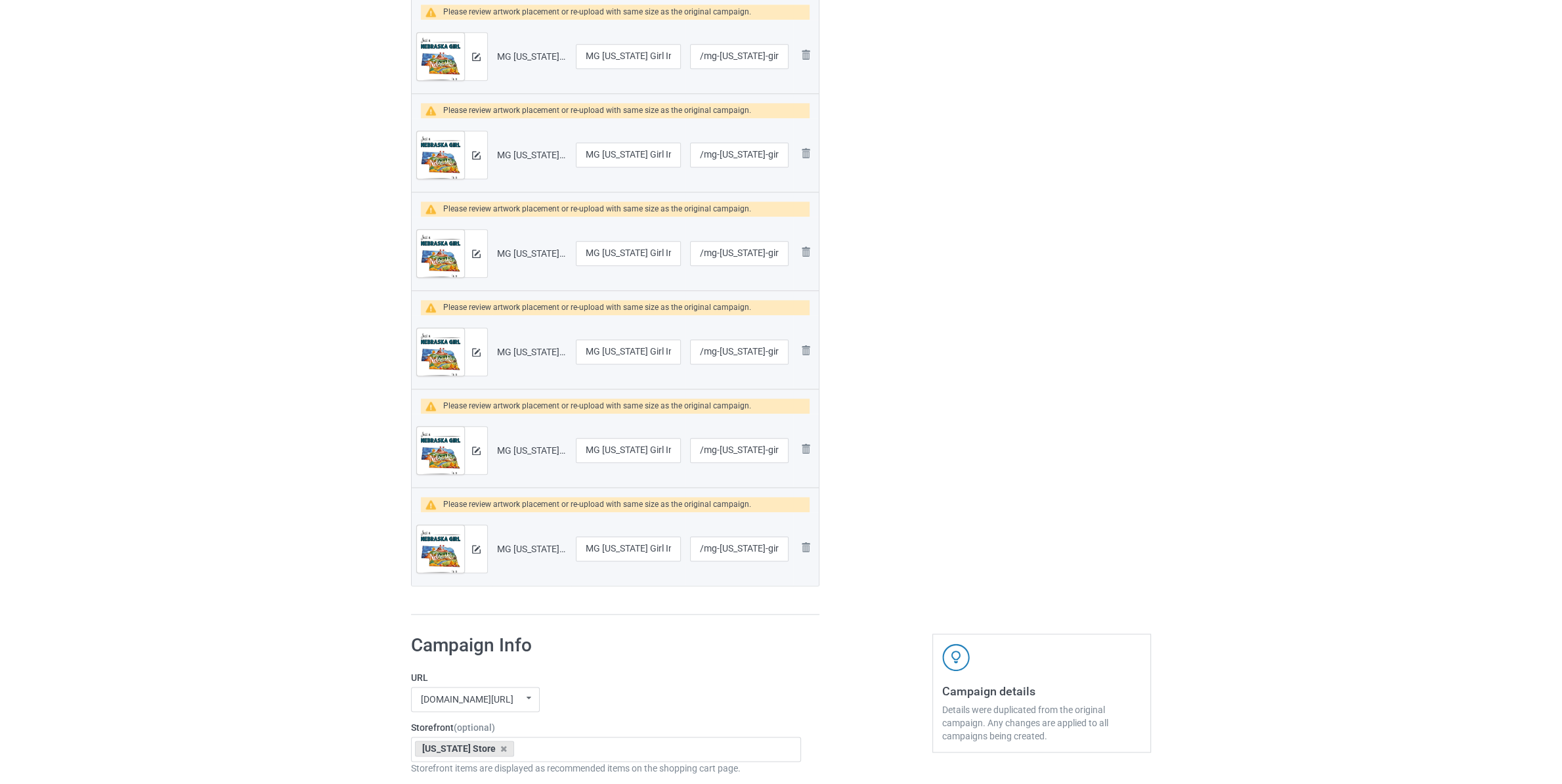
scroll to position [1861, 0]
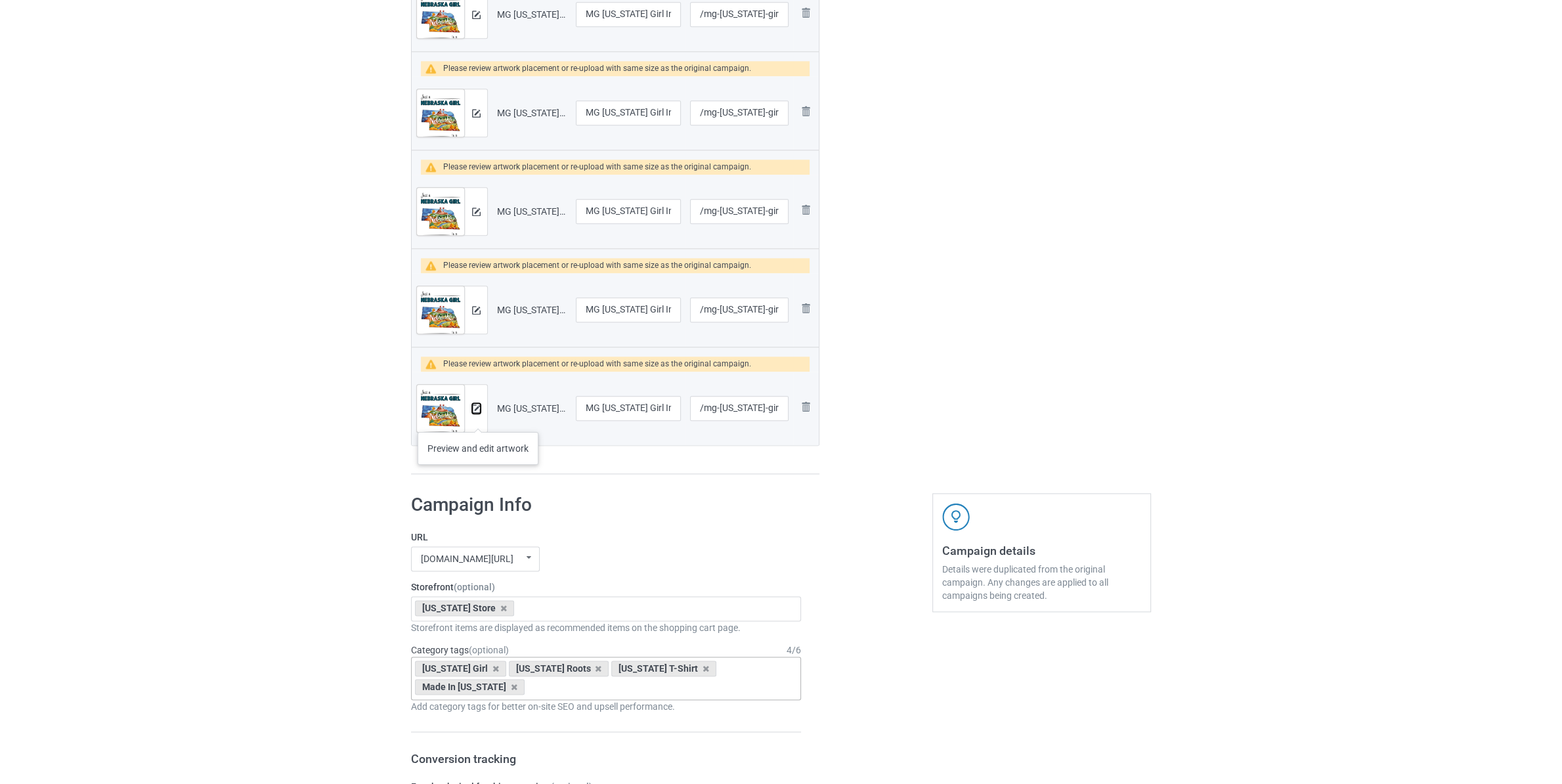
click at [473, 413] on img at bounding box center [476, 409] width 8 height 8
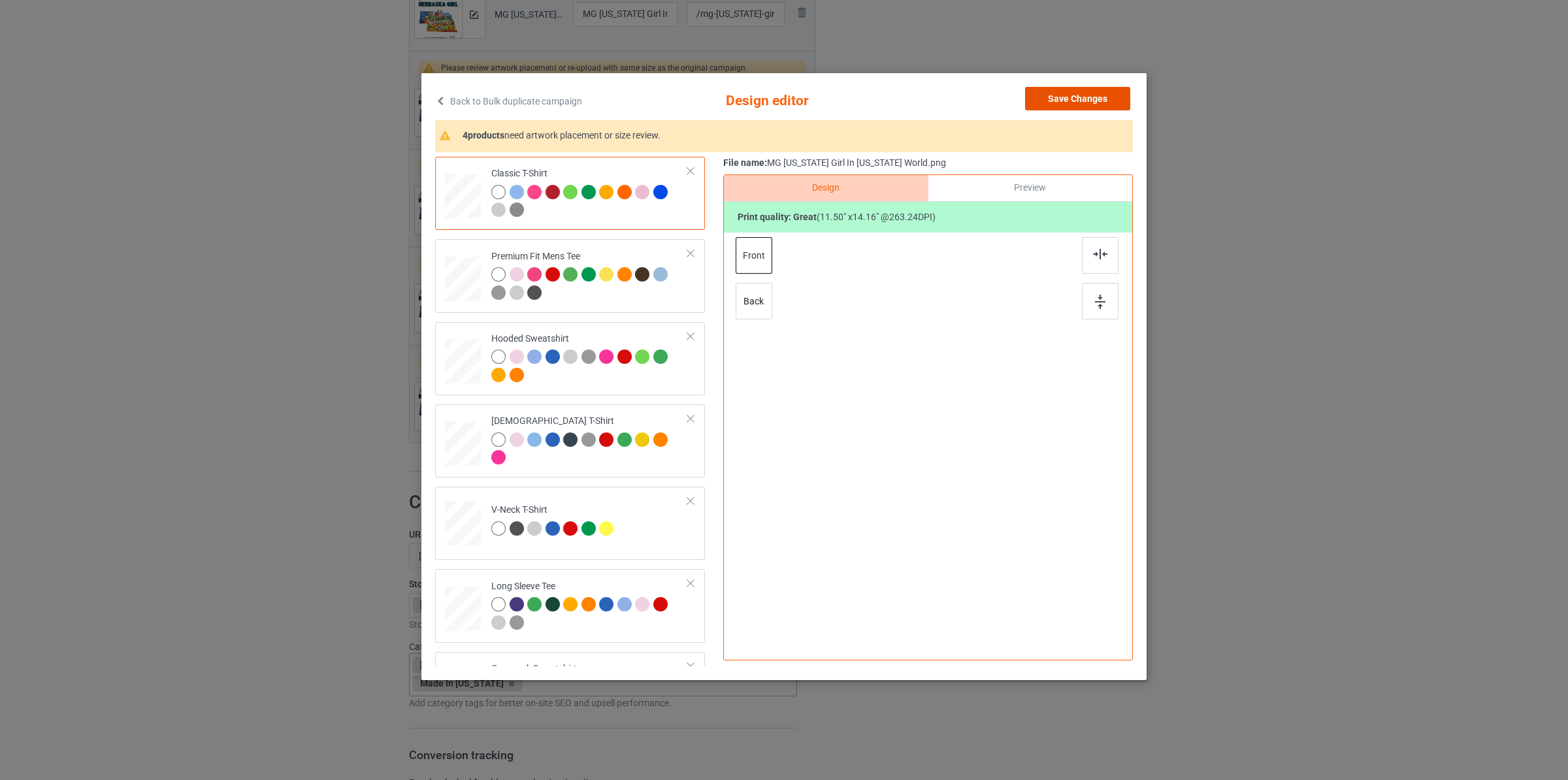
click at [1072, 101] on button "Save Changes" at bounding box center [1078, 99] width 105 height 24
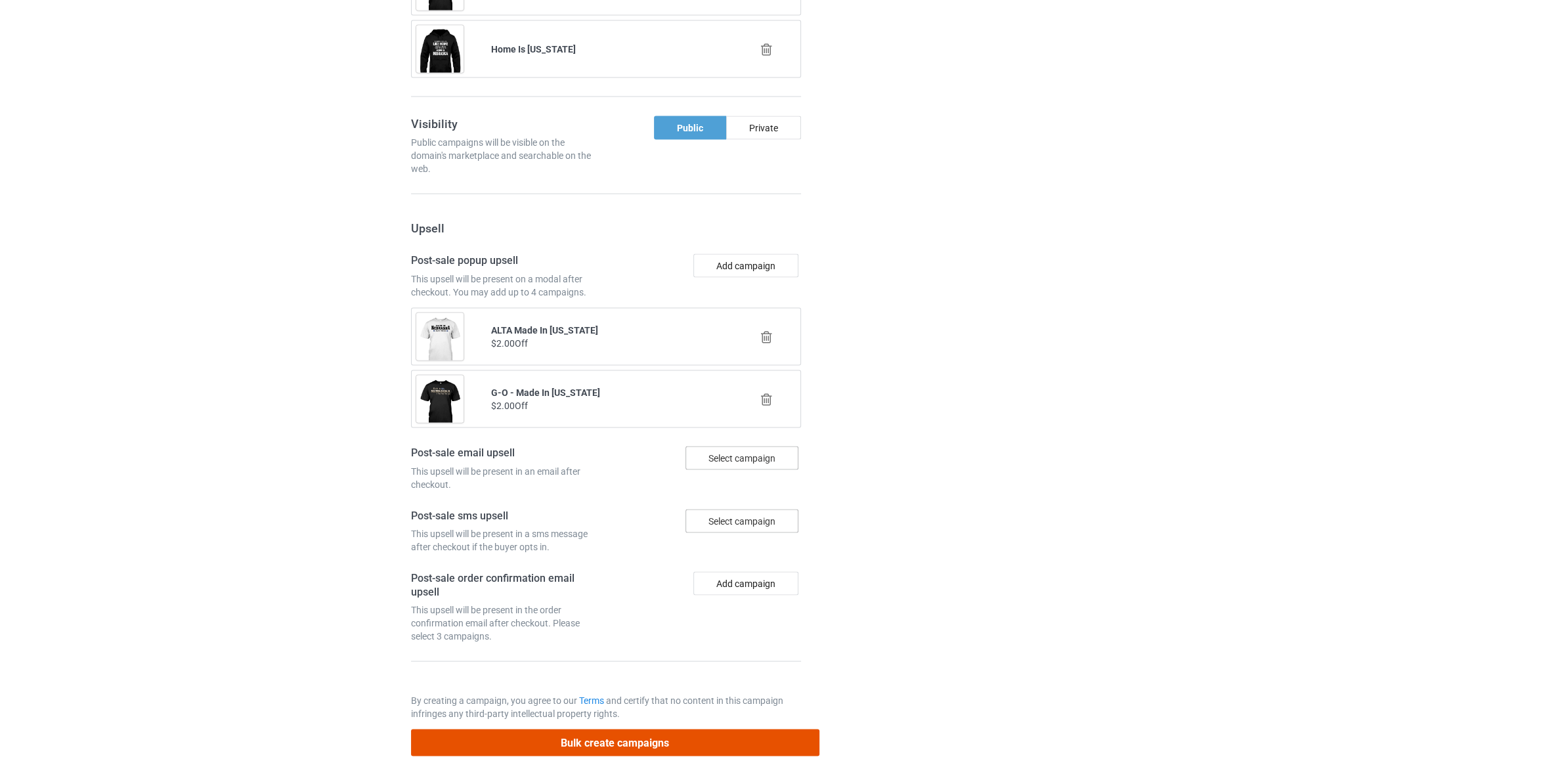
click at [736, 750] on button "Bulk create campaigns" at bounding box center [615, 742] width 408 height 27
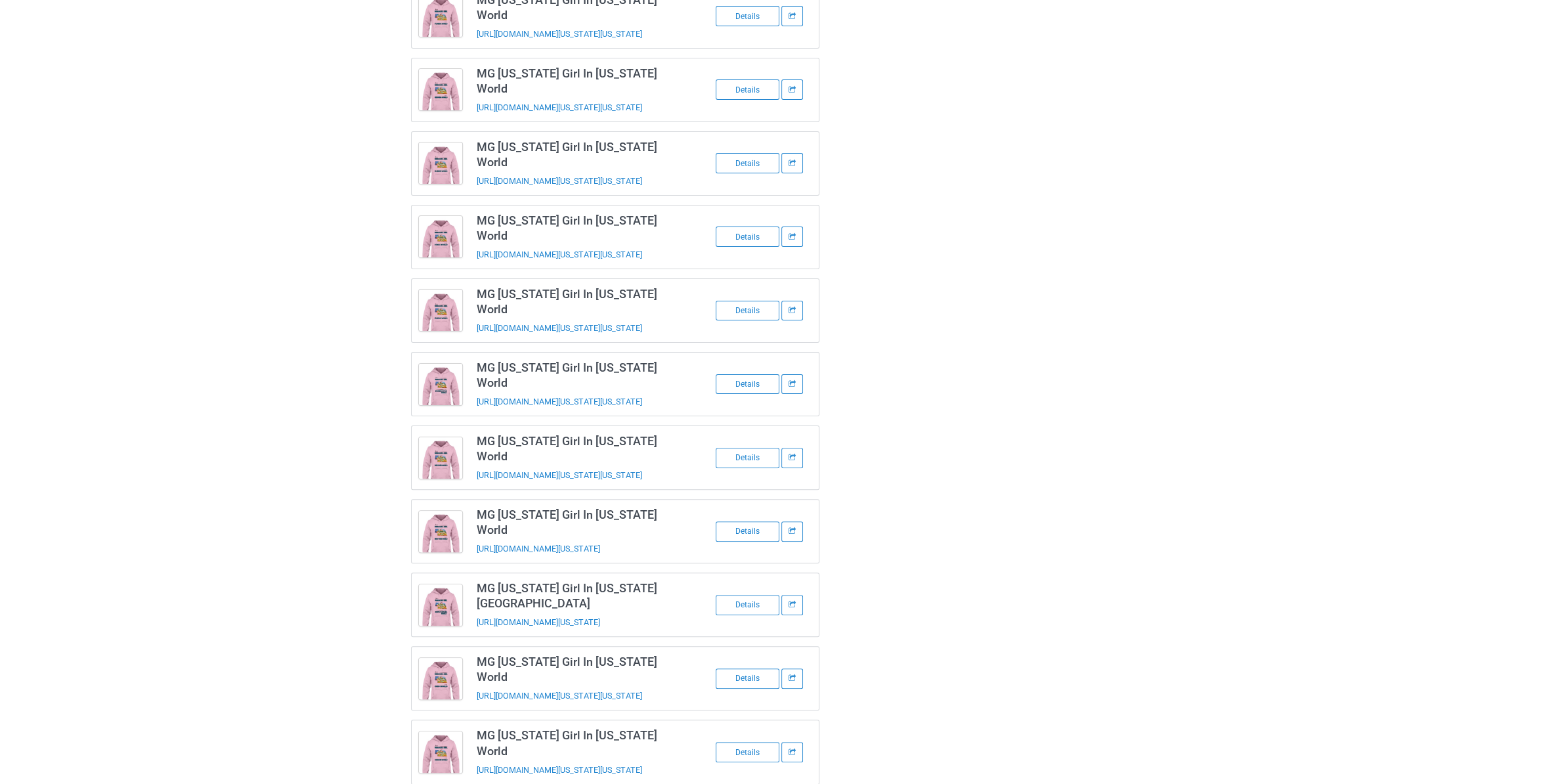
scroll to position [0, 0]
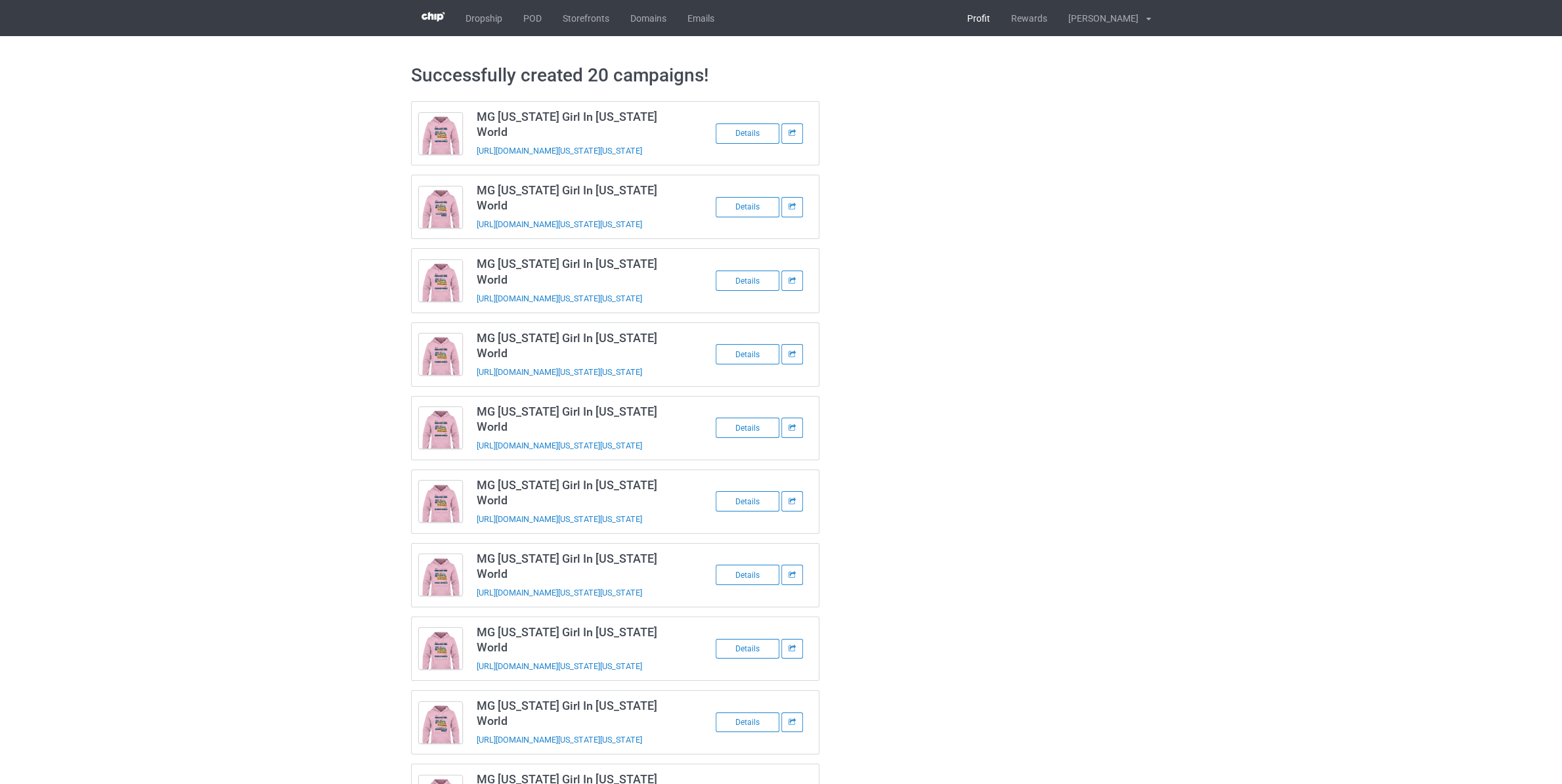
click at [976, 17] on link "Profit" at bounding box center [979, 18] width 44 height 36
